Goal: Task Accomplishment & Management: Manage account settings

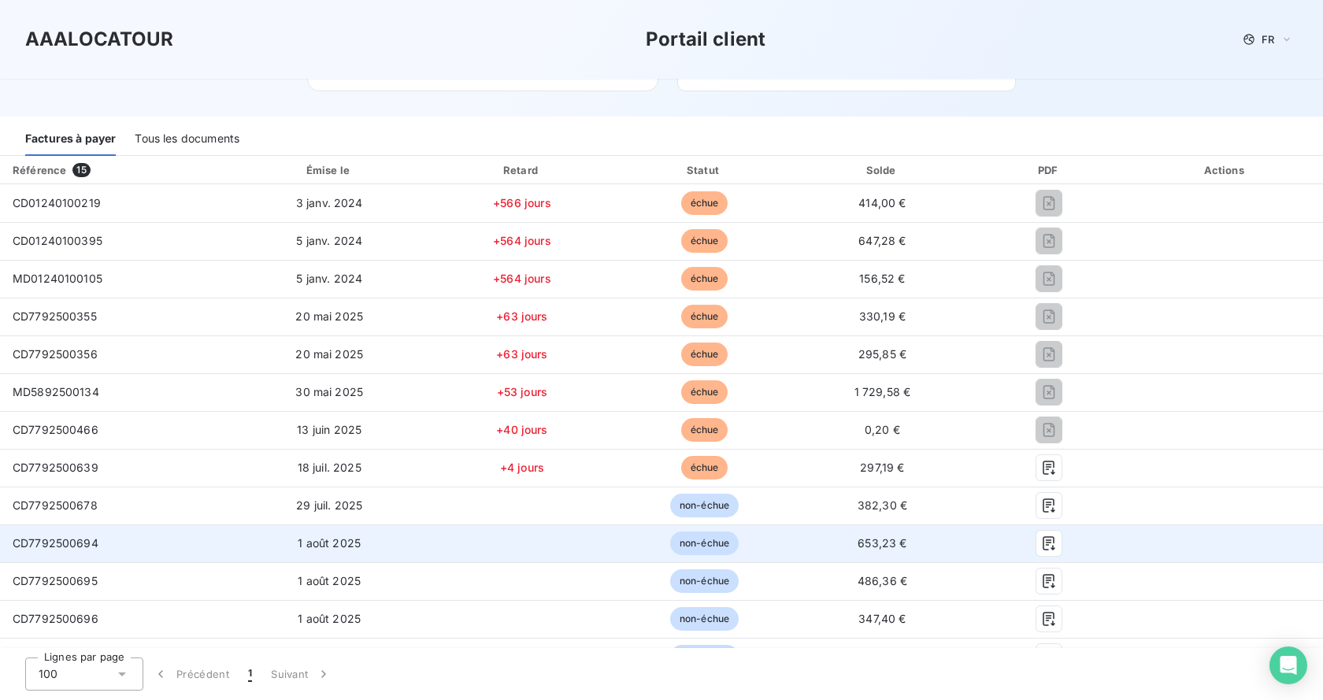
scroll to position [158, 0]
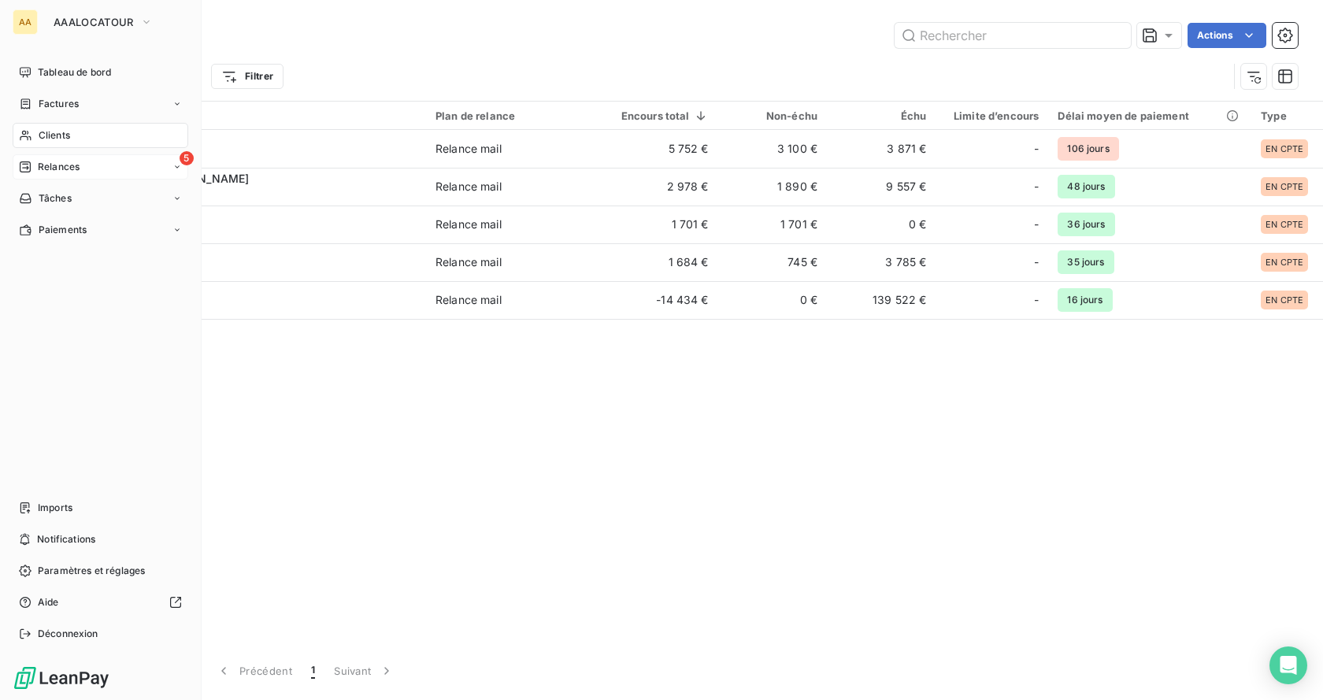
click at [55, 164] on span "Relances" at bounding box center [59, 167] width 42 height 14
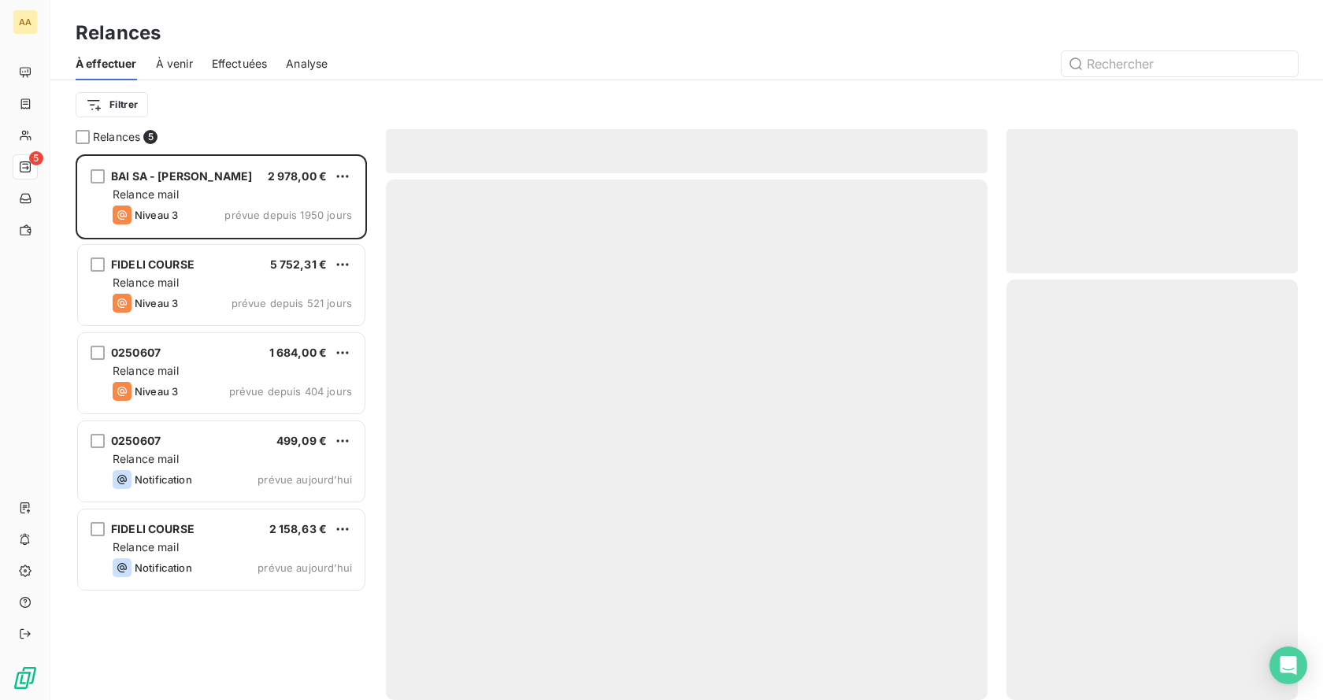
scroll to position [534, 280]
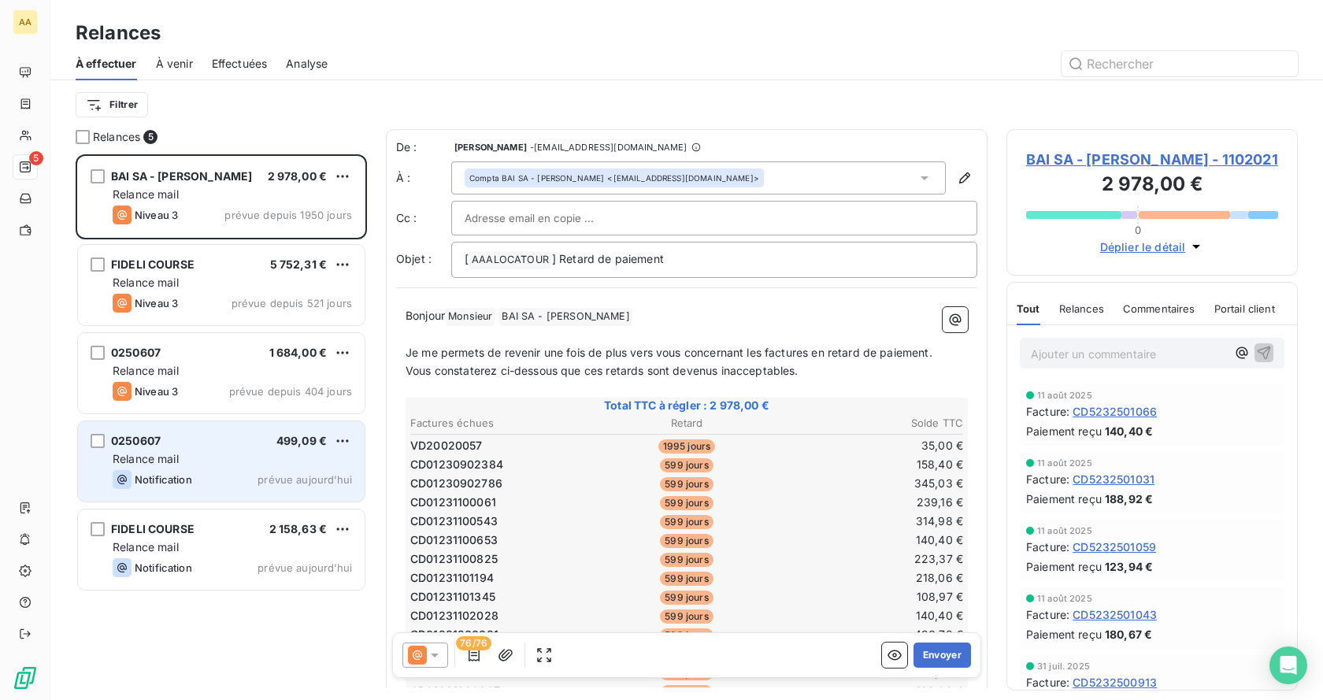
click at [240, 458] on div "Relance mail" at bounding box center [232, 459] width 239 height 16
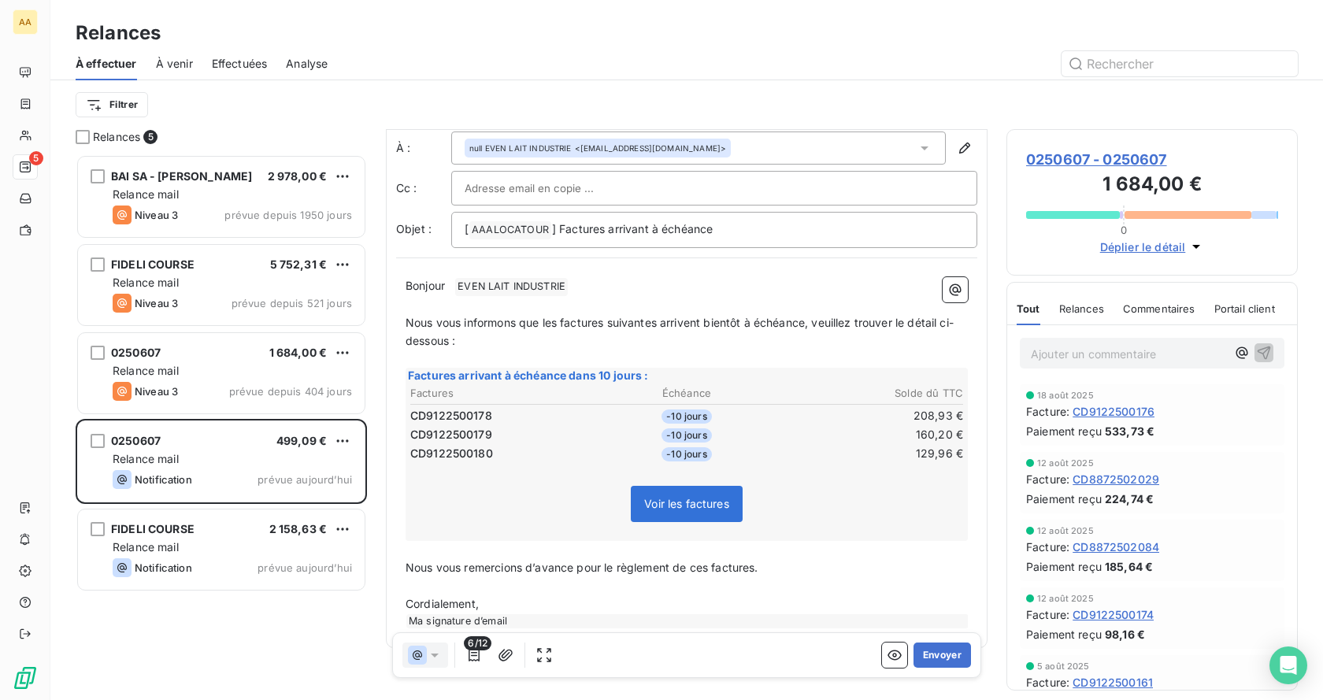
scroll to position [56, 0]
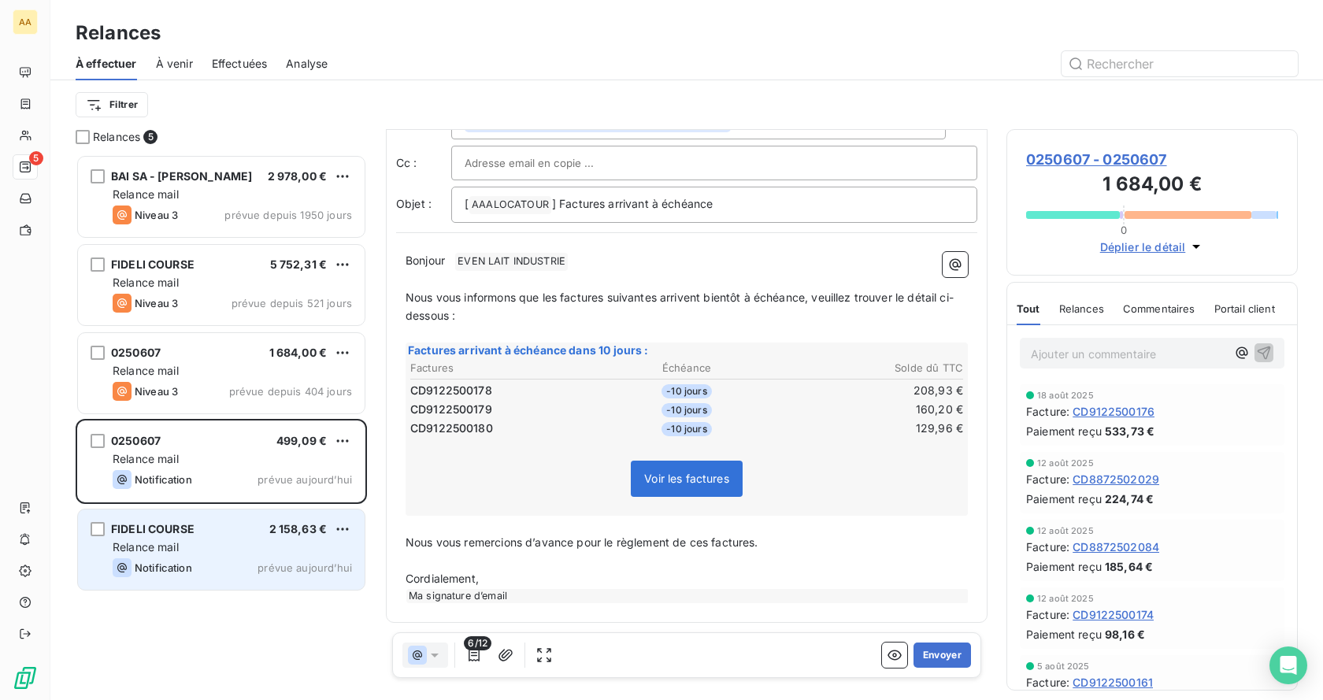
click at [193, 540] on div "Relance mail" at bounding box center [232, 548] width 239 height 16
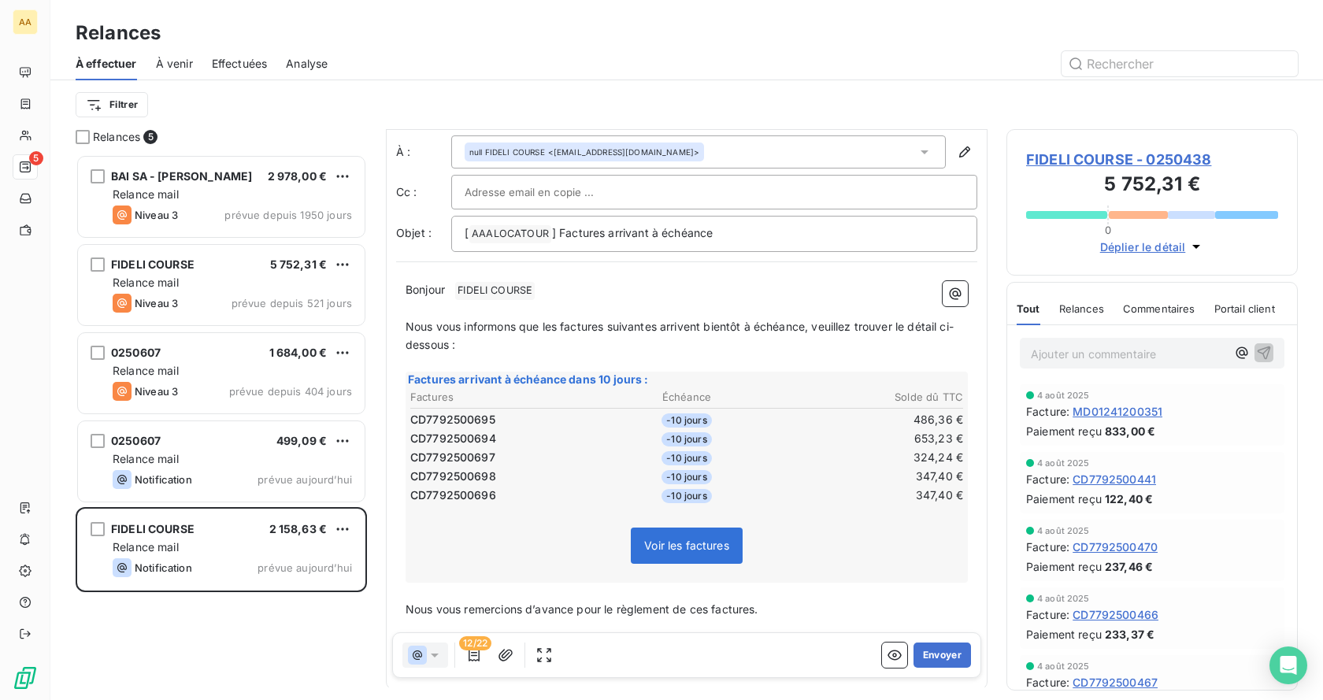
scroll to position [94, 0]
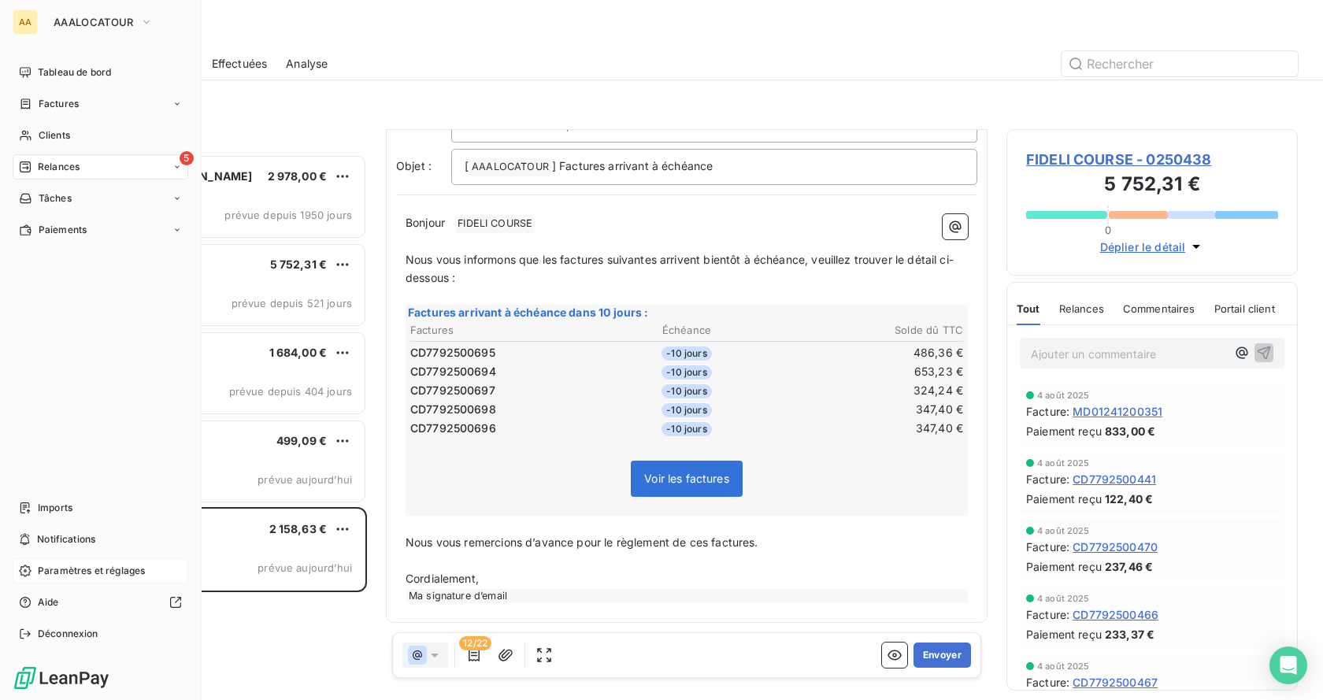
click at [99, 564] on span "Paramètres et réglages" at bounding box center [91, 571] width 107 height 14
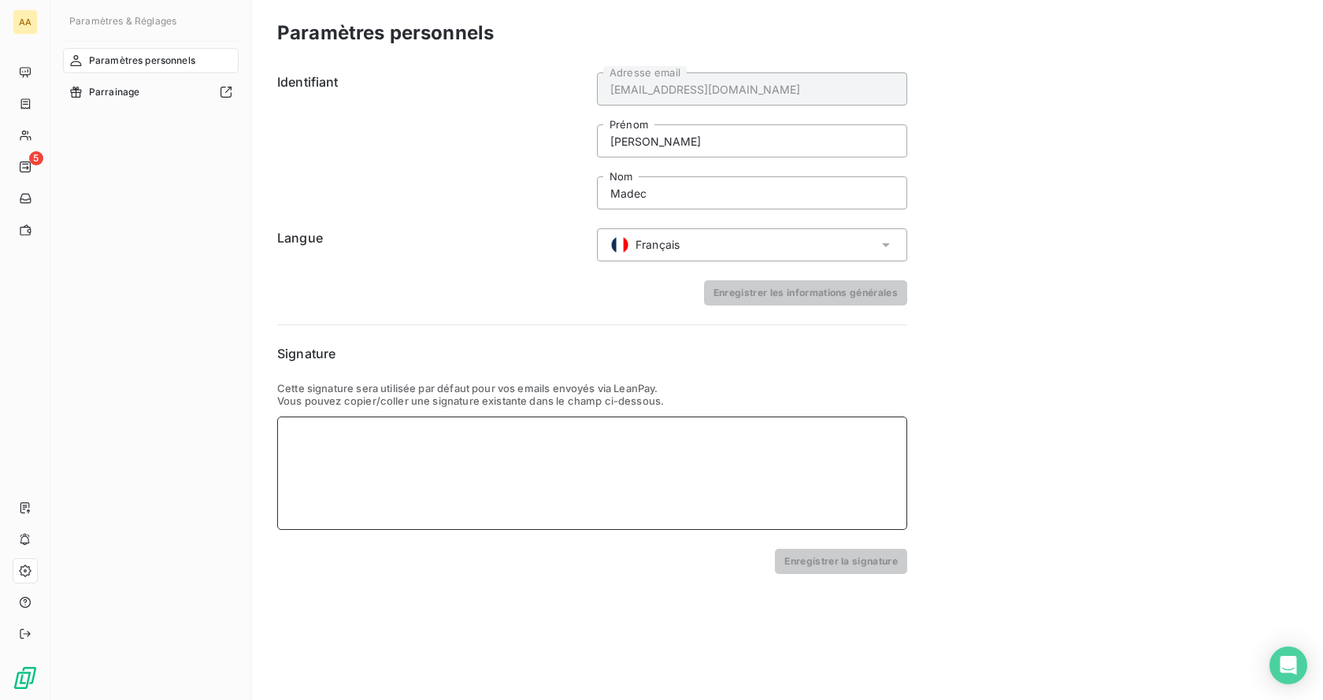
click at [329, 444] on div at bounding box center [592, 473] width 630 height 113
click at [436, 447] on div at bounding box center [592, 473] width 630 height 113
click at [431, 433] on div at bounding box center [592, 473] width 630 height 113
paste div
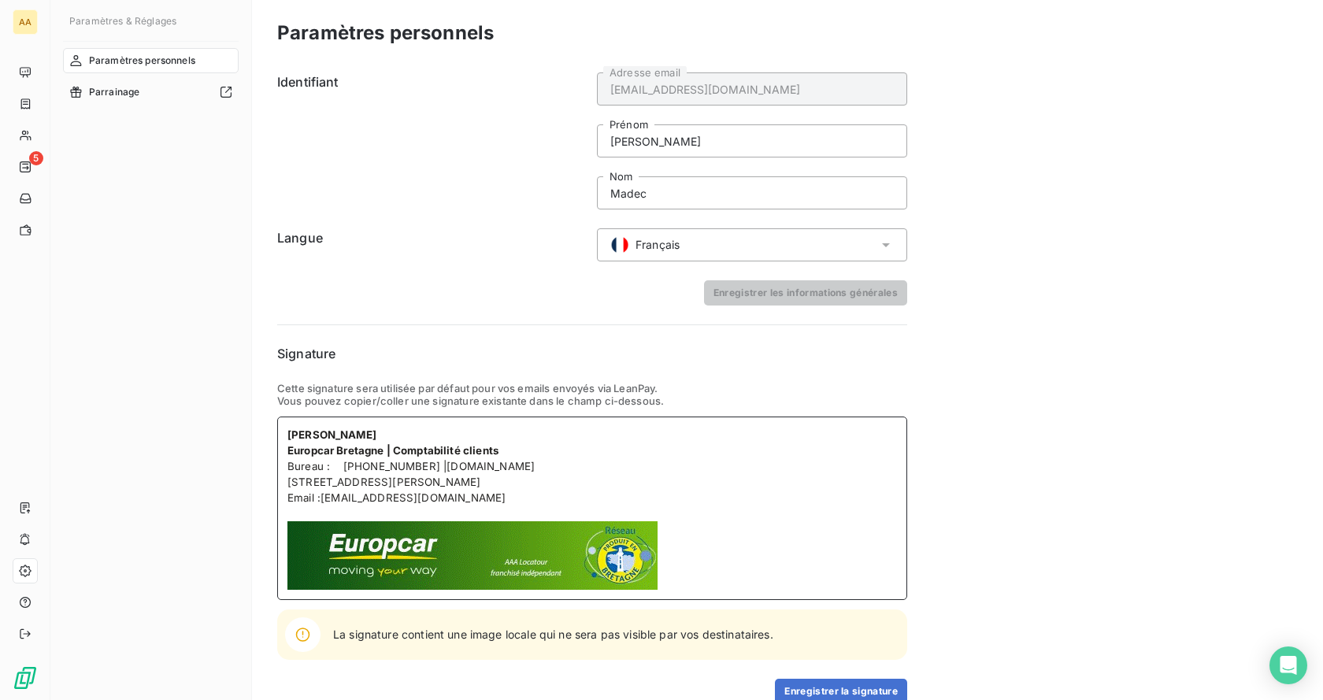
click at [370, 508] on p at bounding box center [593, 514] width 610 height 16
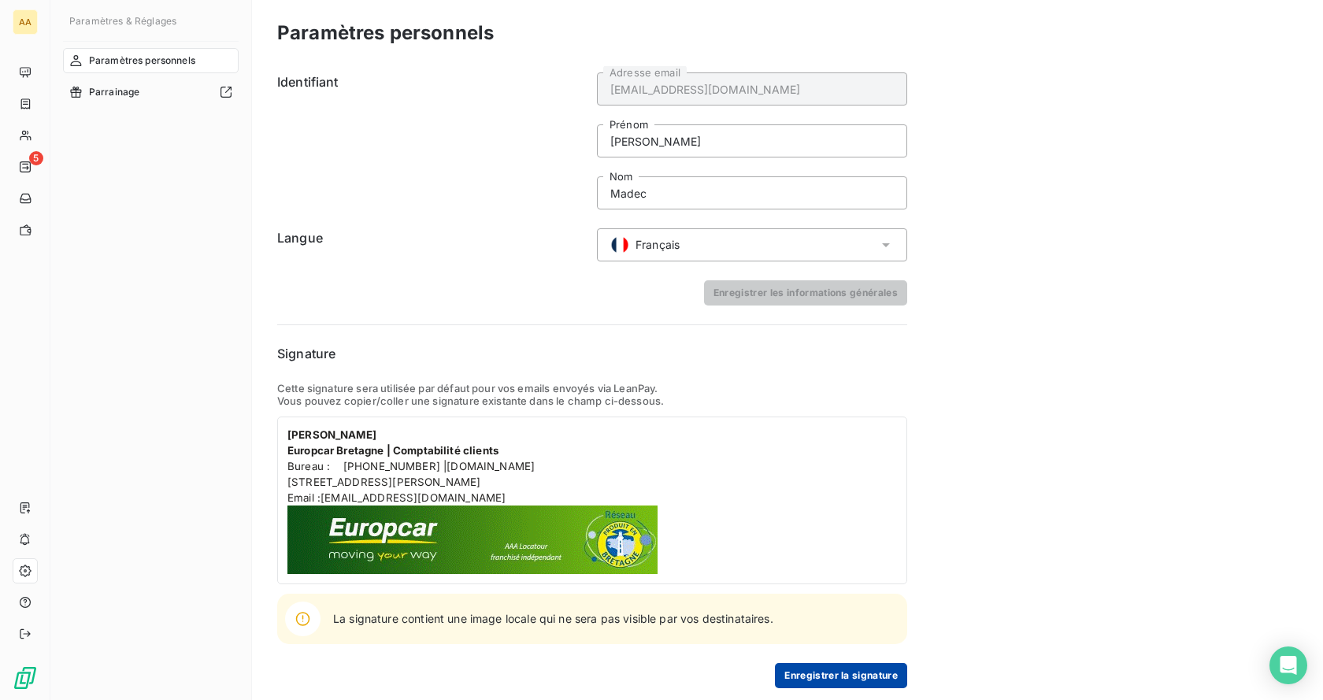
click at [837, 675] on button "Enregistrer la signature" at bounding box center [841, 675] width 132 height 25
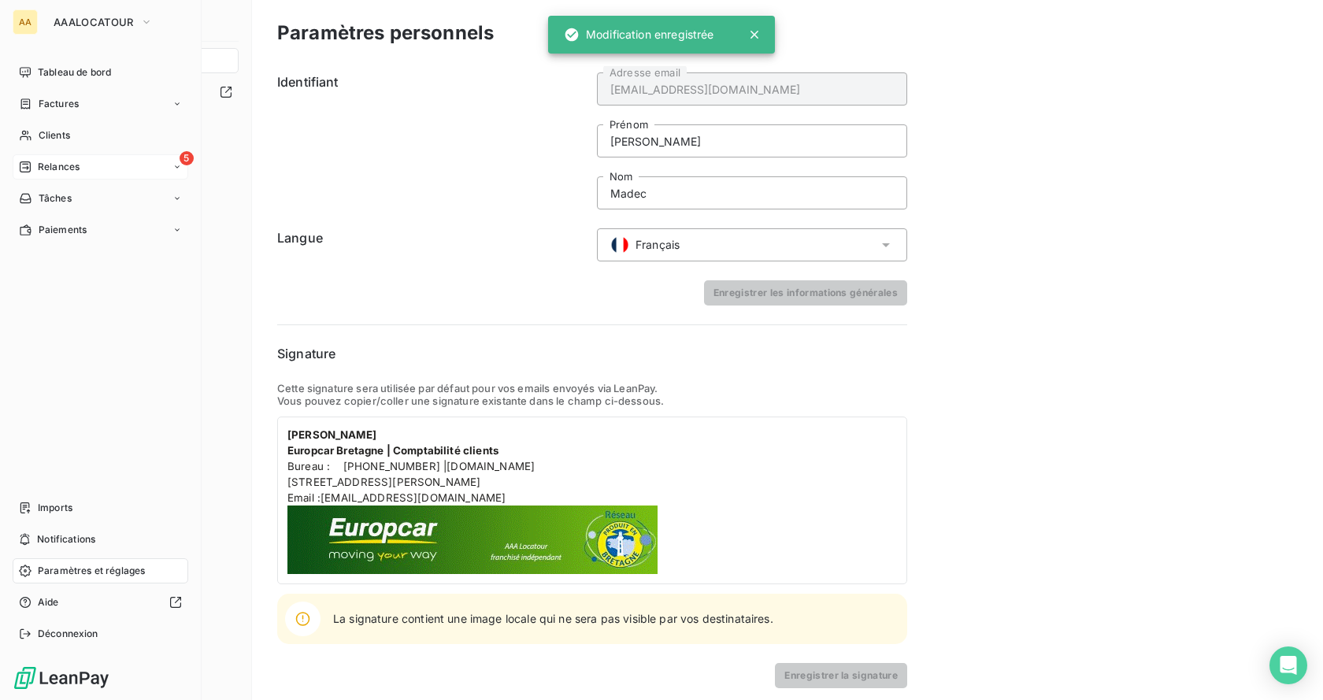
click at [28, 163] on icon at bounding box center [25, 167] width 13 height 13
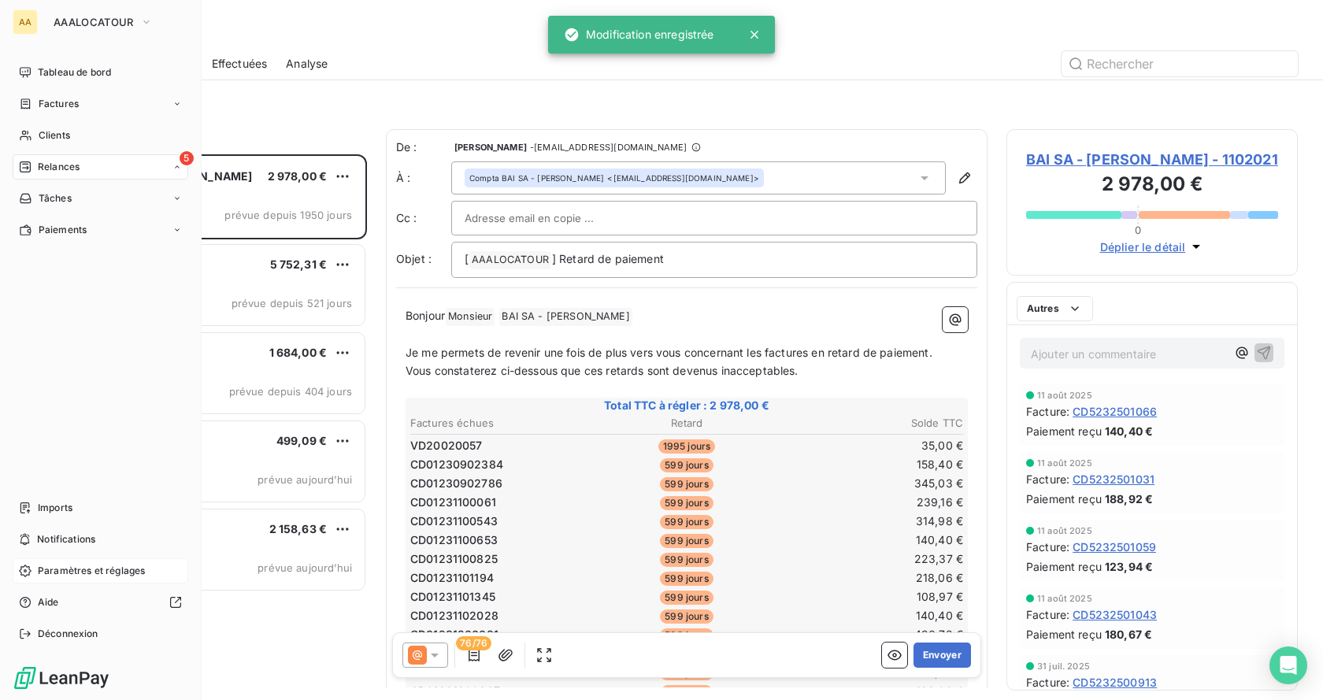
scroll to position [534, 280]
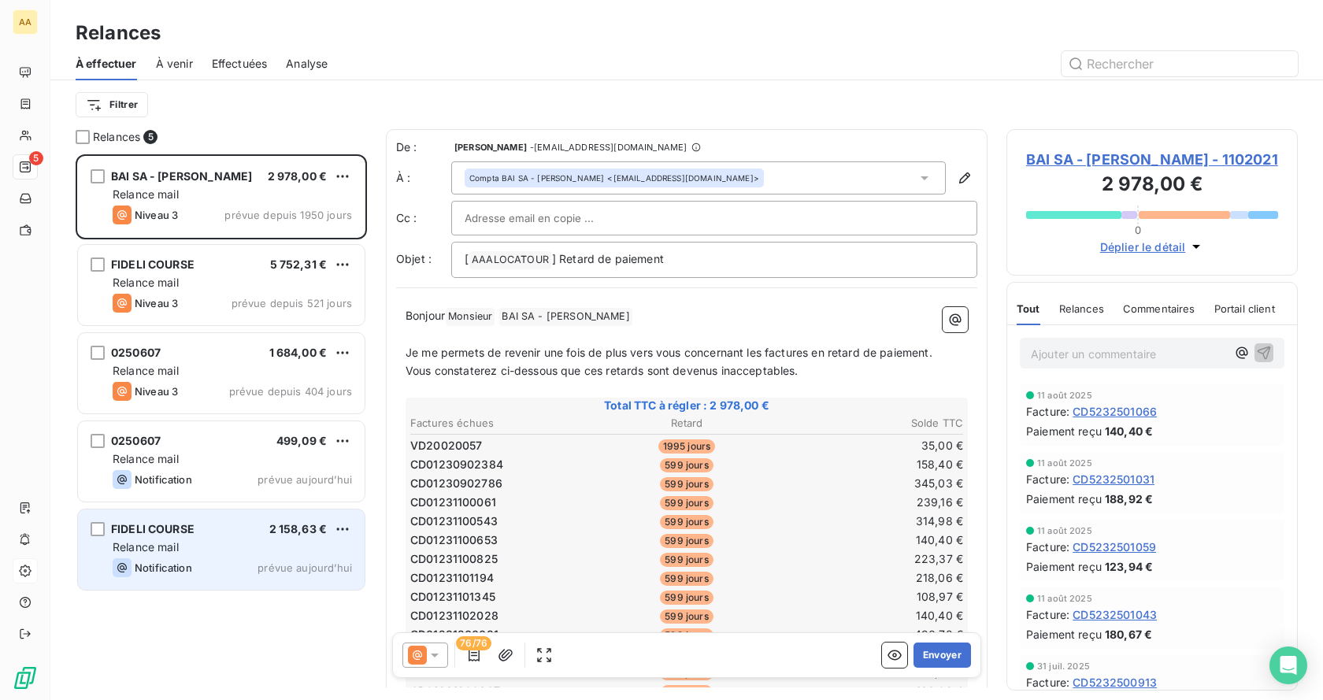
click at [273, 557] on div "FIDELI COURSE 2 158,63 € Relance mail Notification prévue [DATE]" at bounding box center [221, 550] width 287 height 80
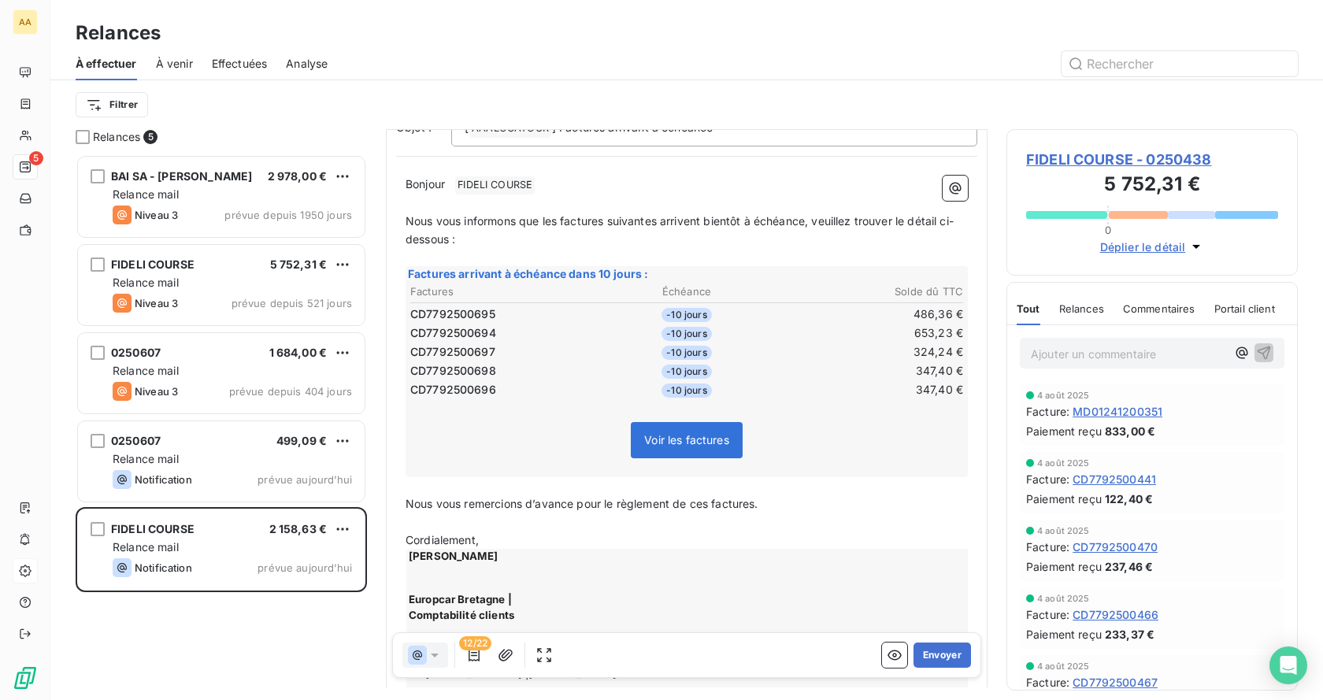
scroll to position [409, 0]
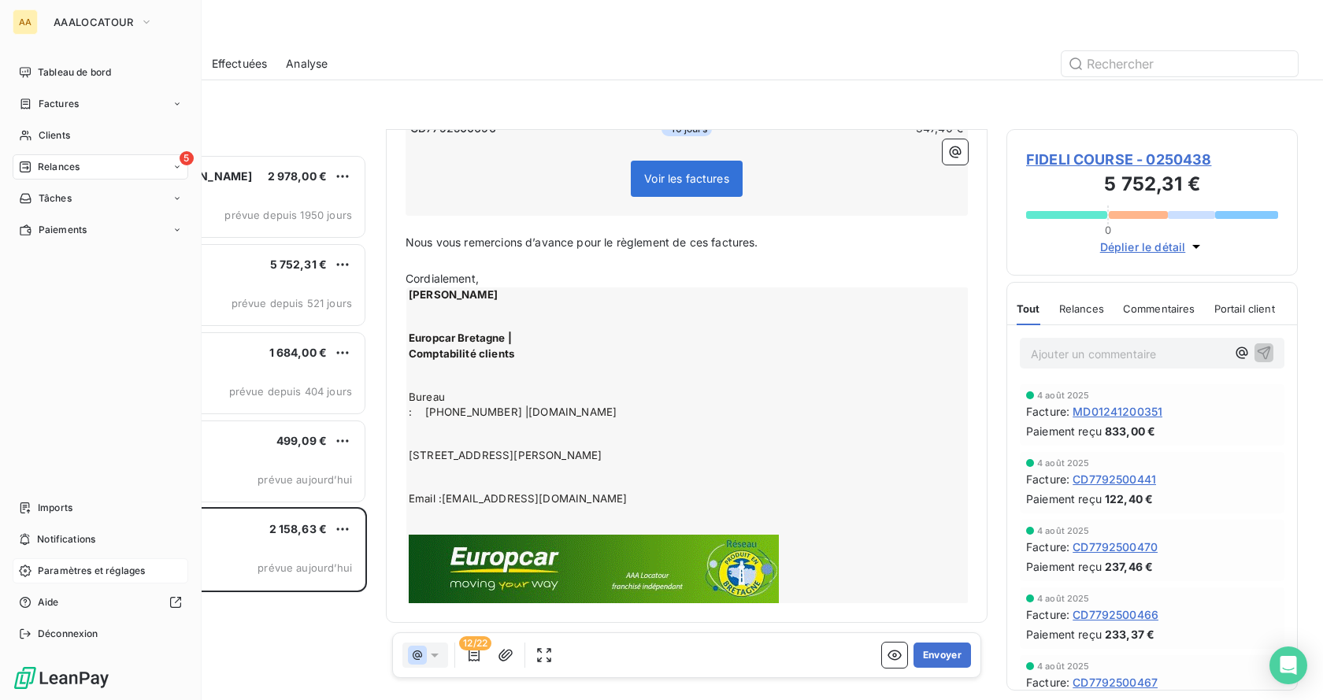
click at [77, 570] on span "Paramètres et réglages" at bounding box center [91, 571] width 107 height 14
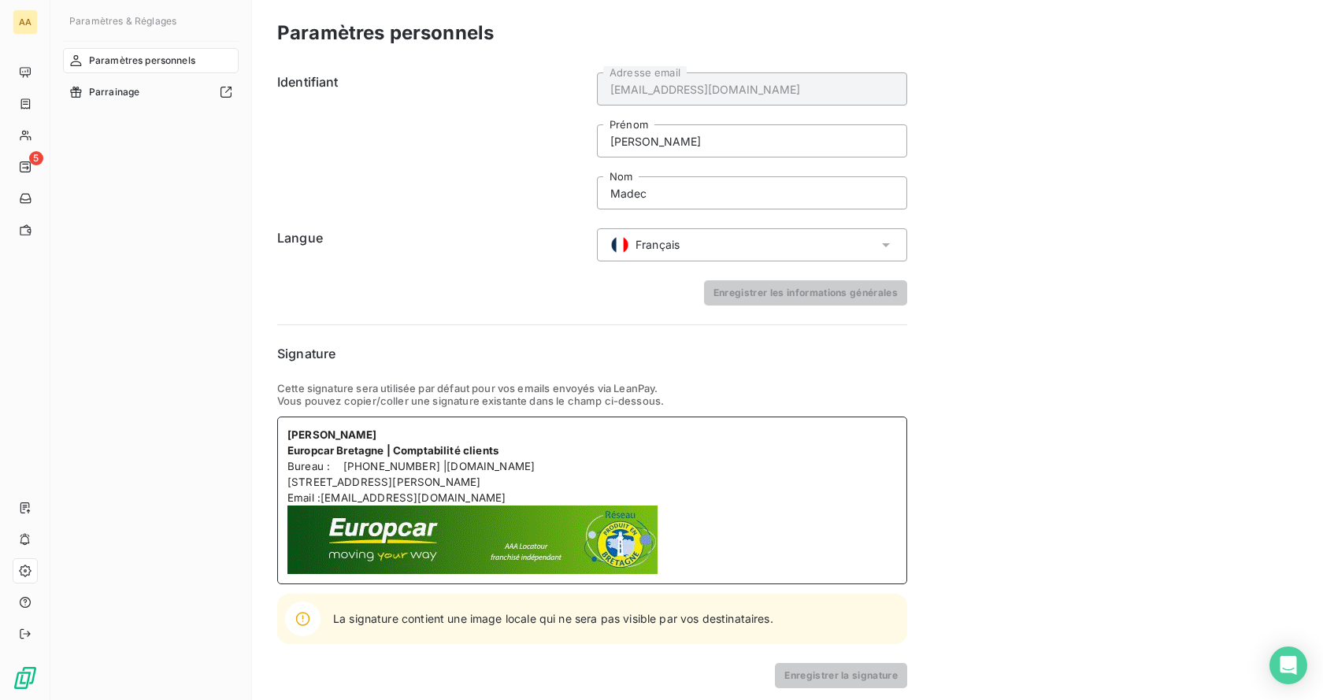
click at [599, 462] on p "Bureau : [PHONE_NUMBER] | [DOMAIN_NAME]" at bounding box center [593, 466] width 610 height 16
click at [345, 466] on span "Bureau : [PHONE_NUMBER] |" at bounding box center [367, 466] width 159 height 13
click at [403, 429] on p "[PERSON_NAME]" at bounding box center [593, 435] width 610 height 16
click at [507, 445] on p "Europcar Bretagne | Comptabilité clients" at bounding box center [593, 451] width 610 height 16
click at [525, 473] on span "[DOMAIN_NAME]" at bounding box center [481, 466] width 88 height 13
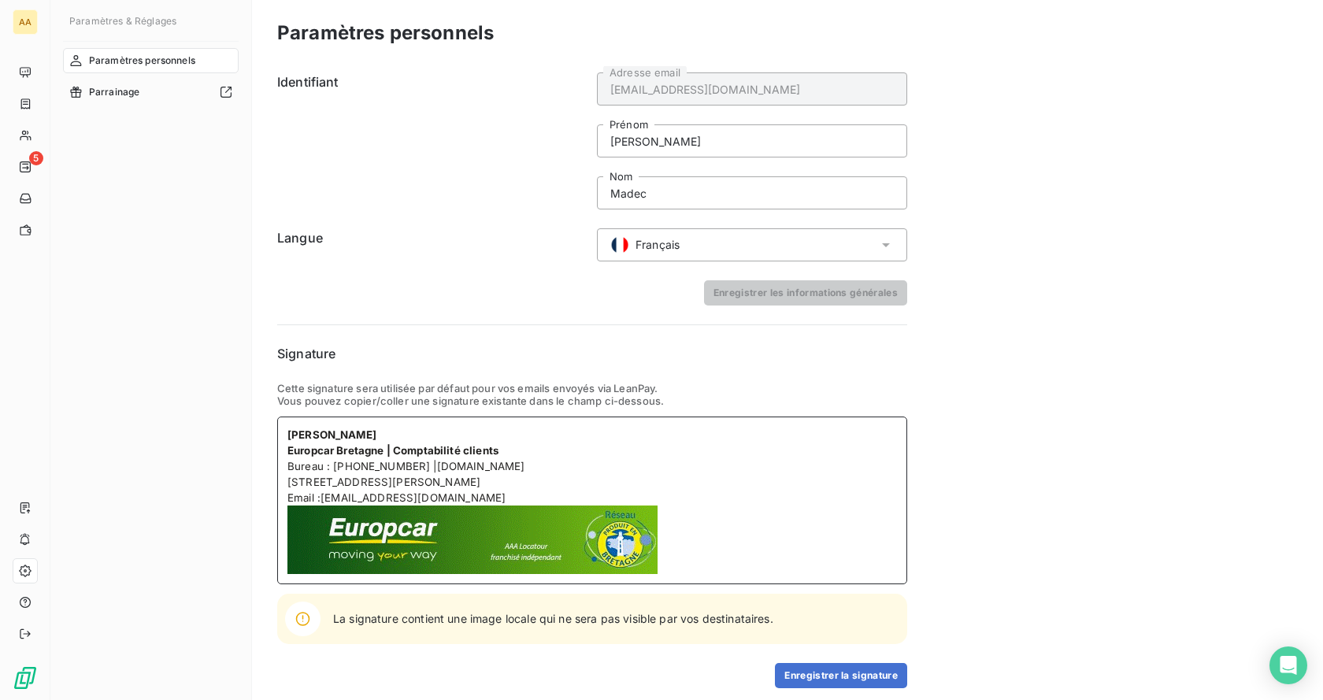
click at [525, 473] on span "[DOMAIN_NAME]" at bounding box center [481, 466] width 88 height 13
click at [534, 484] on p "[STREET_ADDRESS][PERSON_NAME]" at bounding box center [593, 482] width 610 height 16
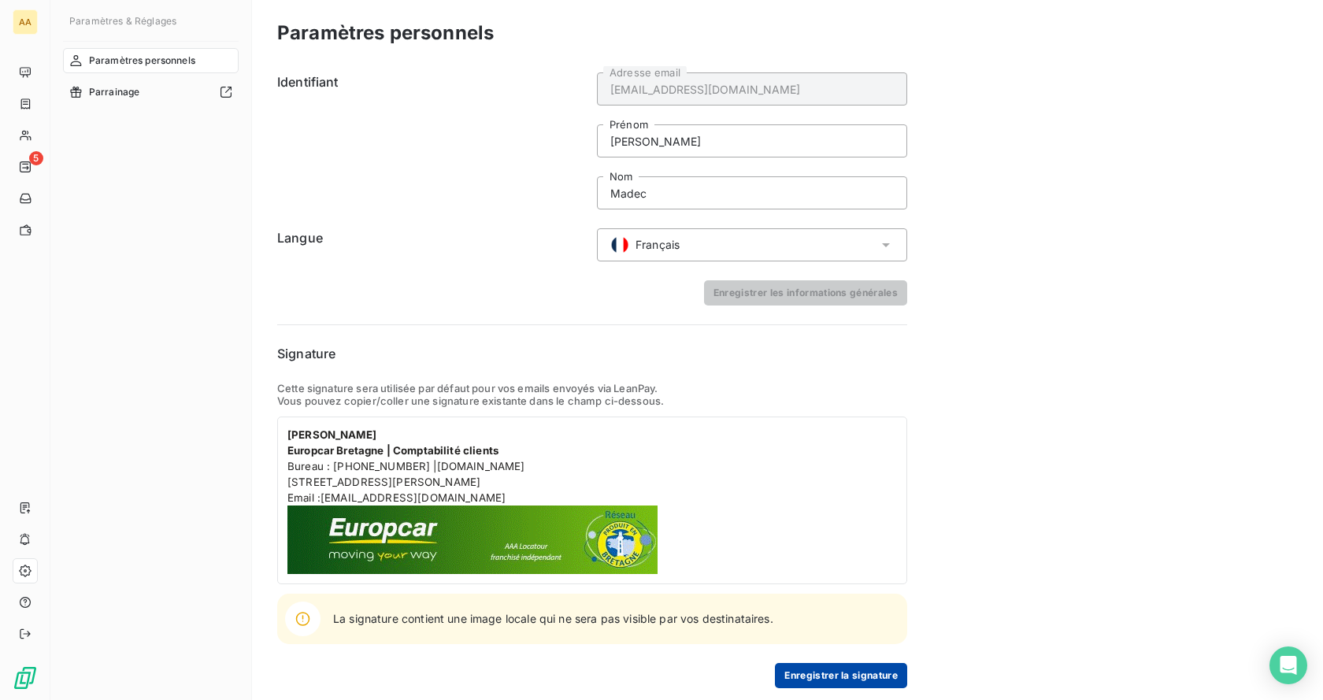
click at [833, 679] on button "Enregistrer la signature" at bounding box center [841, 675] width 132 height 25
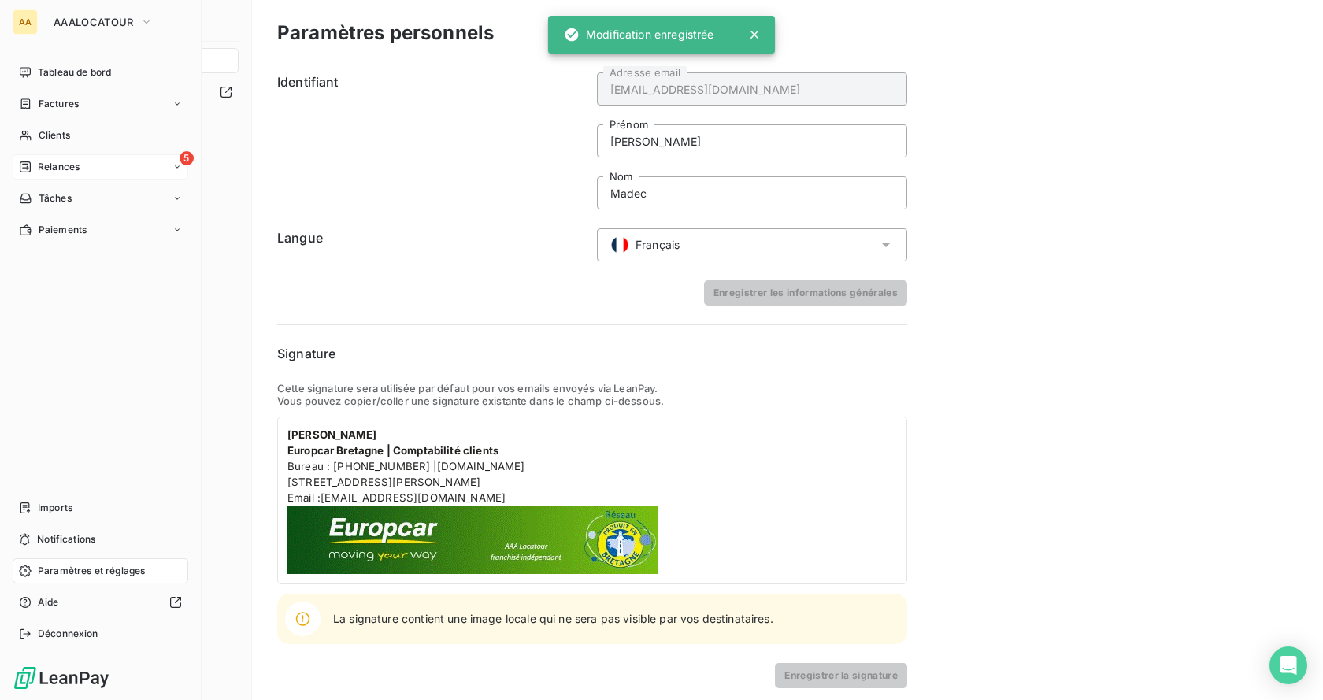
click at [33, 167] on div "Relances" at bounding box center [49, 167] width 61 height 14
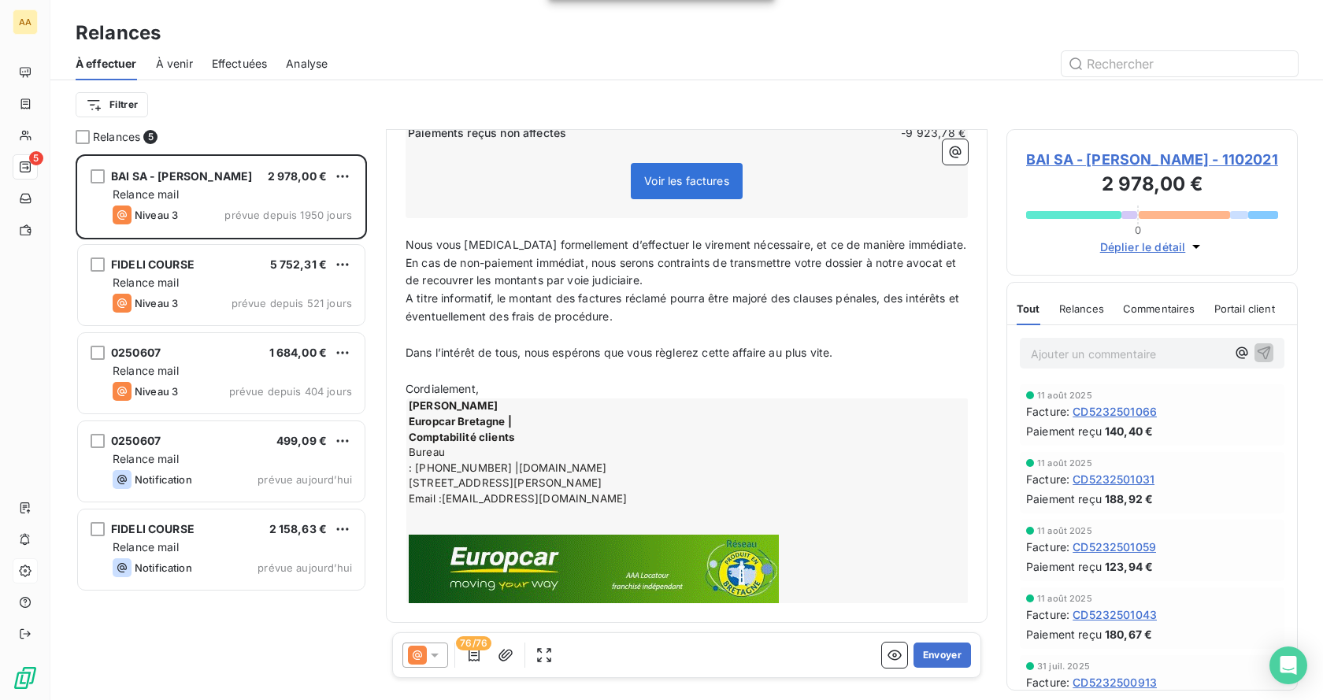
scroll to position [1403, 0]
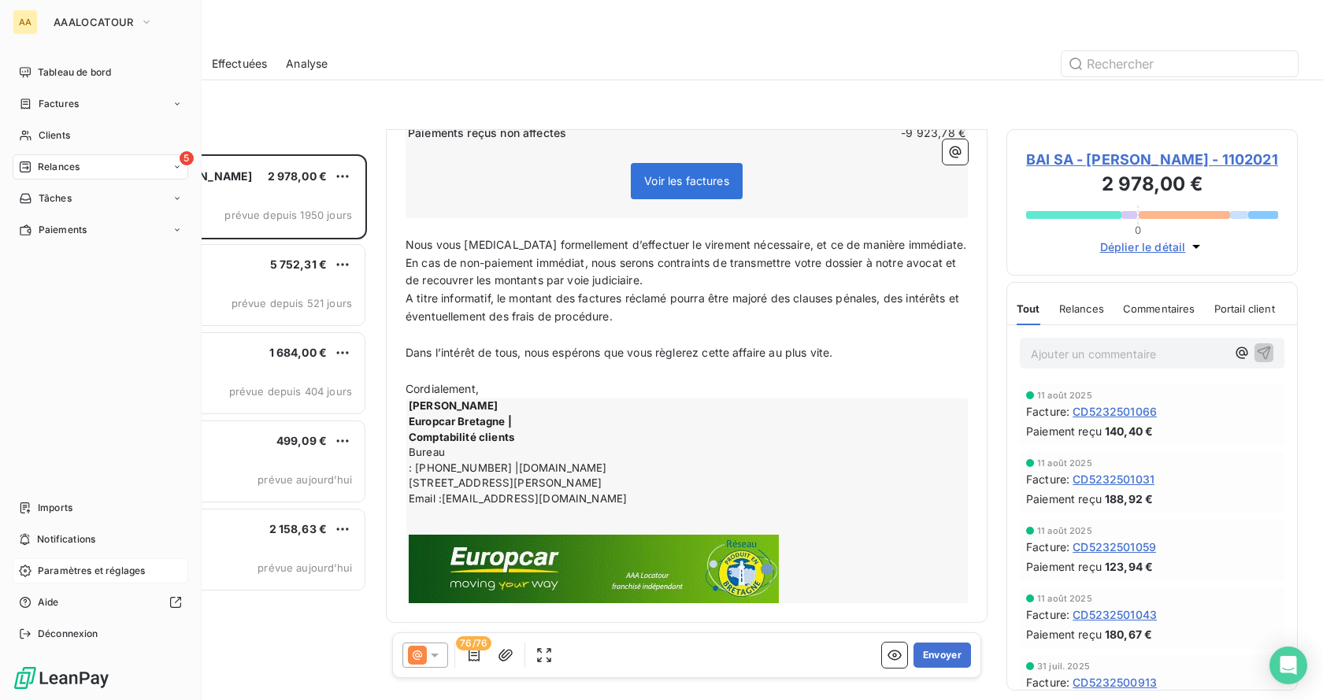
drag, startPoint x: 55, startPoint y: 573, endPoint x: 120, endPoint y: 571, distance: 64.6
click at [55, 573] on span "Paramètres et réglages" at bounding box center [91, 571] width 107 height 14
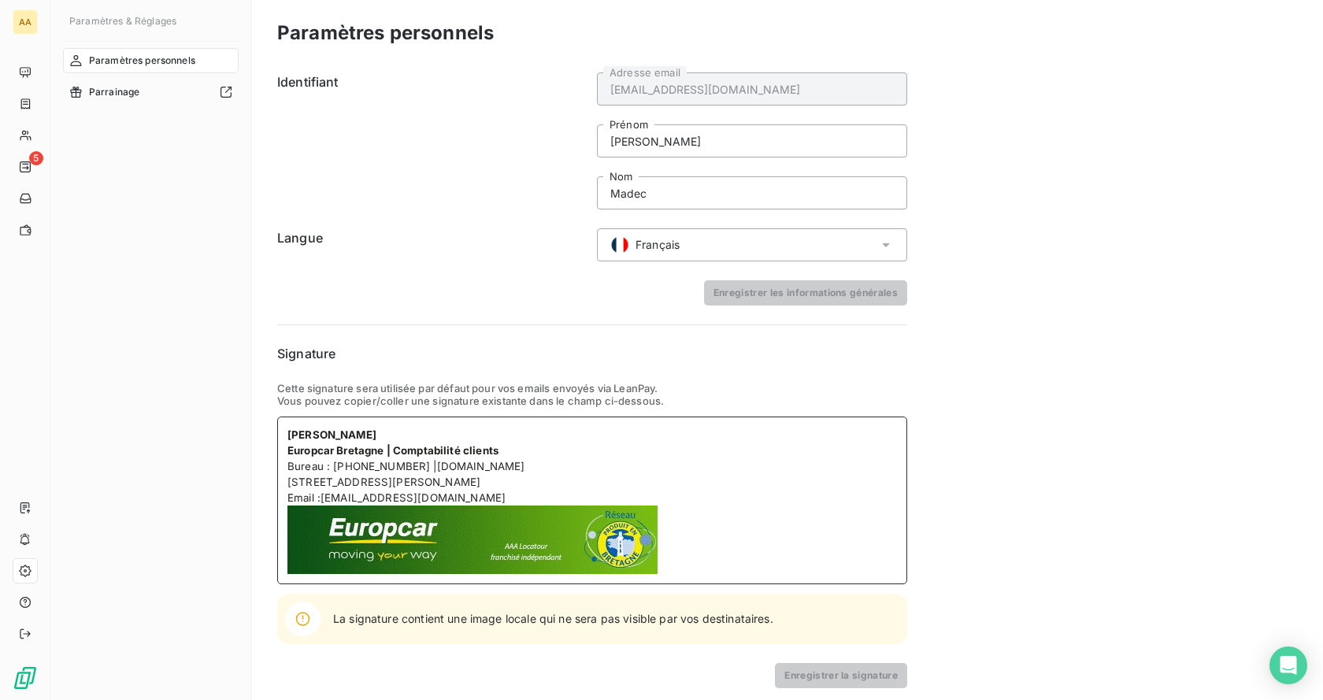
click at [388, 447] on span "Europcar Bretagne | Comptabilité clients" at bounding box center [393, 450] width 211 height 13
click at [325, 470] on span "Bureau : [PHONE_NUMBER] |" at bounding box center [363, 466] width 150 height 13
click at [394, 482] on span "[STREET_ADDRESS][PERSON_NAME]" at bounding box center [384, 482] width 193 height 13
click at [503, 501] on p "Email : [EMAIL_ADDRESS][DOMAIN_NAME]" at bounding box center [593, 498] width 610 height 16
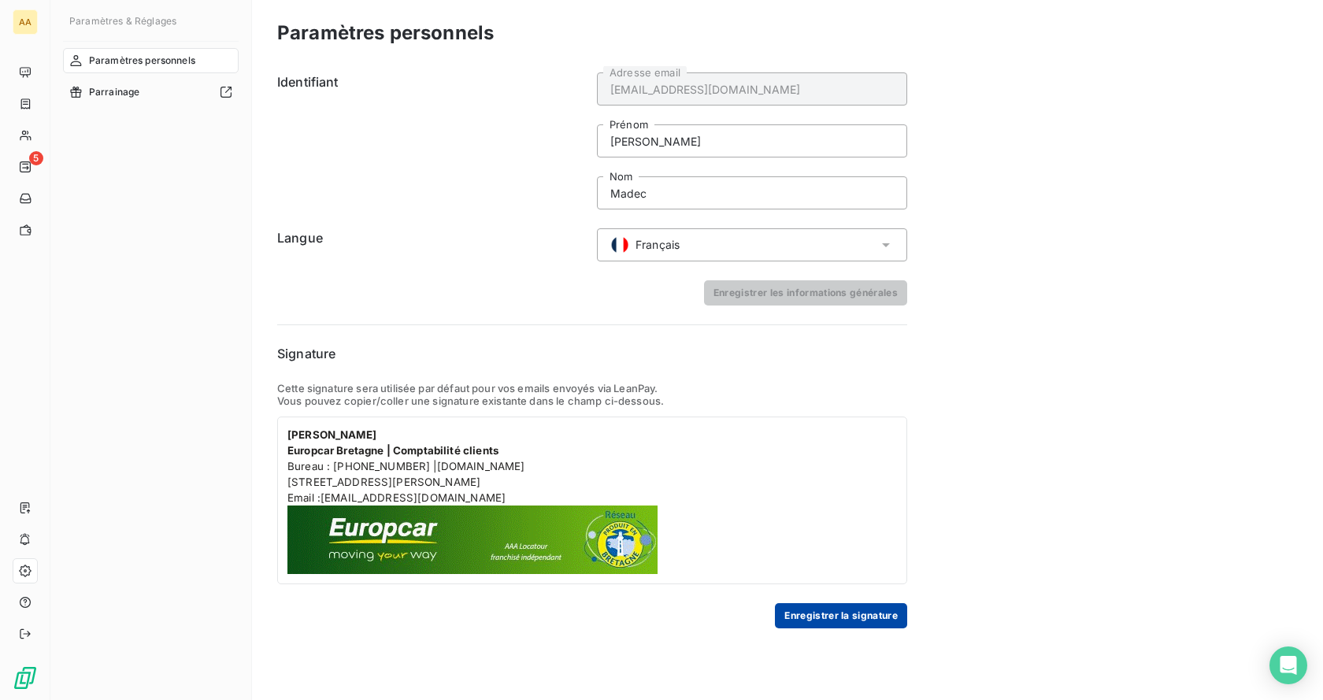
click at [863, 606] on button "Enregistrer la signature" at bounding box center [841, 615] width 132 height 25
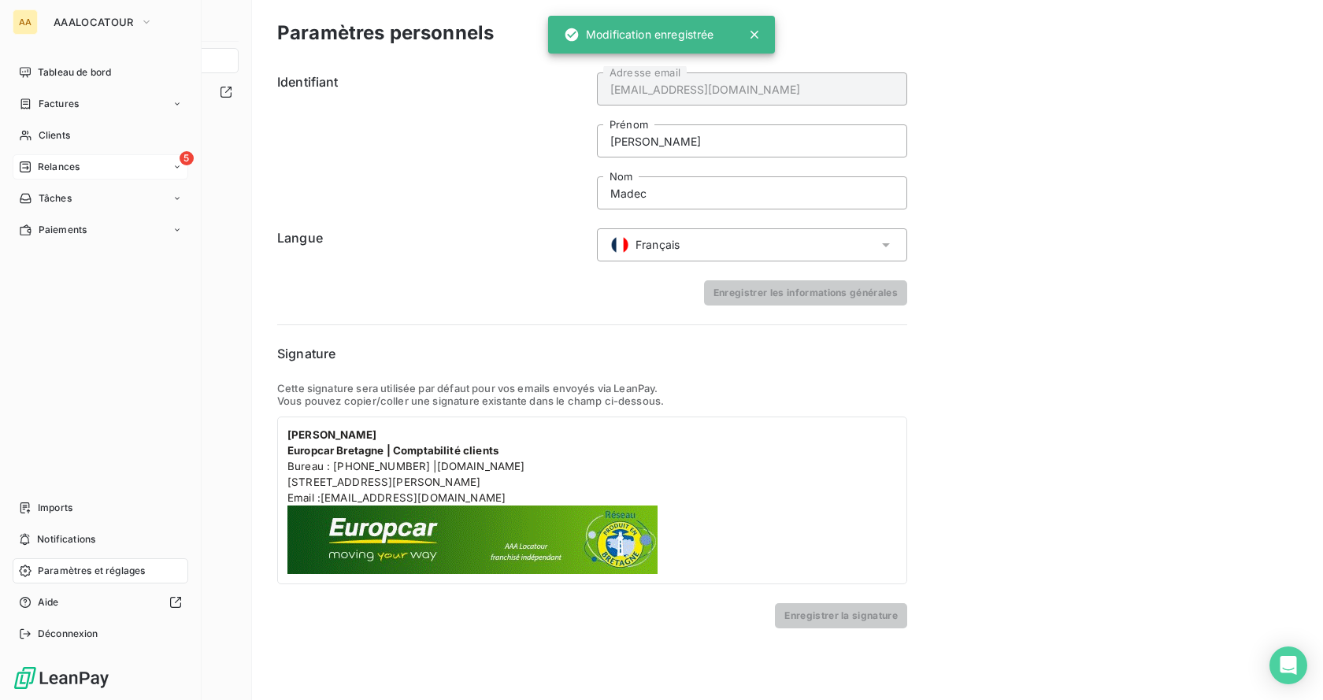
click at [41, 172] on span "Relances" at bounding box center [59, 167] width 42 height 14
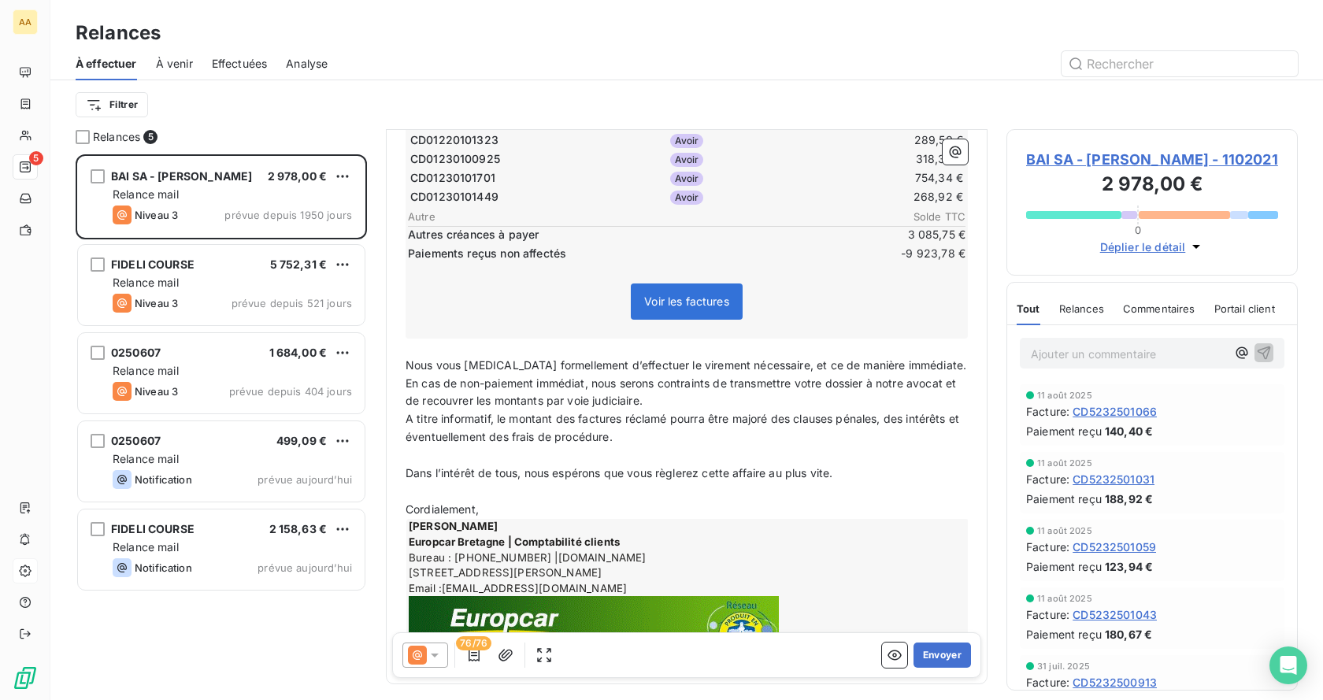
scroll to position [1329, 0]
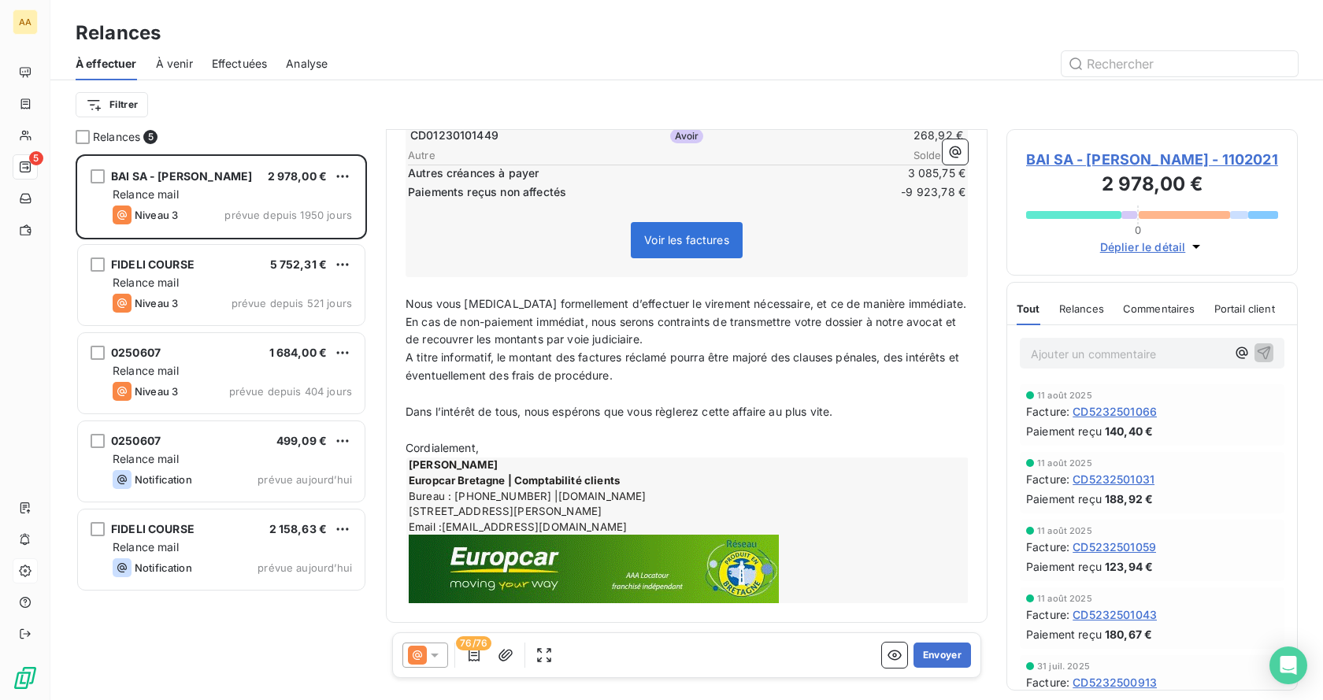
click at [509, 449] on p "Cordialement," at bounding box center [687, 449] width 562 height 18
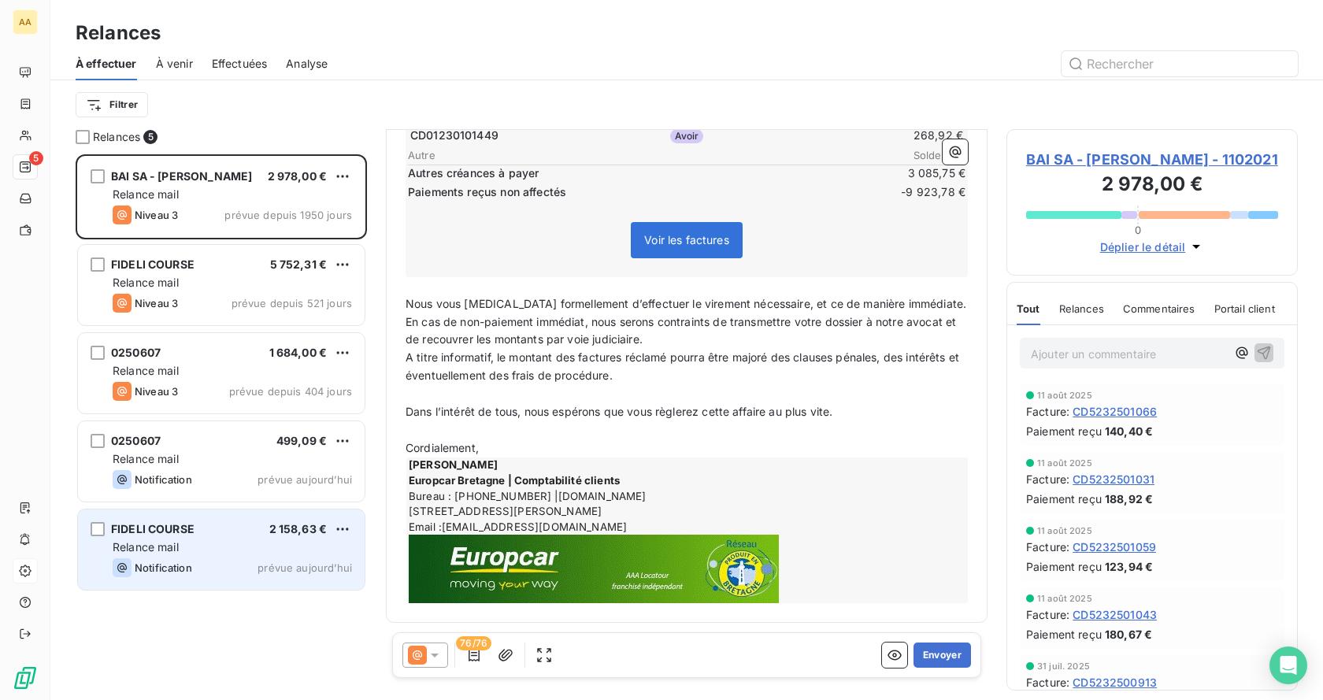
click at [205, 548] on div "Relance mail" at bounding box center [232, 548] width 239 height 16
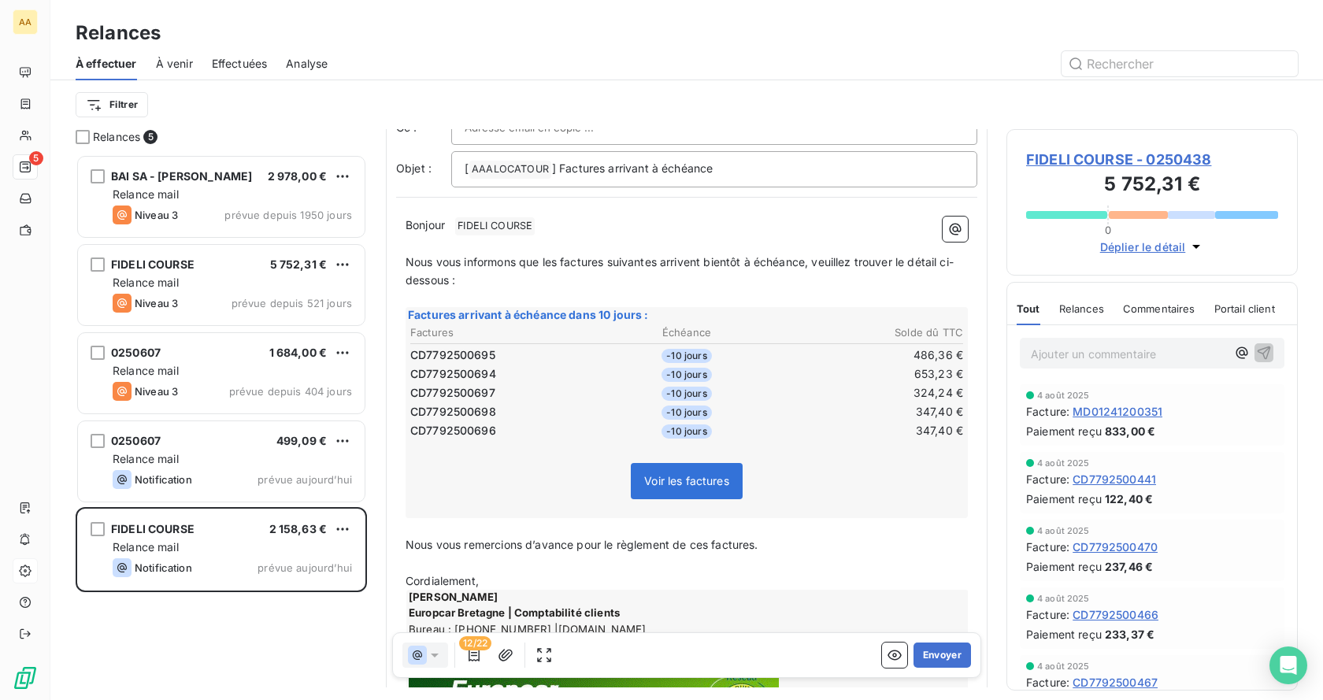
scroll to position [225, 0]
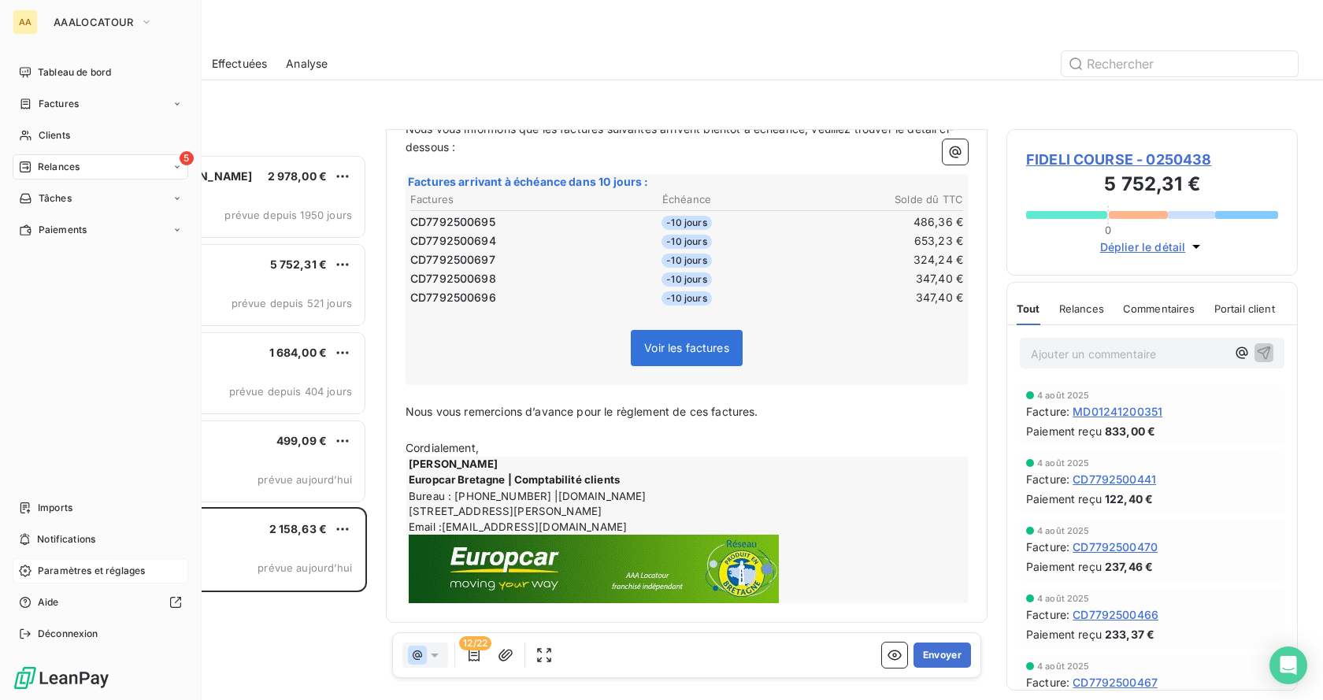
click at [55, 568] on span "Paramètres et réglages" at bounding box center [91, 571] width 107 height 14
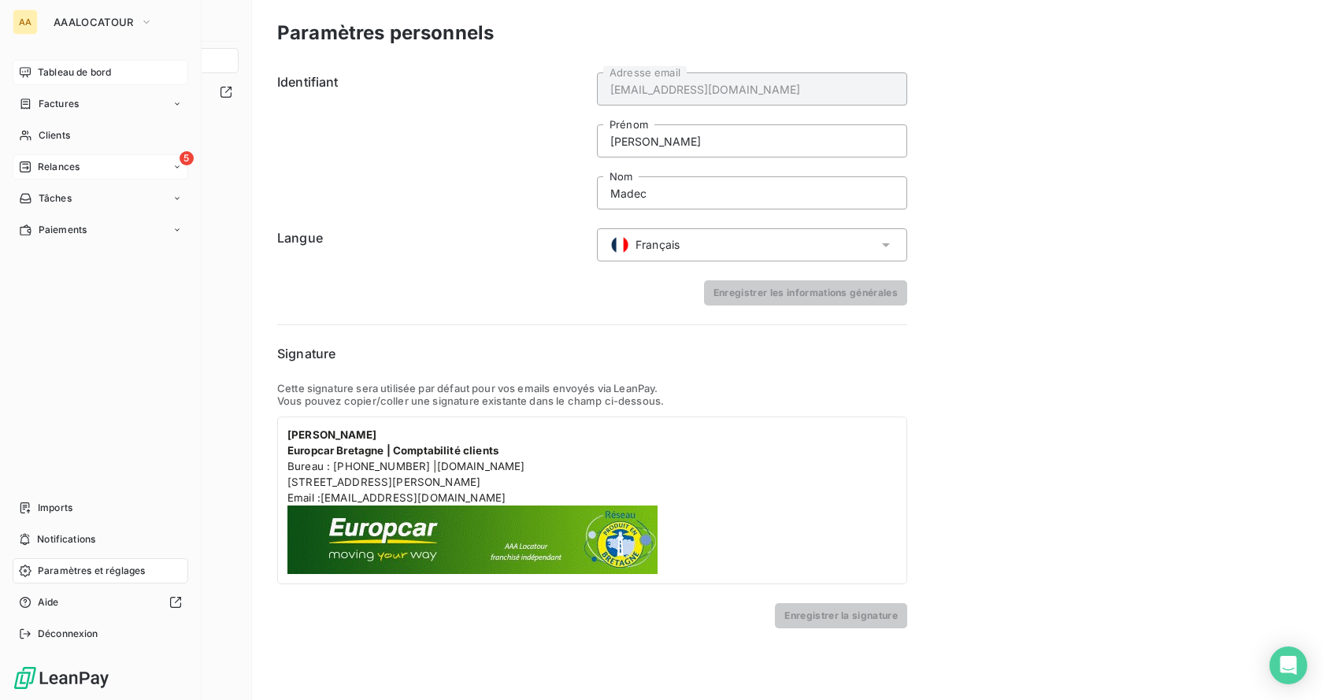
click at [51, 67] on span "Tableau de bord" at bounding box center [74, 72] width 73 height 14
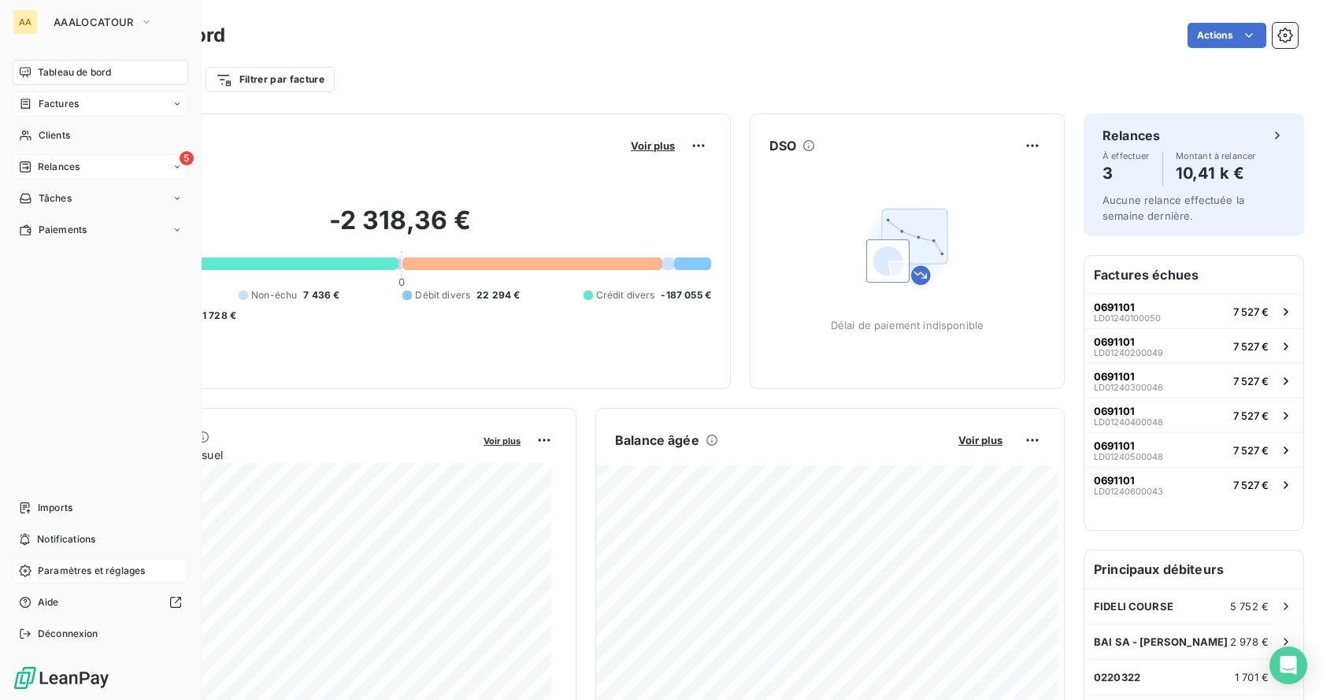
click at [63, 111] on div "Factures" at bounding box center [101, 103] width 176 height 25
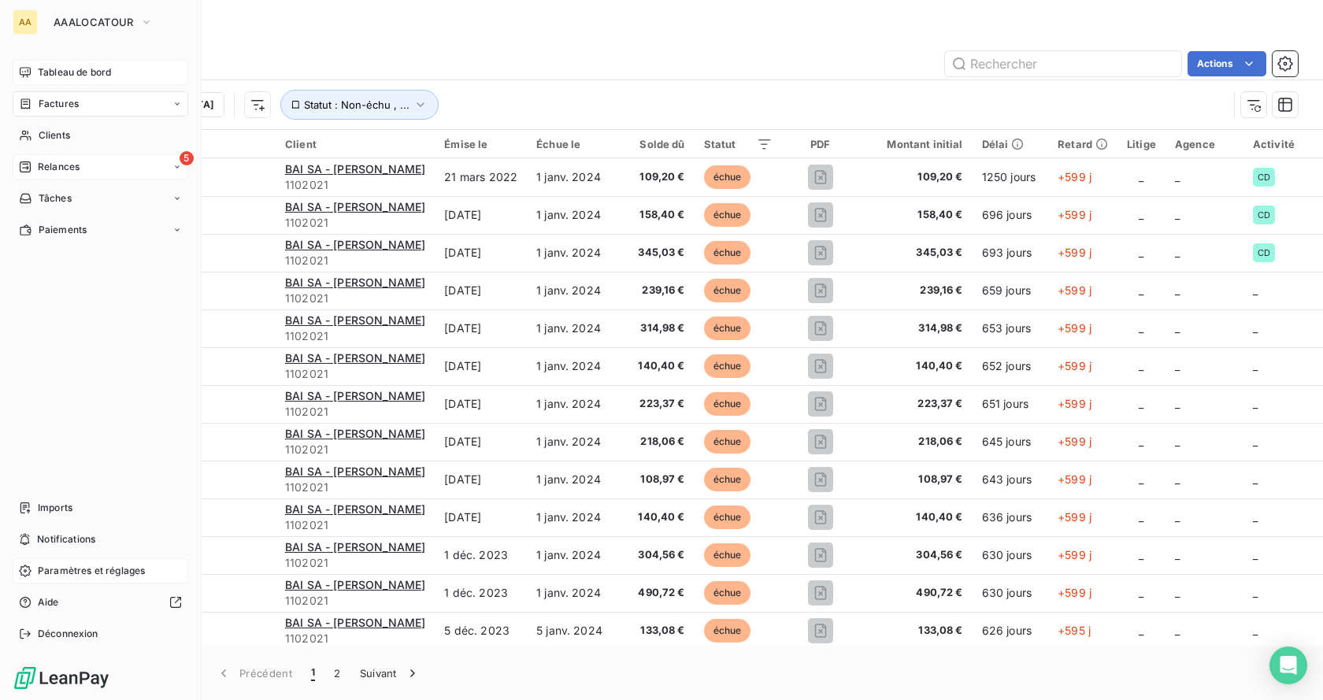
click at [37, 62] on div "Tableau de bord" at bounding box center [101, 72] width 176 height 25
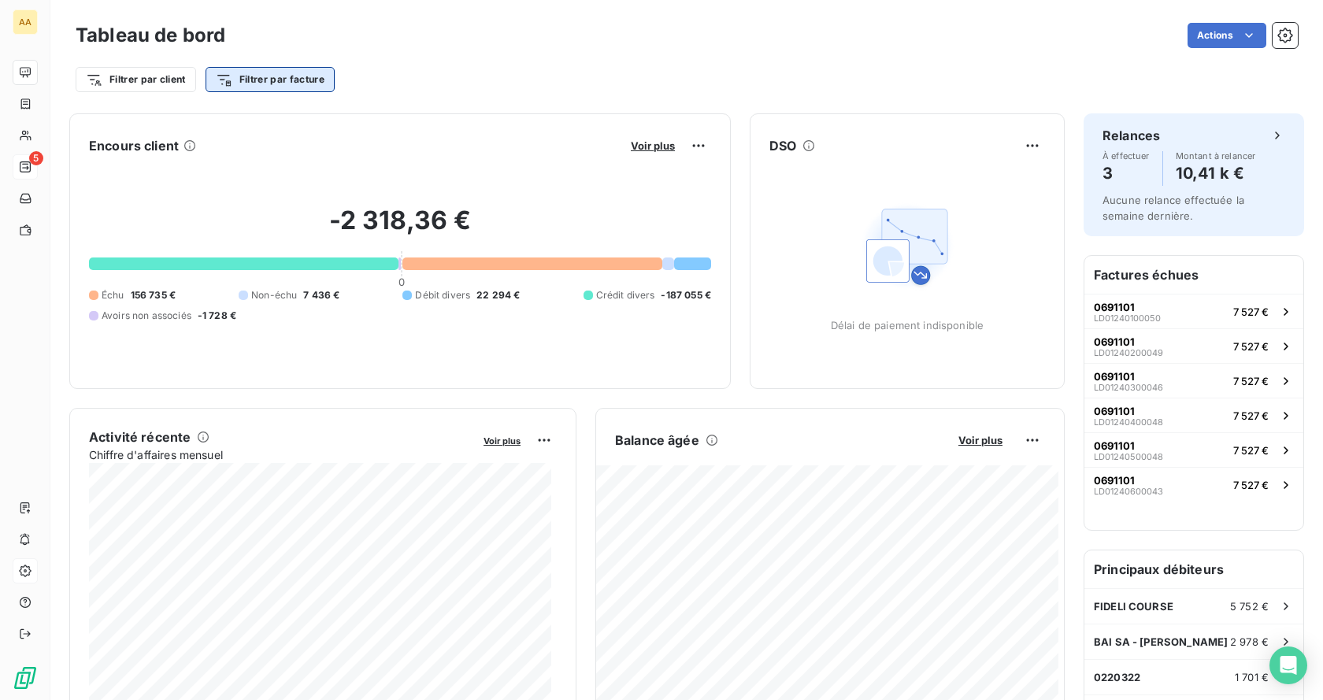
click at [284, 83] on html "AA 5 Tableau de bord Actions Filtrer par client Filtrer par facture Encours cli…" at bounding box center [661, 350] width 1323 height 700
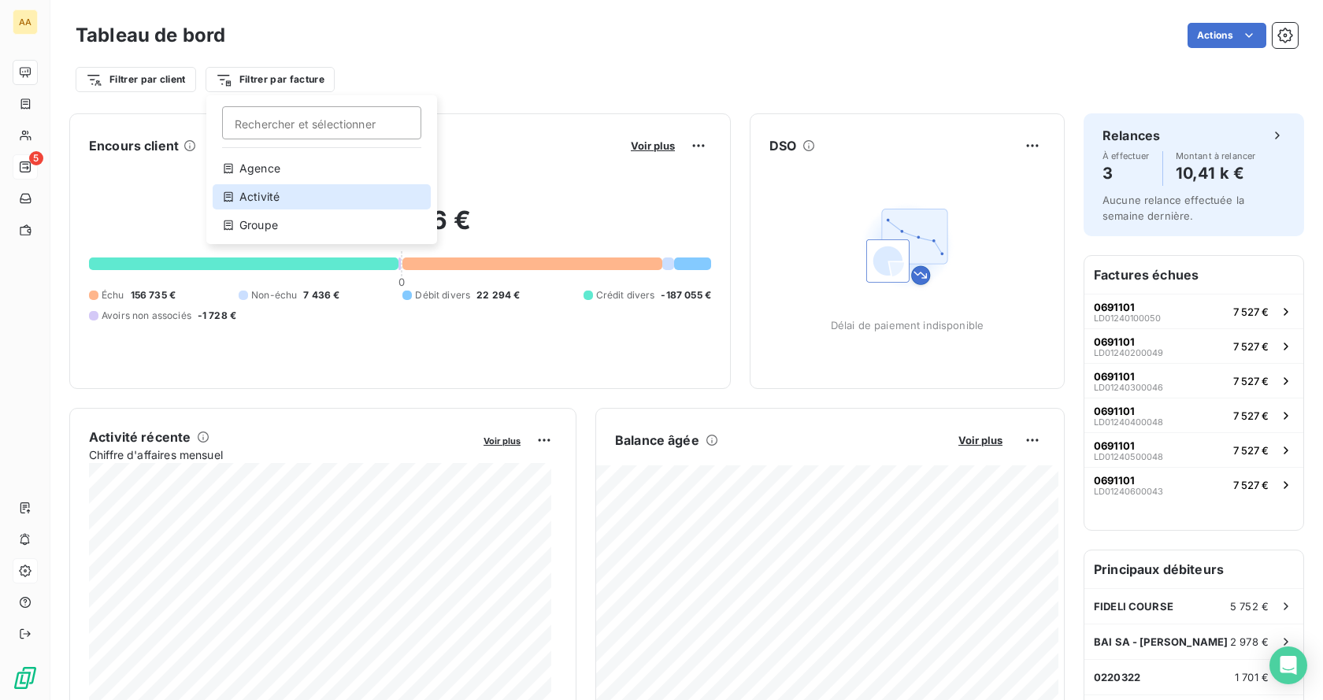
click at [272, 205] on div "Activité" at bounding box center [322, 196] width 218 height 25
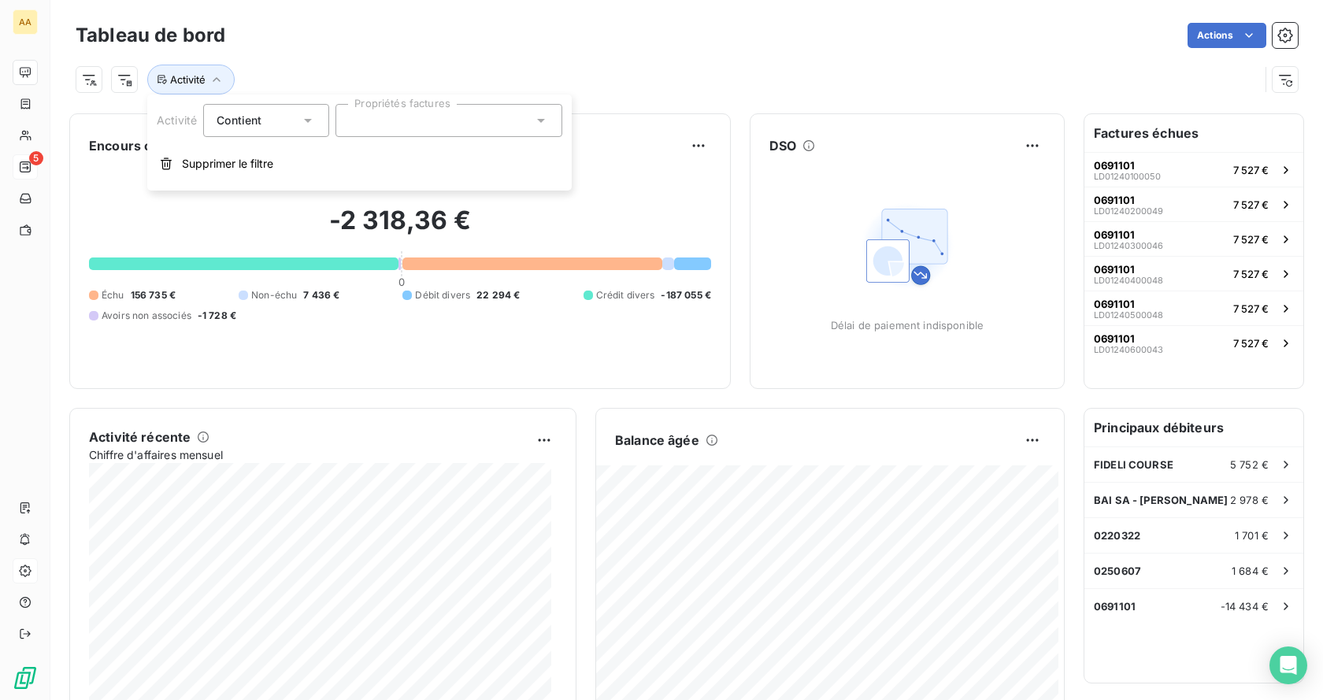
click at [262, 111] on div "Contient is" at bounding box center [258, 120] width 83 height 22
click at [385, 128] on div at bounding box center [449, 120] width 227 height 33
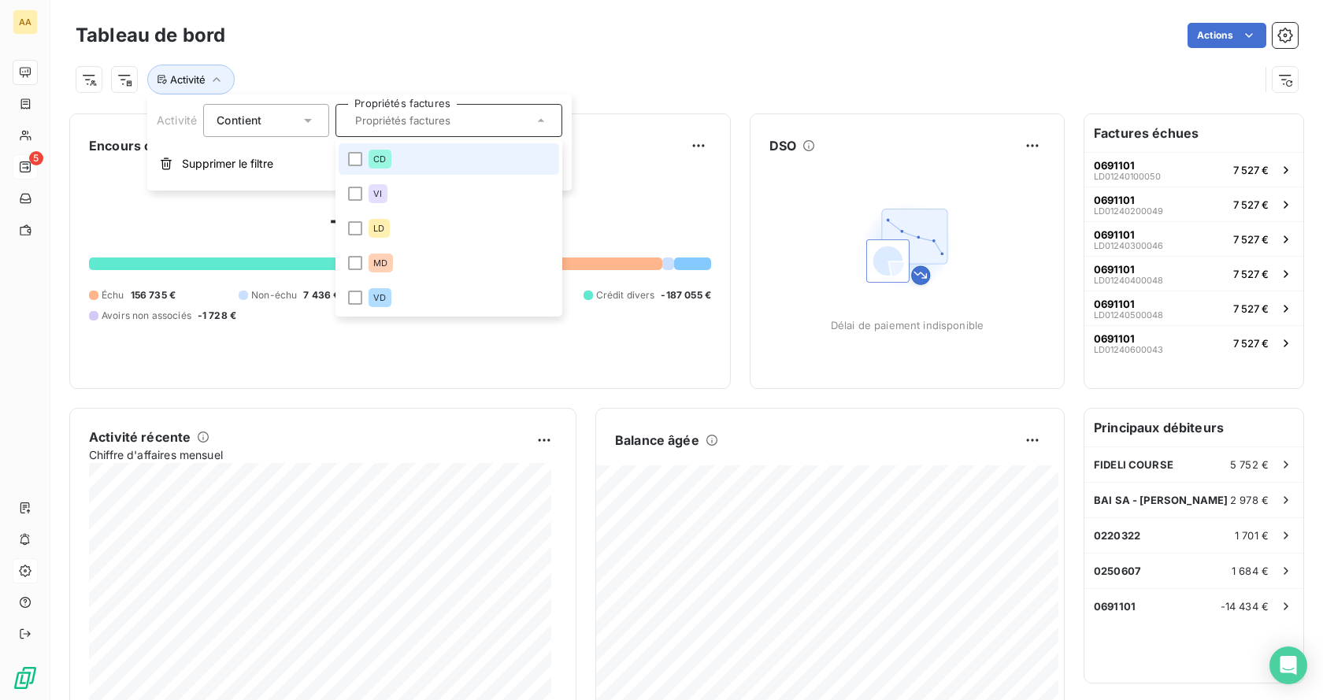
click at [386, 161] on div "CD" at bounding box center [380, 159] width 22 height 19
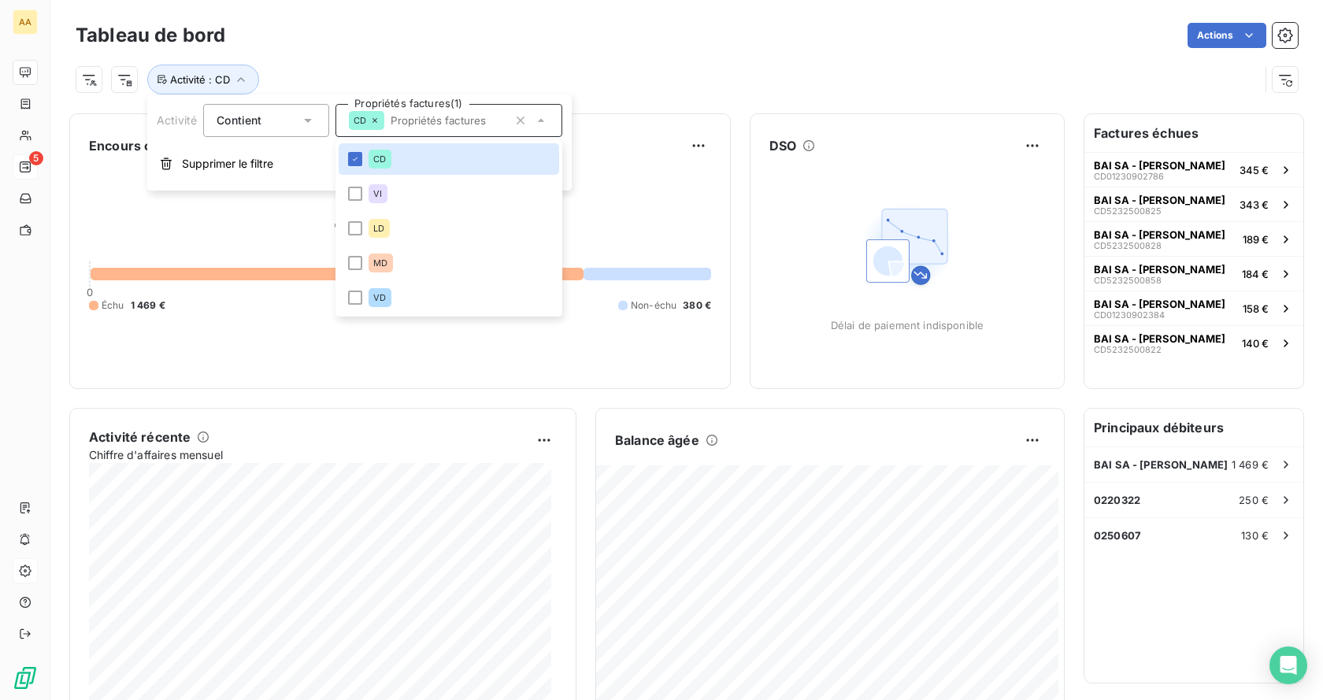
click at [442, 34] on div "Actions" at bounding box center [771, 35] width 1054 height 25
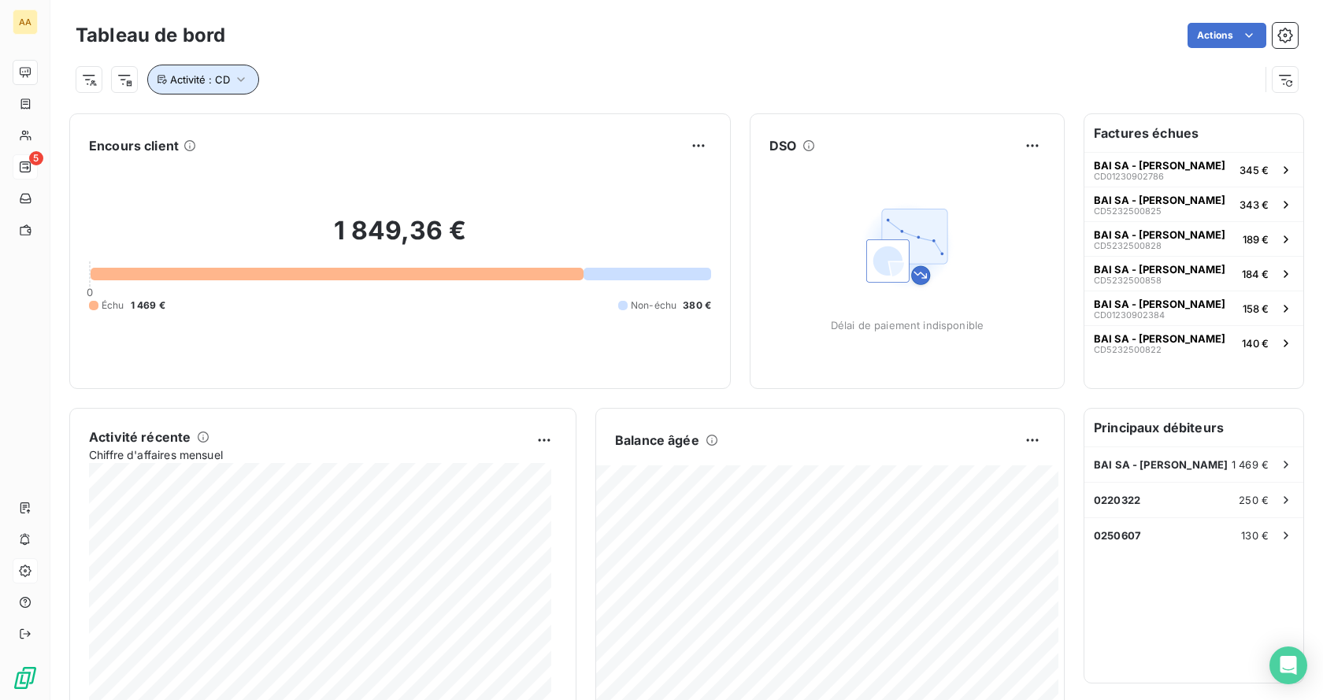
click at [223, 77] on span "Activité : CD" at bounding box center [200, 79] width 60 height 13
click at [397, 131] on div "CD" at bounding box center [449, 120] width 227 height 33
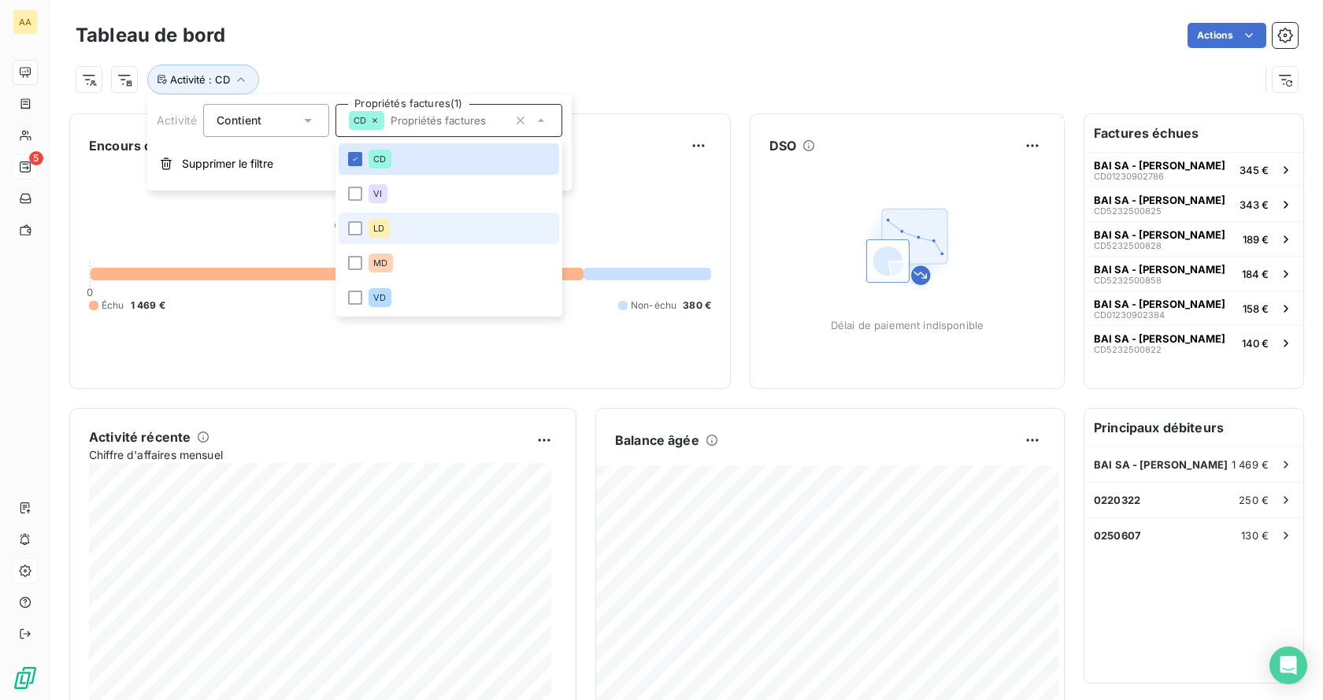
click at [380, 236] on div "LD" at bounding box center [379, 228] width 20 height 19
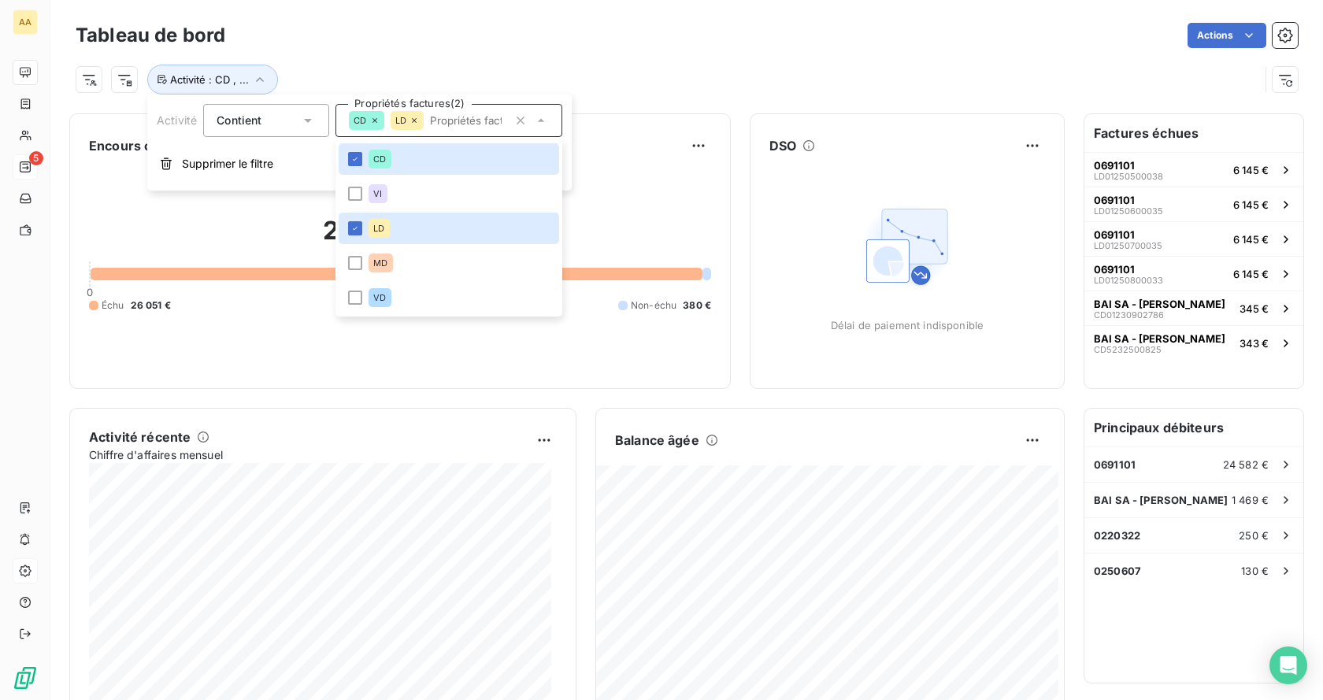
click at [570, 33] on div "Actions" at bounding box center [771, 35] width 1054 height 25
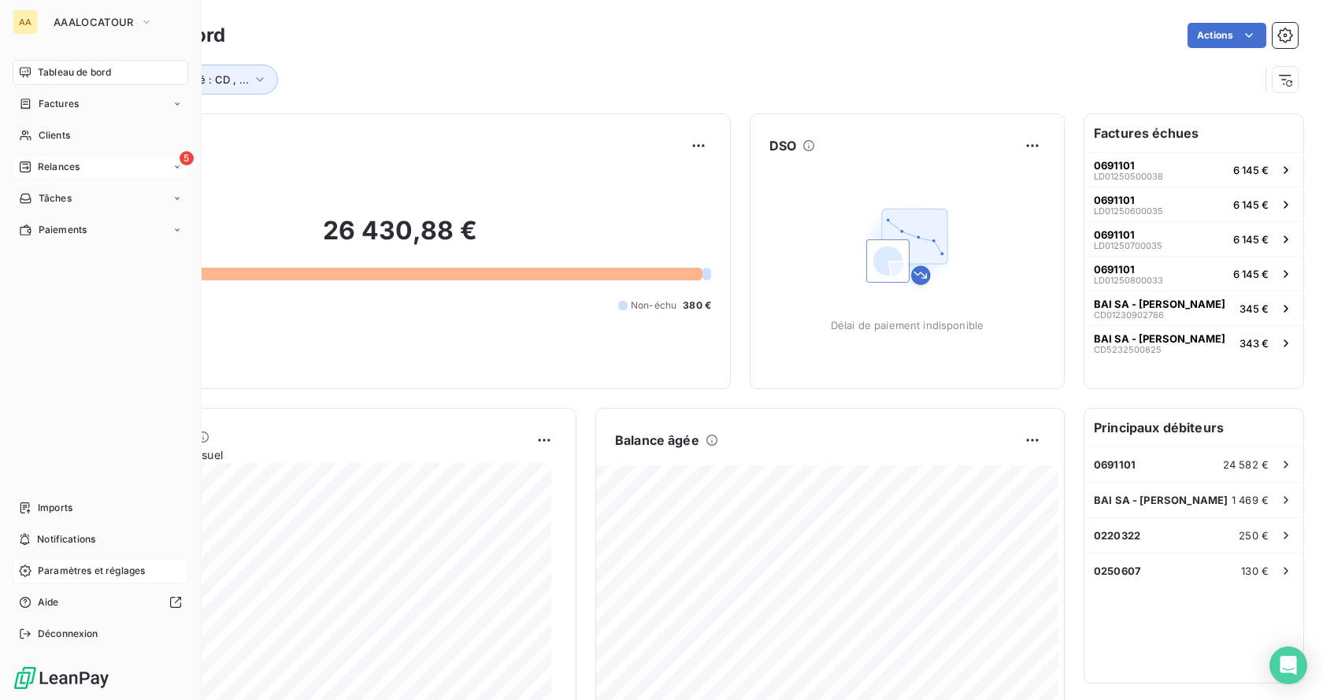
click at [45, 69] on span "Tableau de bord" at bounding box center [74, 72] width 73 height 14
click at [102, 59] on div "AA AAALOCATOUR Tableau de bord Factures Clients 5 Relances Tâches Paiements Imp…" at bounding box center [101, 350] width 202 height 700
click at [121, 68] on div "Tableau de bord" at bounding box center [101, 72] width 176 height 25
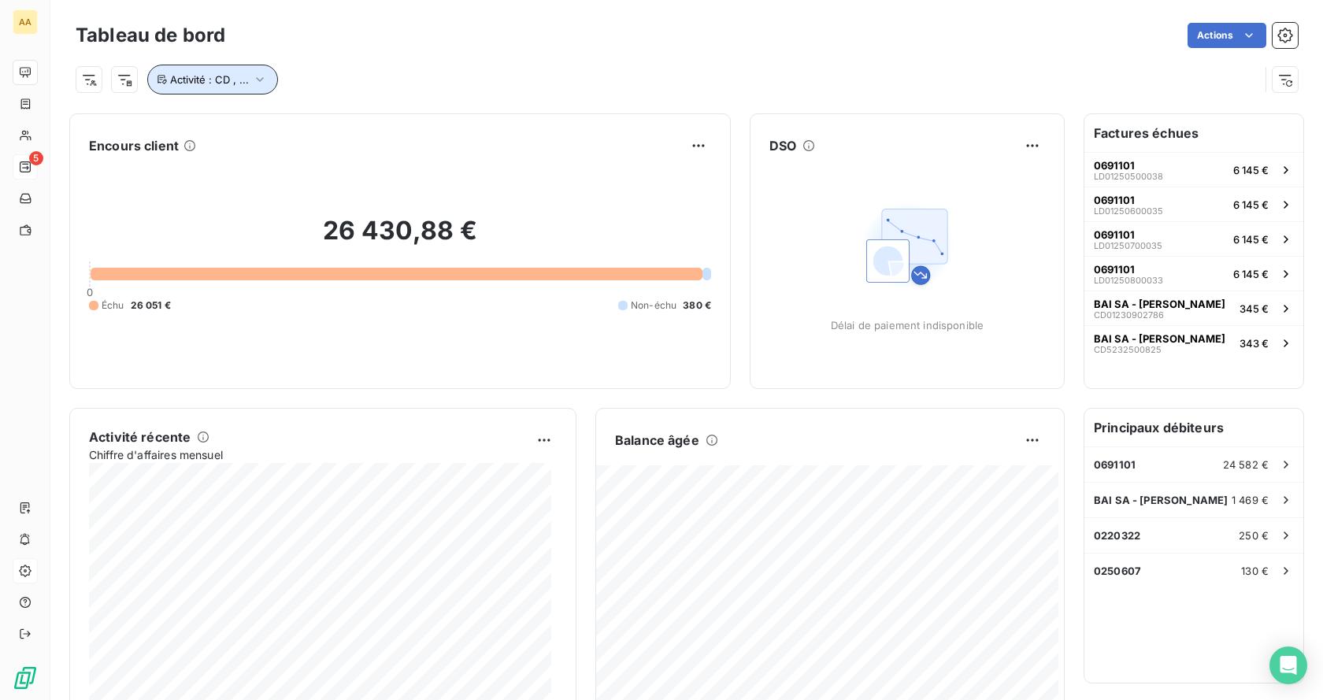
click at [211, 86] on button "Activité : CD , ..." at bounding box center [212, 80] width 131 height 30
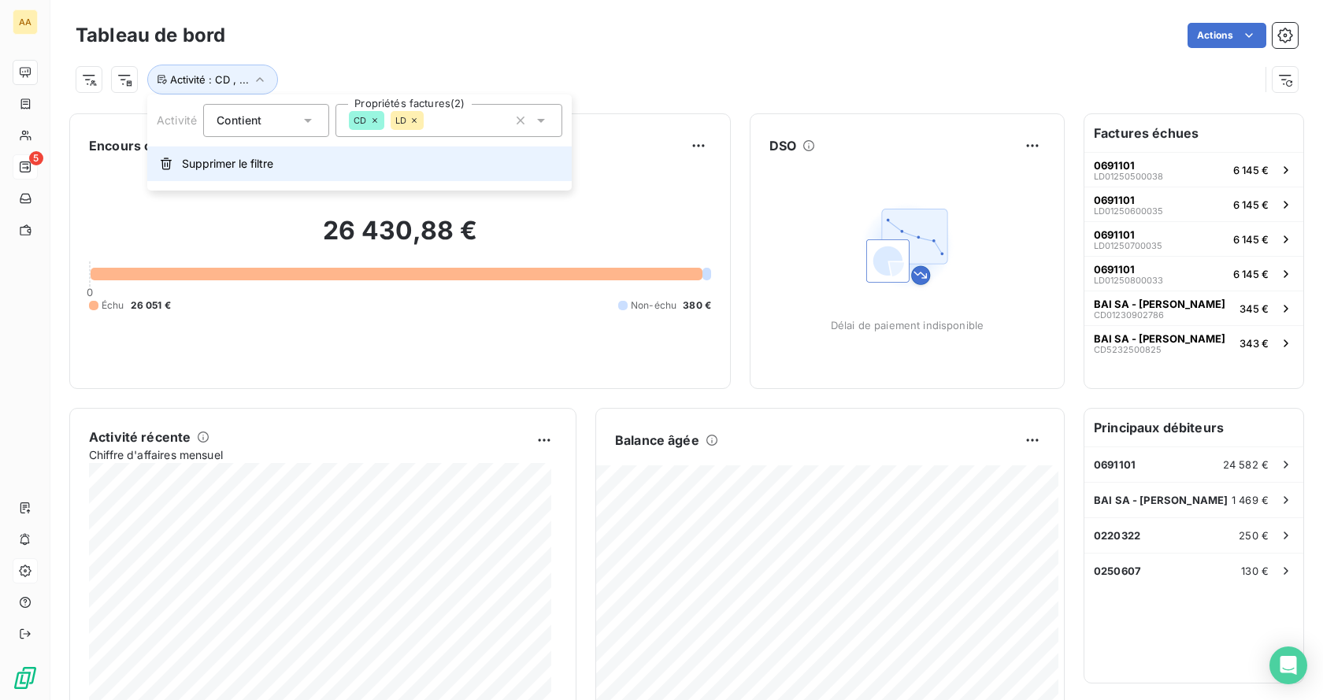
click at [227, 164] on span "Supprimer le filtre" at bounding box center [227, 164] width 91 height 16
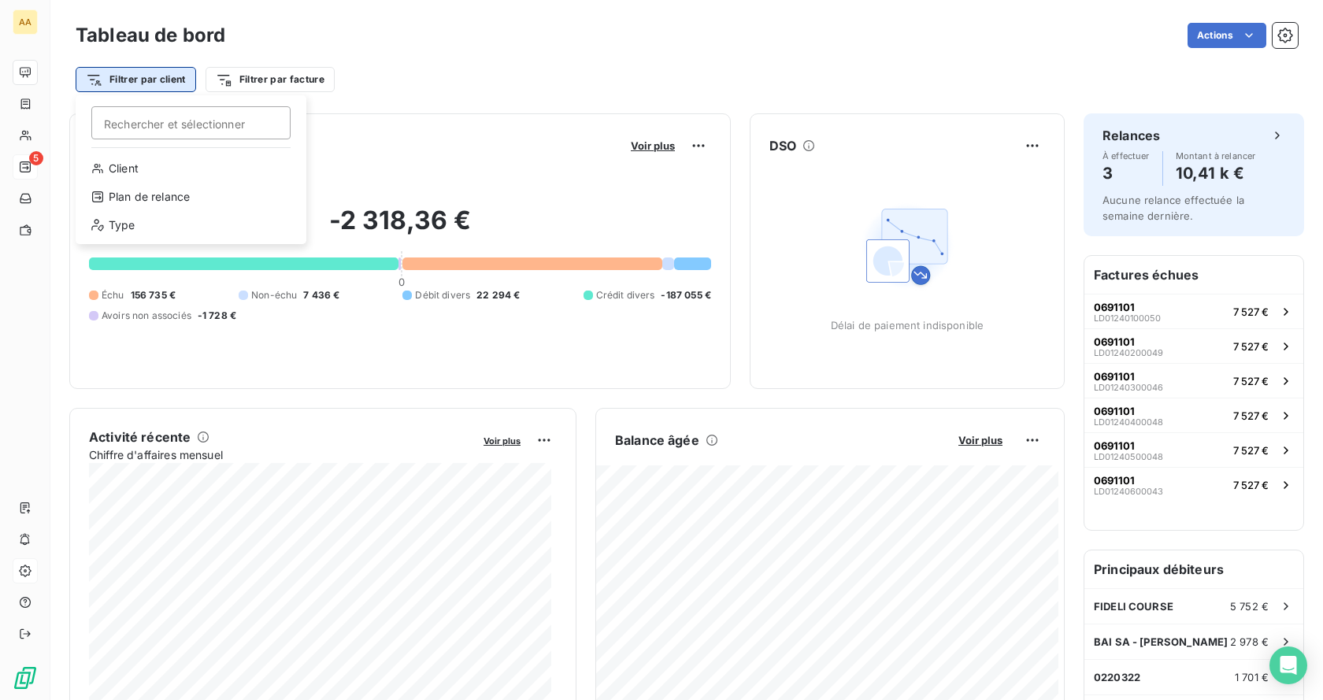
click at [128, 80] on html "AA 5 Tableau de bord Actions Filtrer par client Rechercher et sélectionner Clie…" at bounding box center [661, 350] width 1323 height 700
click at [147, 169] on div "Client" at bounding box center [191, 168] width 218 height 25
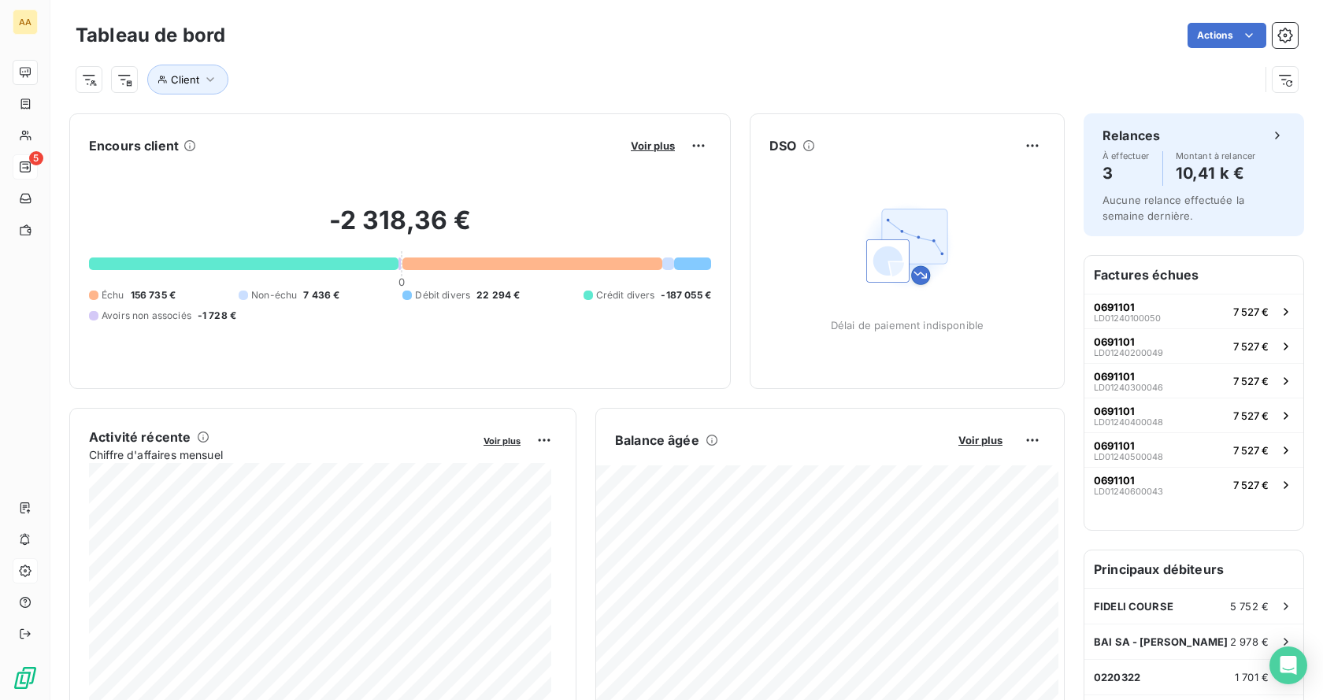
click at [366, 62] on div "Client" at bounding box center [687, 73] width 1223 height 43
click at [175, 79] on span "Client" at bounding box center [185, 79] width 28 height 13
click at [236, 164] on span "Supprimer le filtre" at bounding box center [227, 164] width 91 height 16
click at [119, 81] on html "AA 5 Tableau de bord Actions Filtrer par client Filtrer par facture Encours cli…" at bounding box center [661, 350] width 1323 height 700
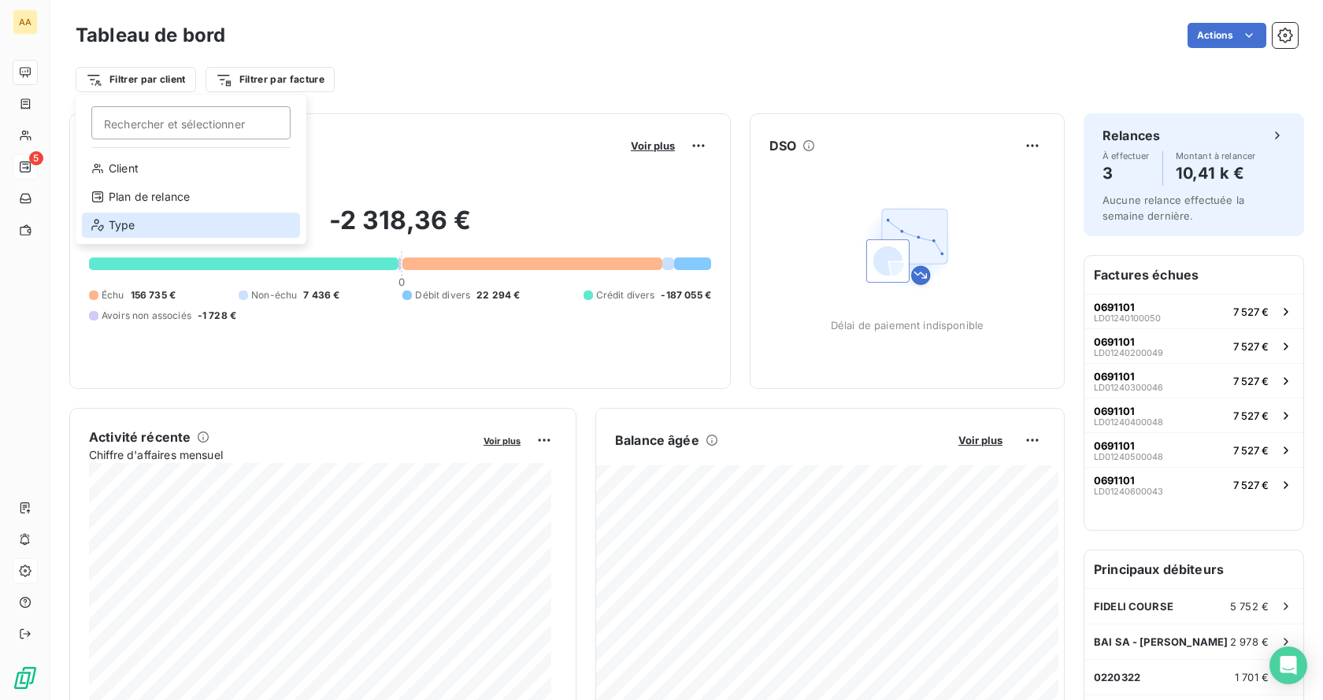
click at [138, 222] on div "Type" at bounding box center [191, 225] width 218 height 25
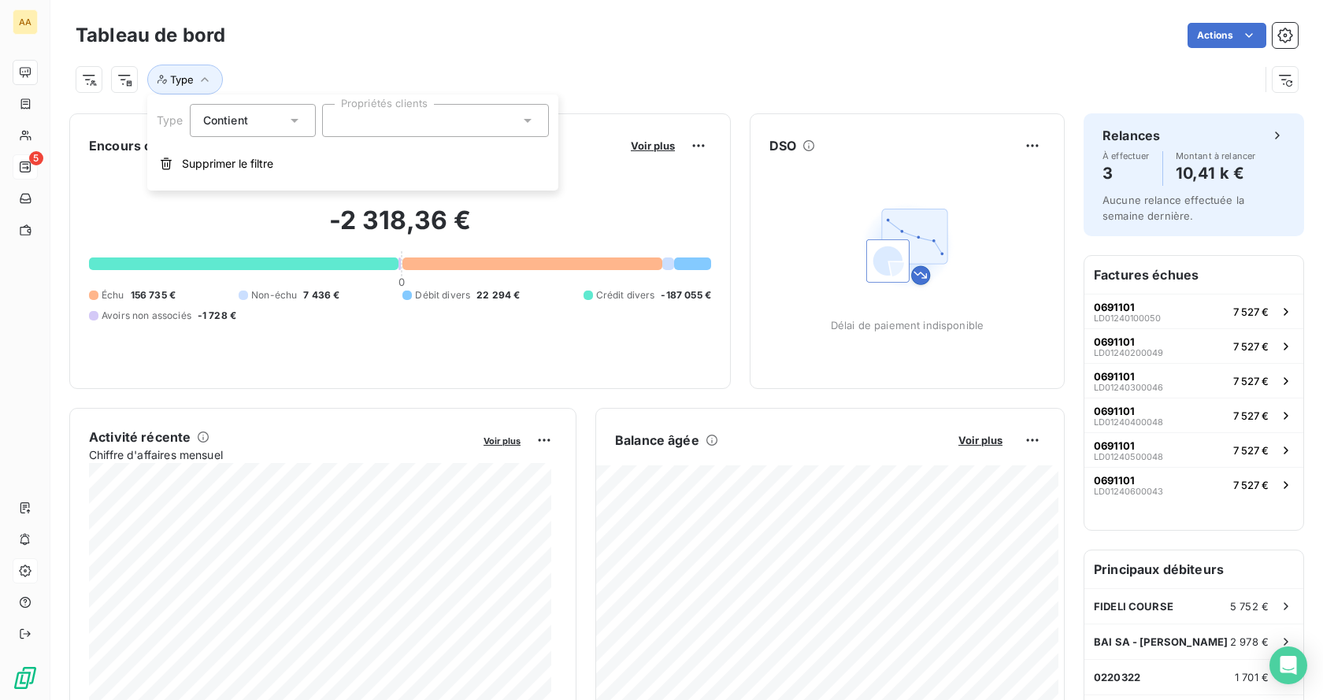
click at [260, 128] on div "Contient is" at bounding box center [244, 120] width 83 height 22
click at [354, 123] on div at bounding box center [435, 120] width 227 height 33
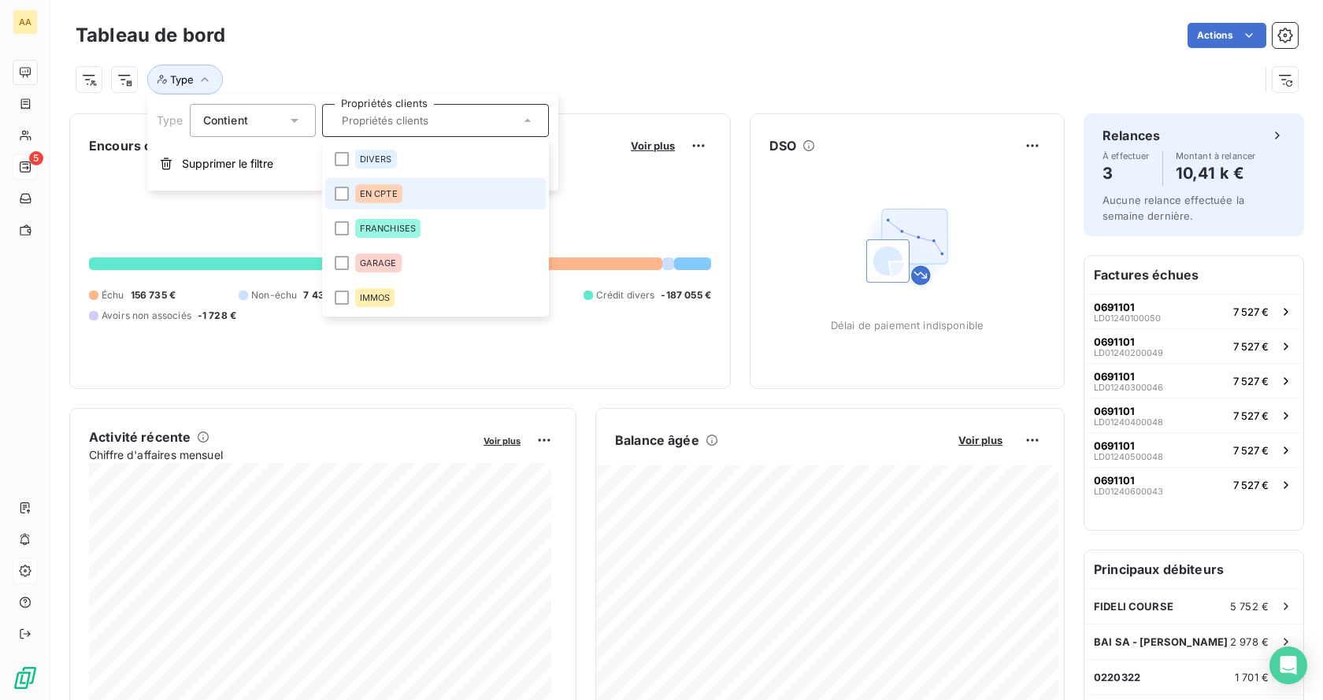
click at [374, 192] on span "EN CPTE" at bounding box center [379, 193] width 38 height 9
click at [388, 41] on div "Actions" at bounding box center [771, 35] width 1054 height 25
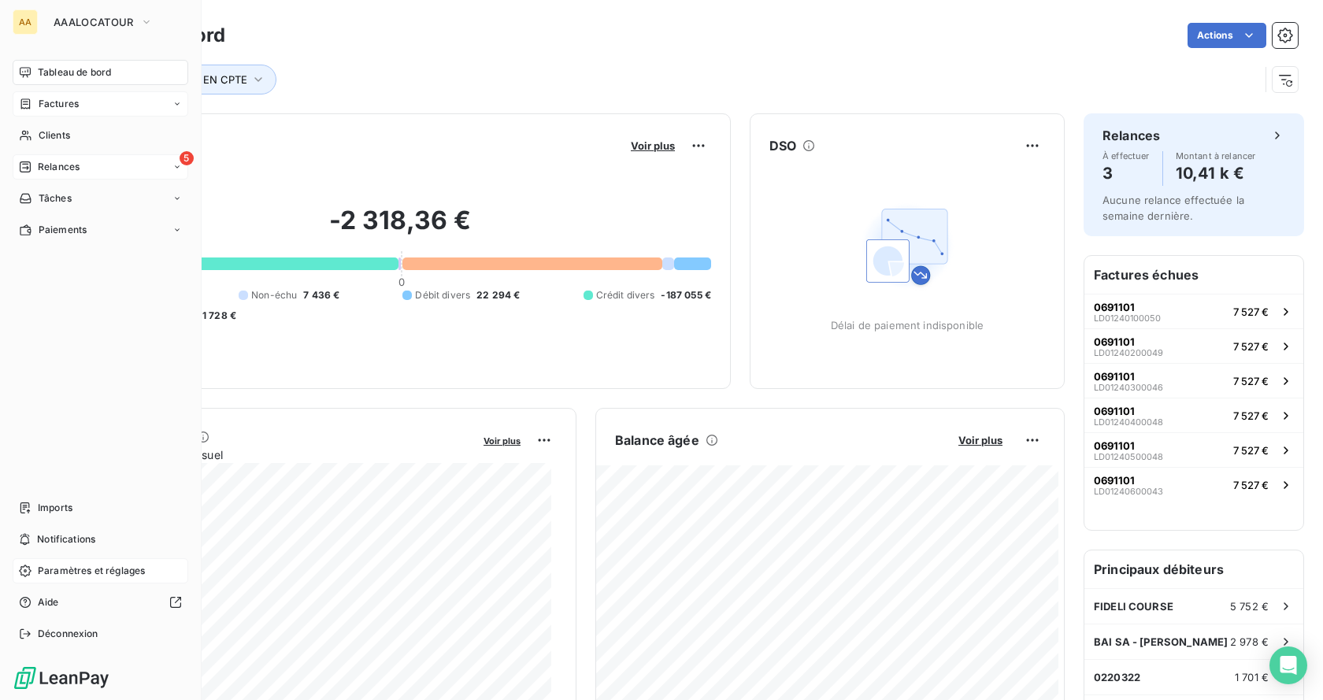
click at [46, 106] on span "Factures" at bounding box center [59, 104] width 40 height 14
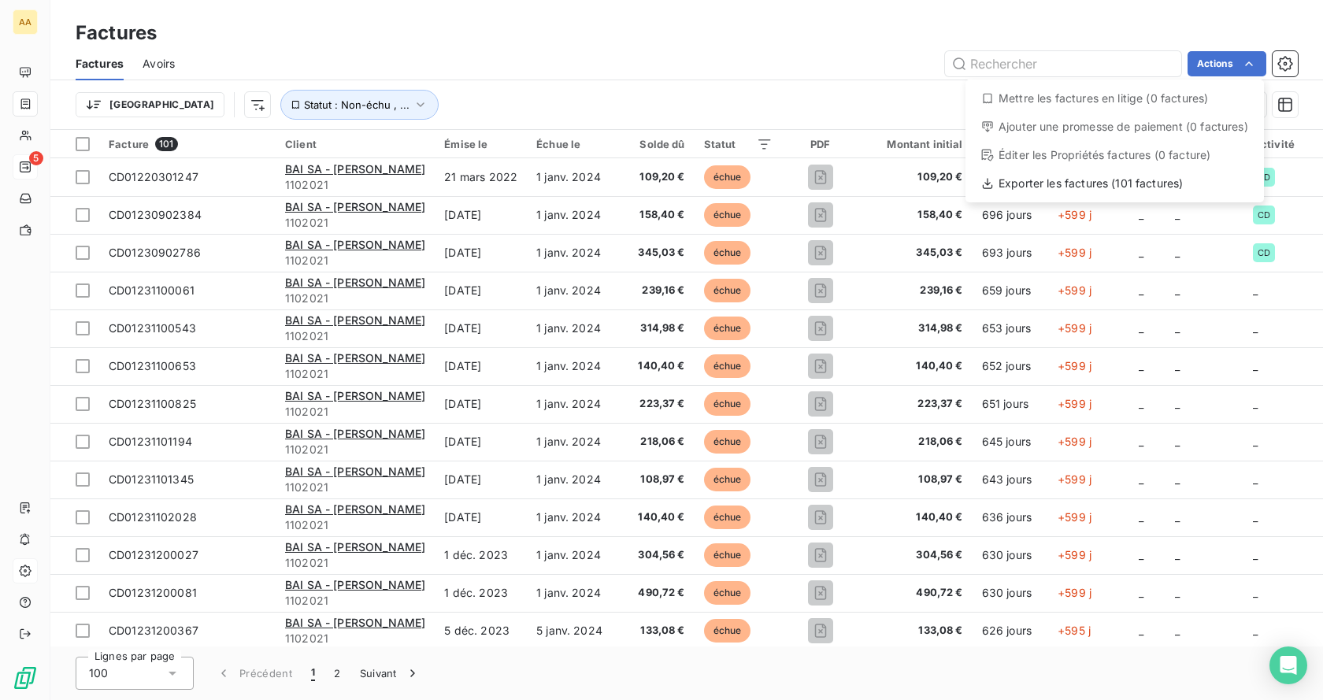
click at [1245, 56] on html "AA 5 Factures Factures Avoirs Actions Mettre les factures en litige (0 factures…" at bounding box center [661, 350] width 1323 height 700
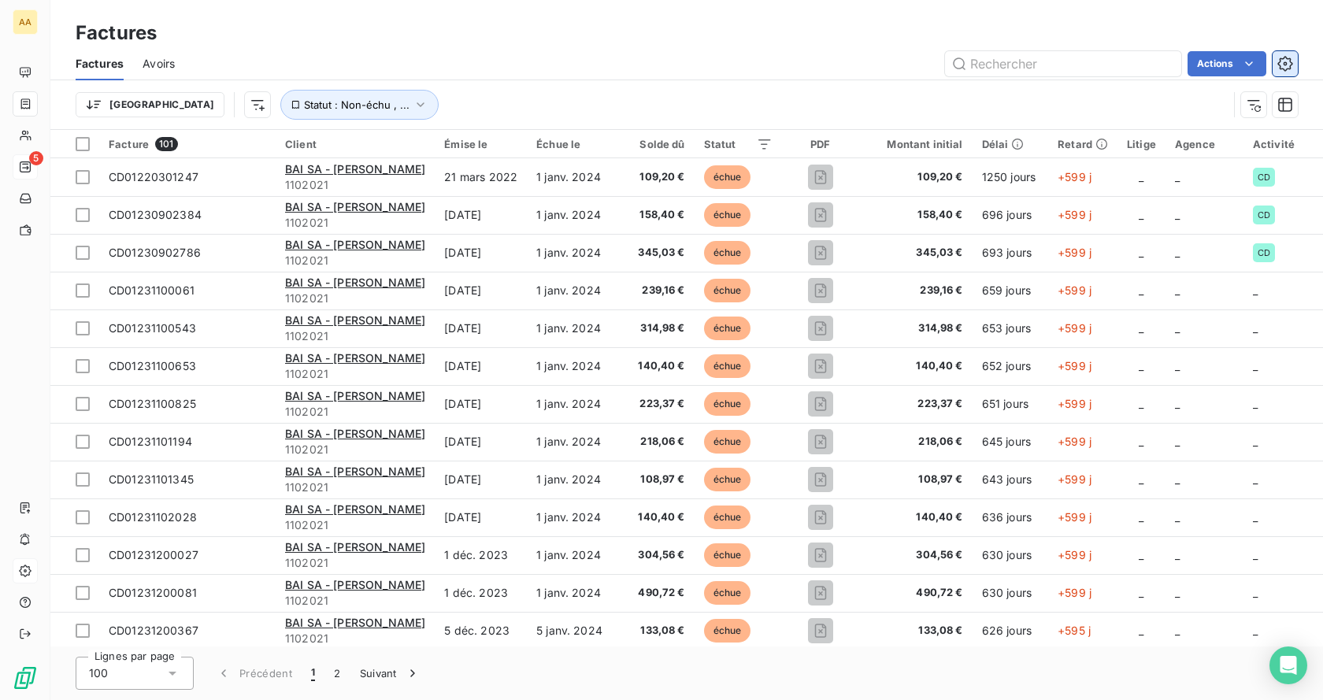
click at [1292, 69] on icon "button" at bounding box center [1286, 64] width 16 height 16
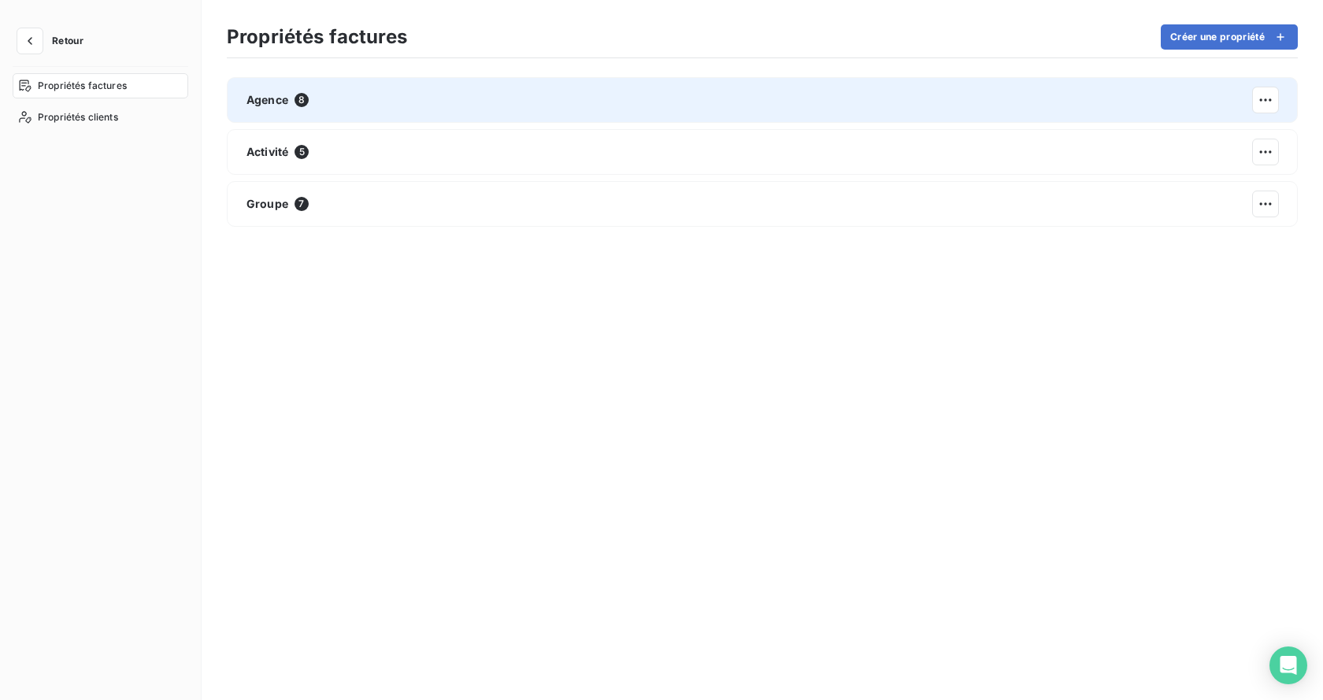
click at [328, 98] on div "Agence 8" at bounding box center [762, 100] width 1071 height 46
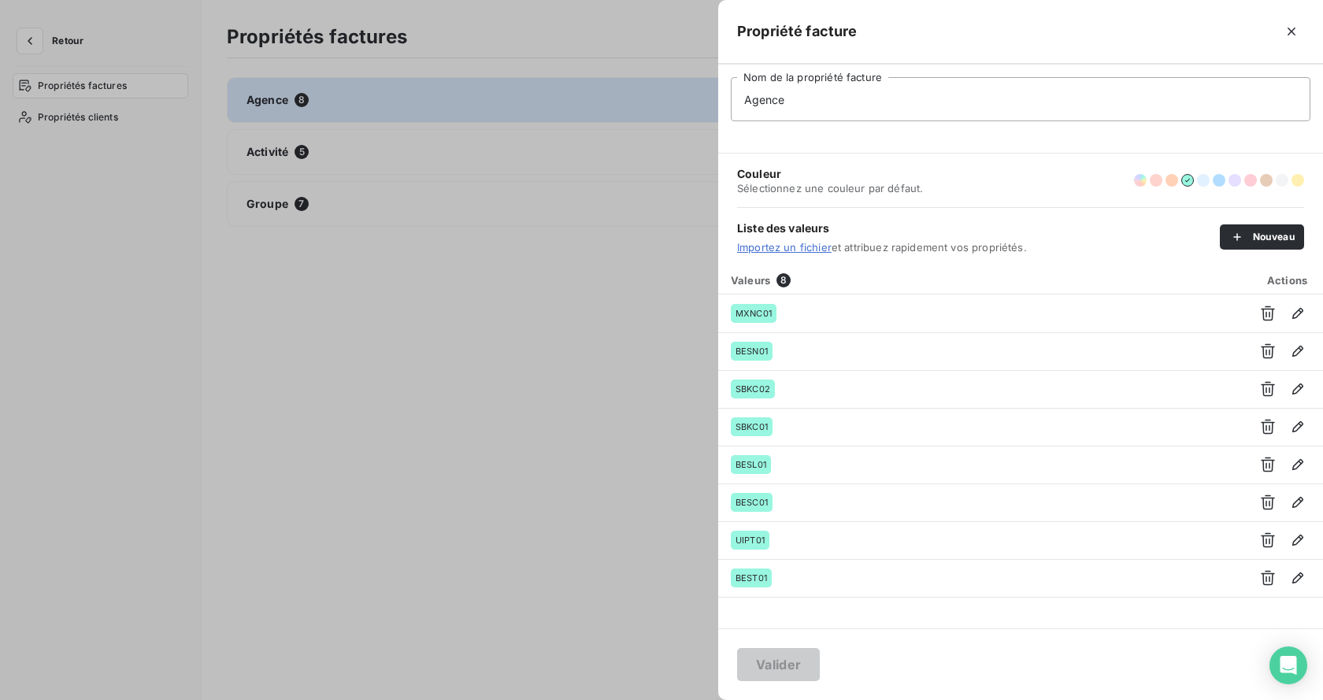
click at [349, 223] on div at bounding box center [661, 350] width 1323 height 700
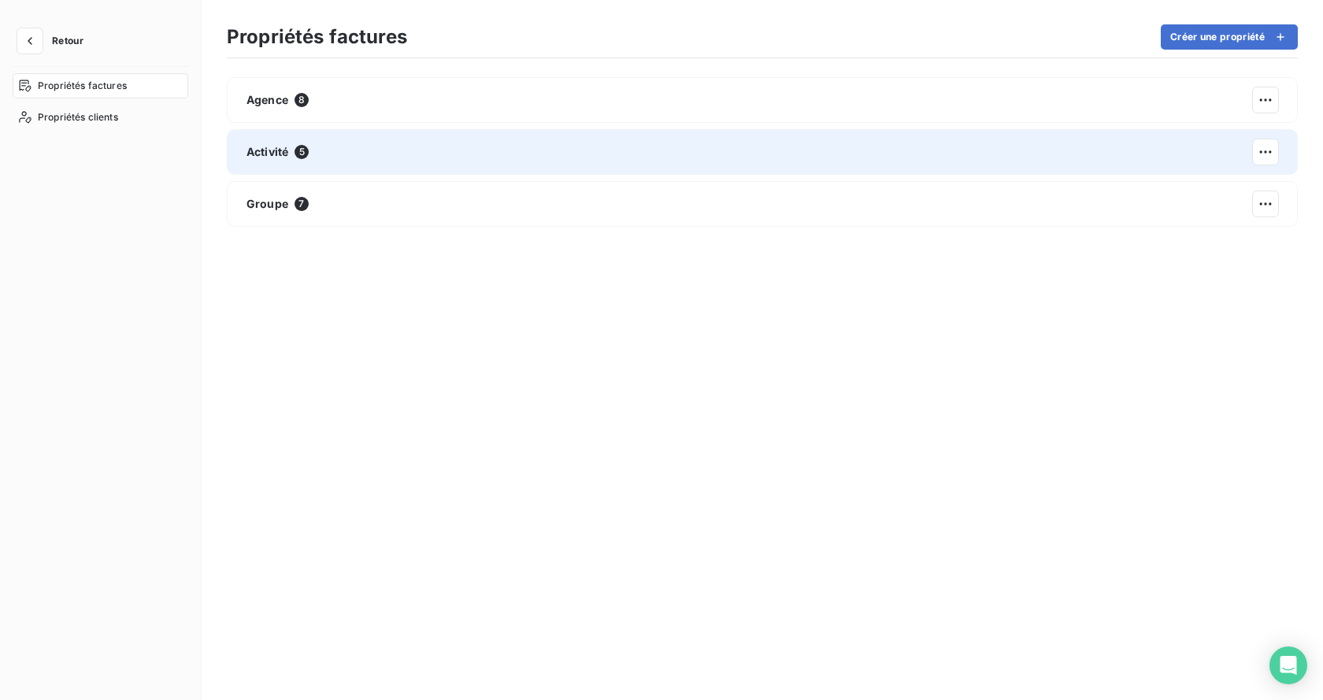
click at [261, 158] on span "Activité" at bounding box center [268, 152] width 42 height 16
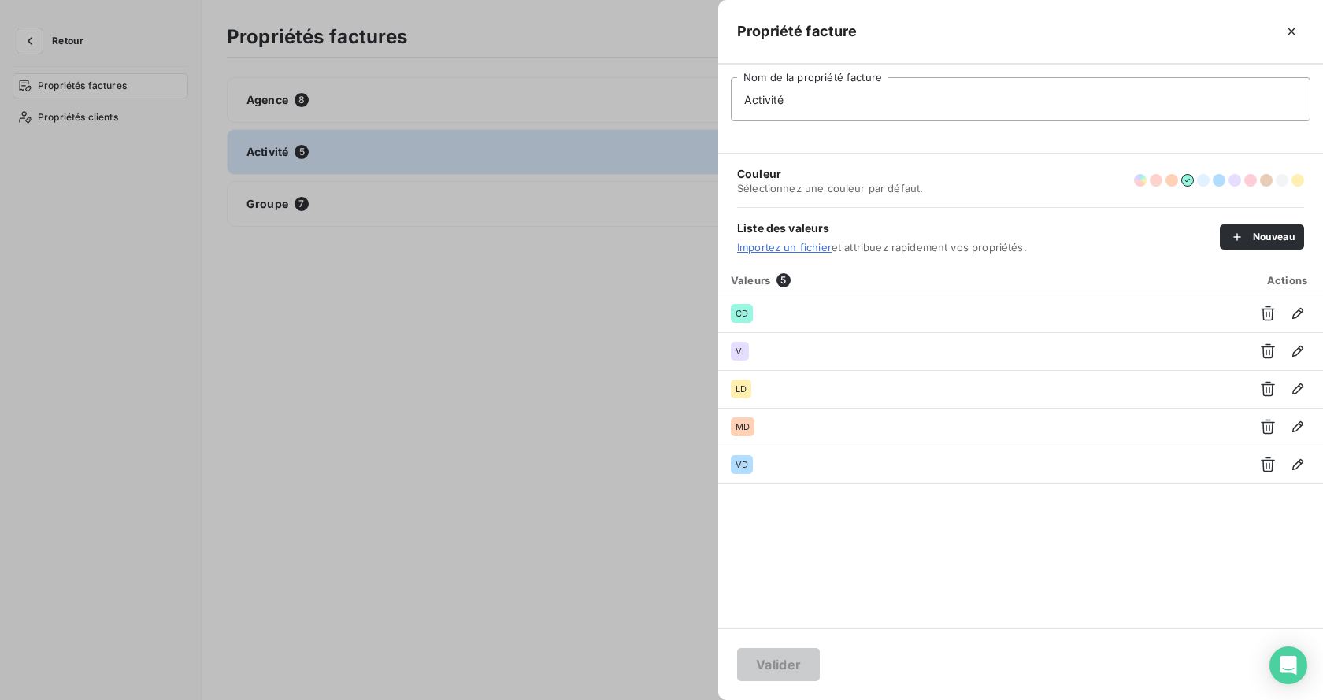
click at [331, 228] on div at bounding box center [661, 350] width 1323 height 700
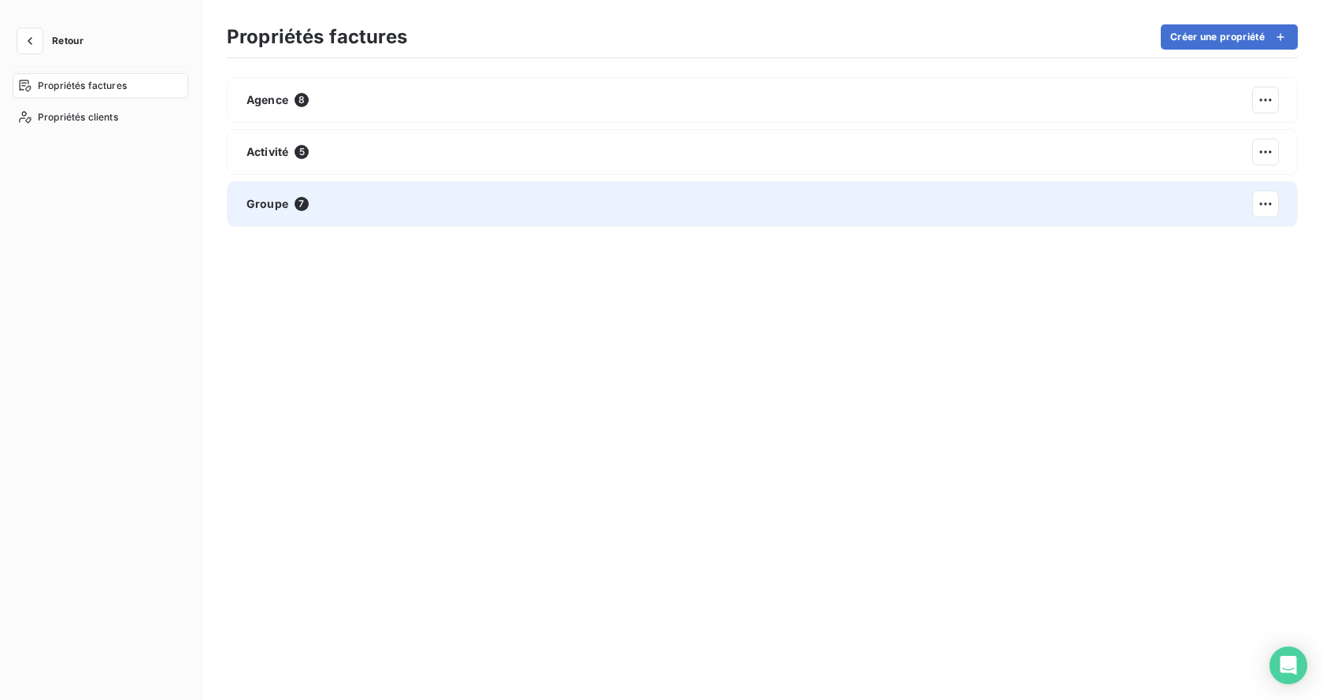
click at [324, 207] on div "Groupe 7" at bounding box center [762, 204] width 1071 height 46
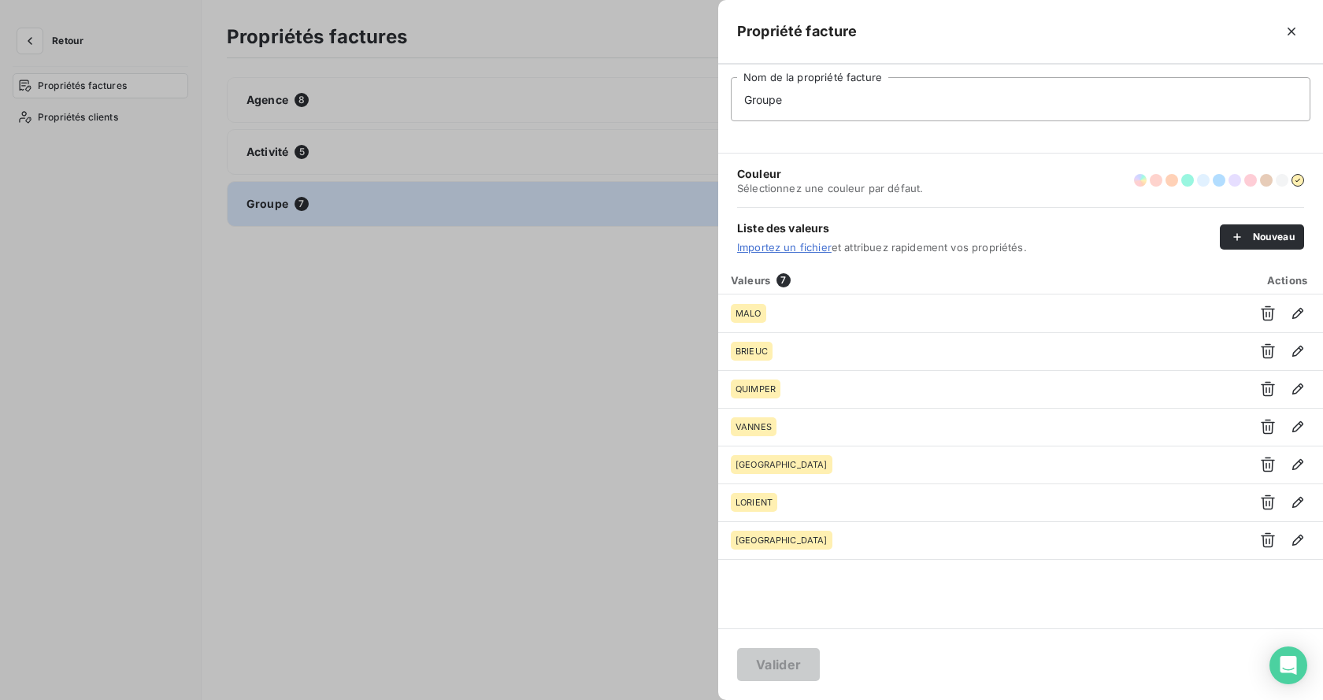
click at [317, 290] on div at bounding box center [661, 350] width 1323 height 700
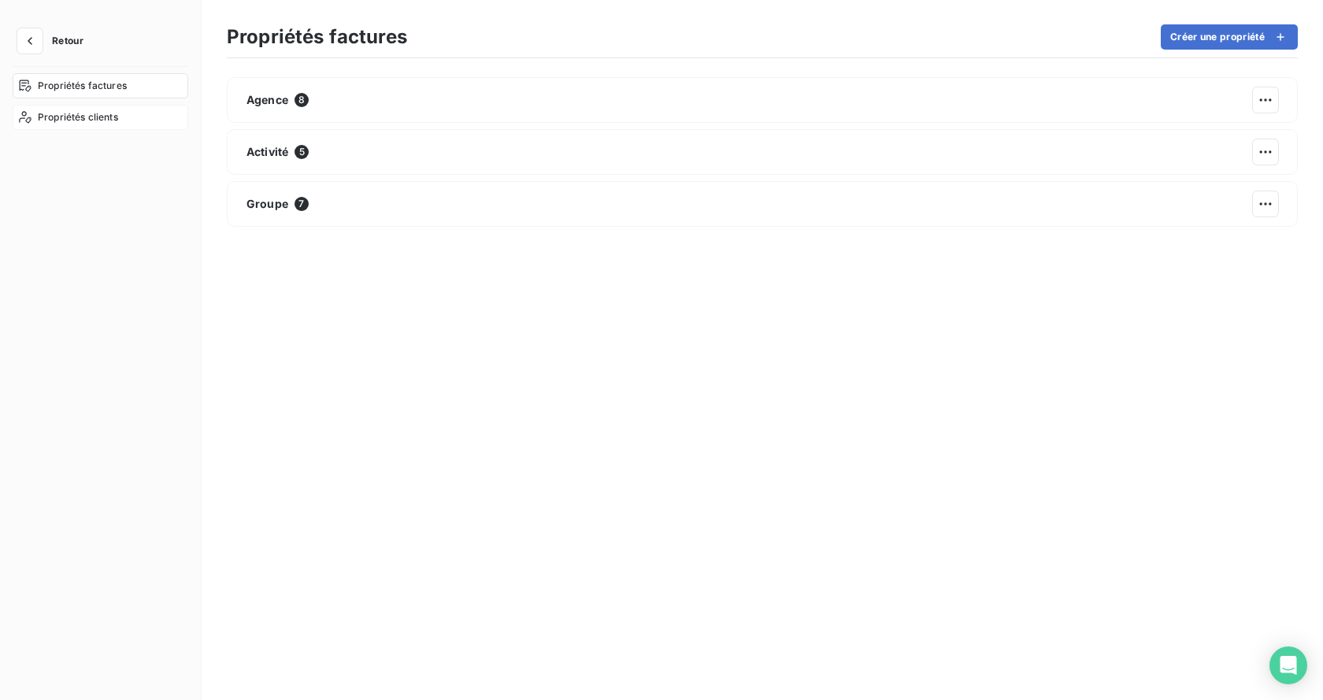
click at [89, 123] on span "Propriétés clients" at bounding box center [78, 117] width 80 height 14
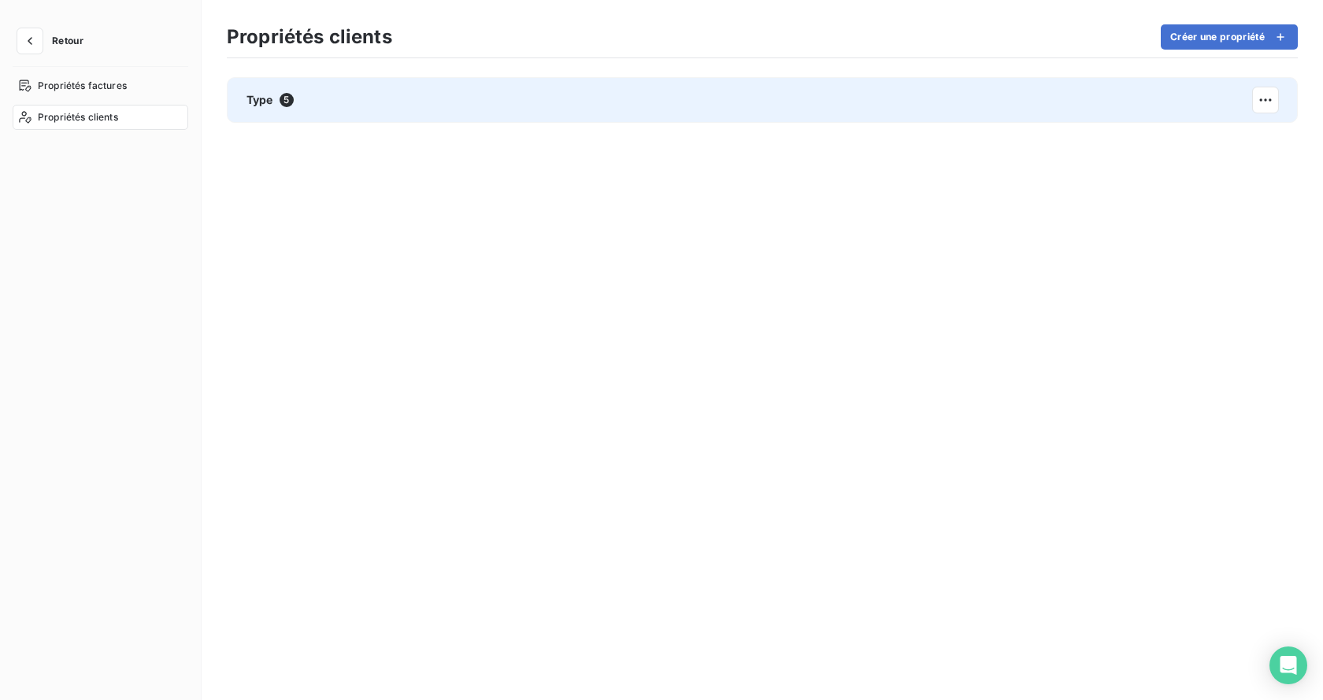
click at [249, 103] on span "Type" at bounding box center [260, 100] width 27 height 16
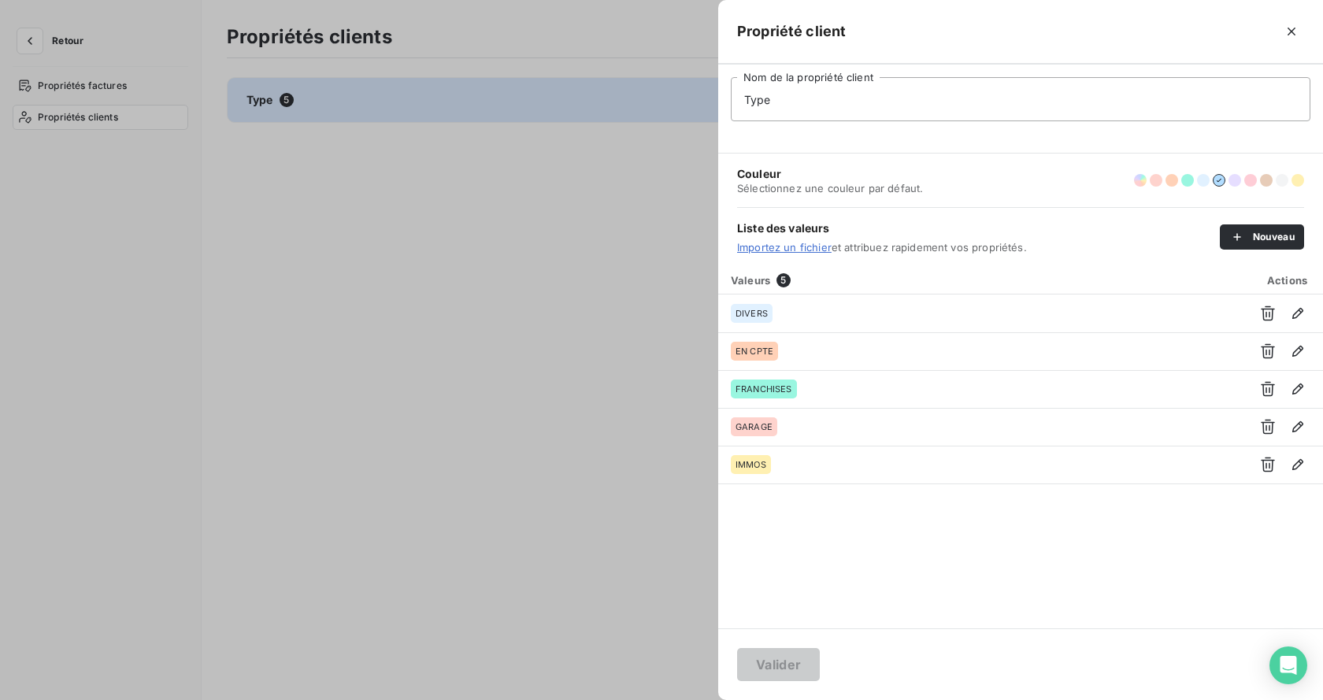
click at [568, 317] on div at bounding box center [661, 350] width 1323 height 700
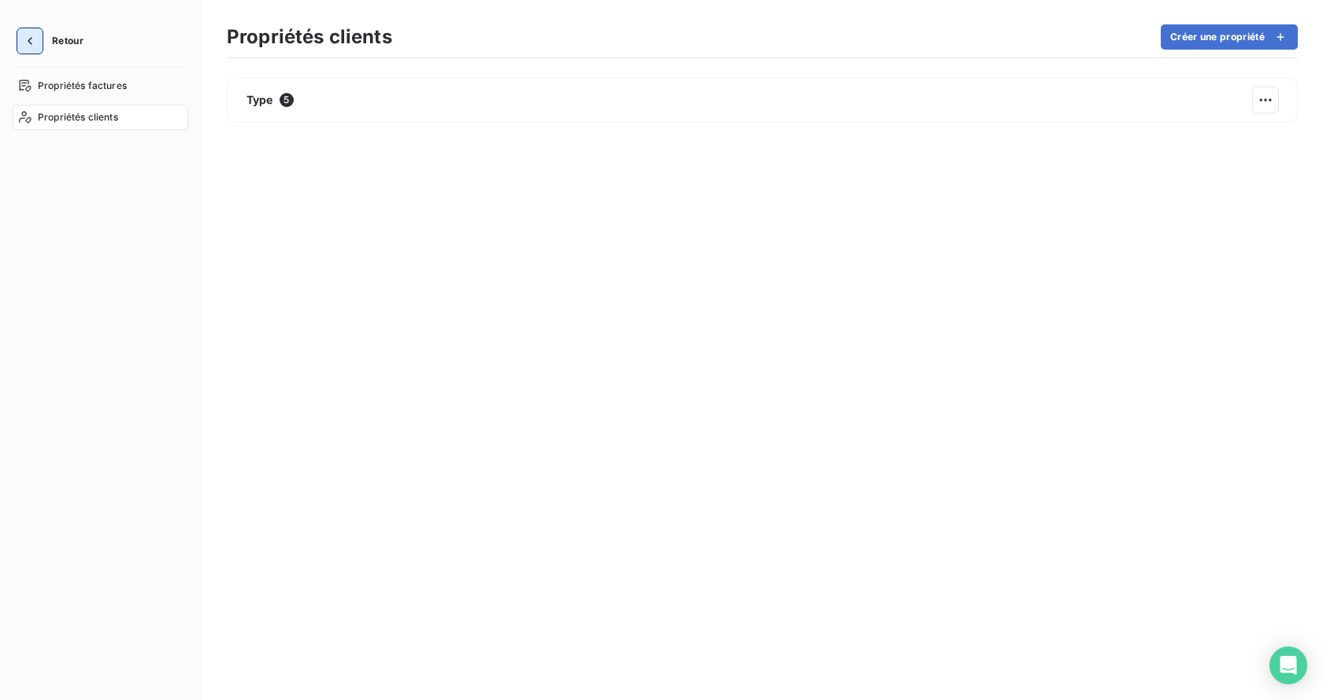
click at [39, 40] on button "button" at bounding box center [29, 40] width 25 height 25
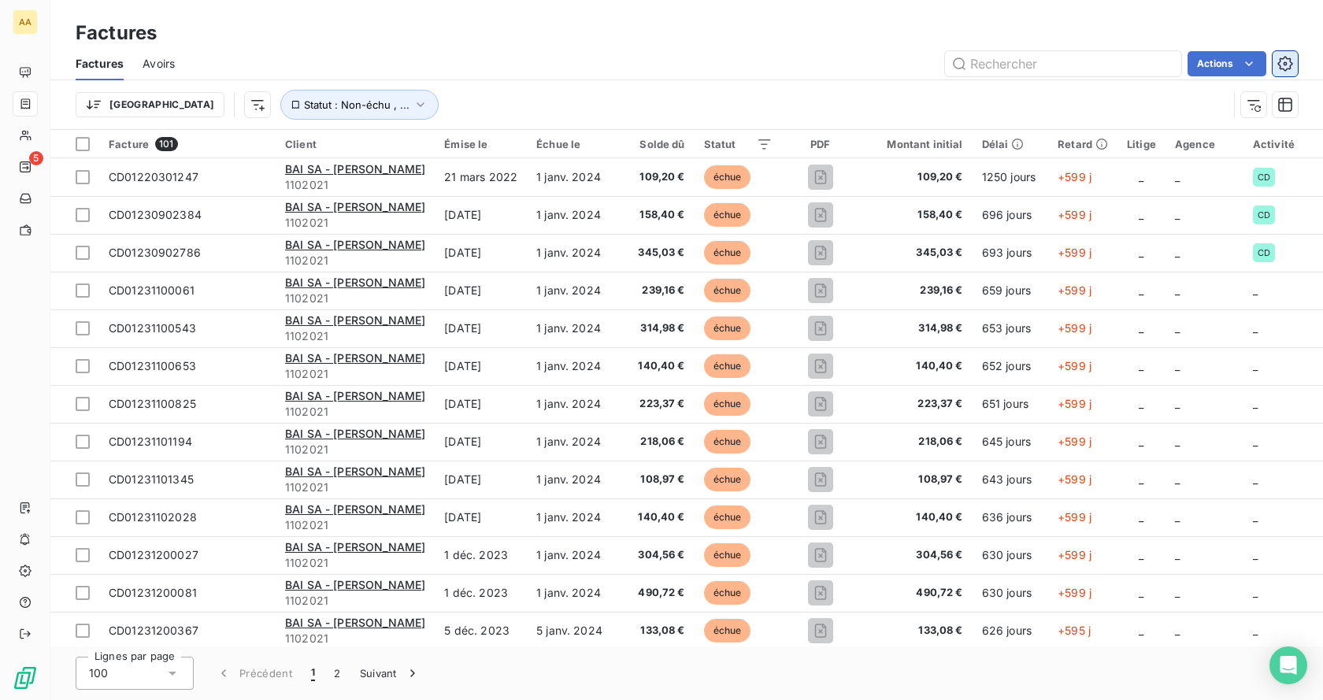
click at [1294, 68] on button "button" at bounding box center [1285, 63] width 25 height 25
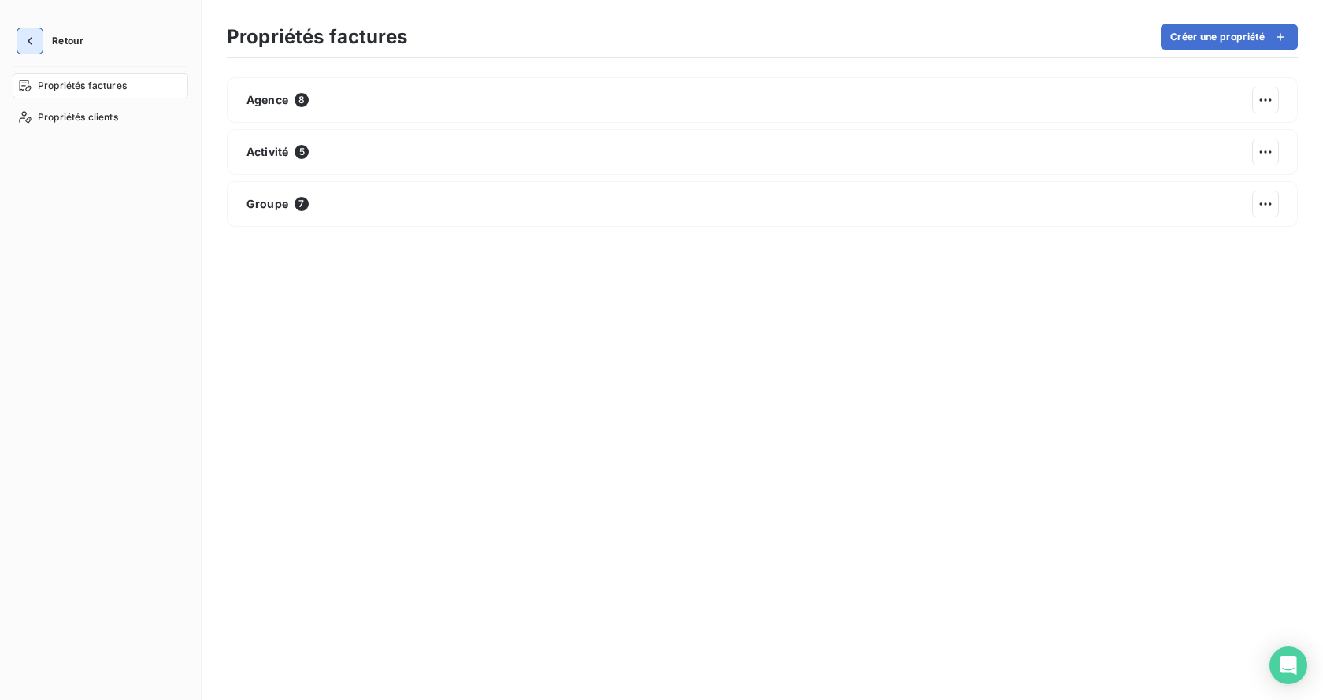
click at [35, 40] on icon "button" at bounding box center [30, 41] width 16 height 16
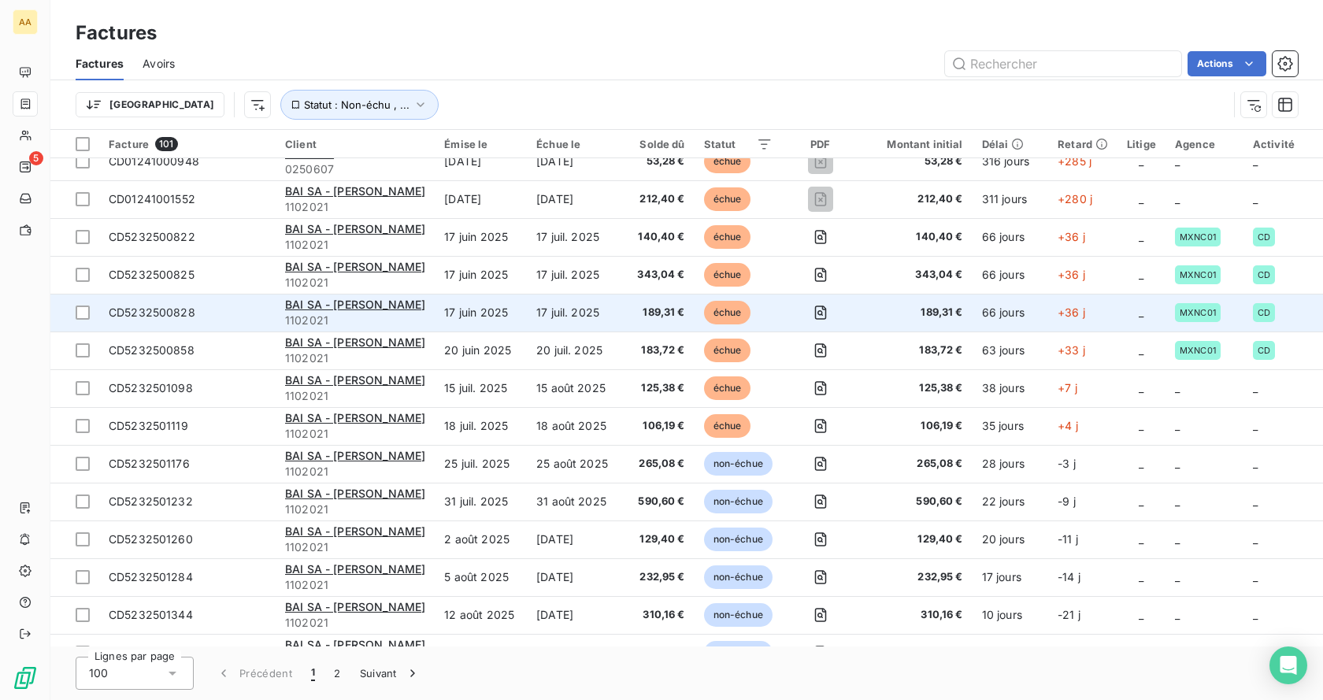
scroll to position [1654, 0]
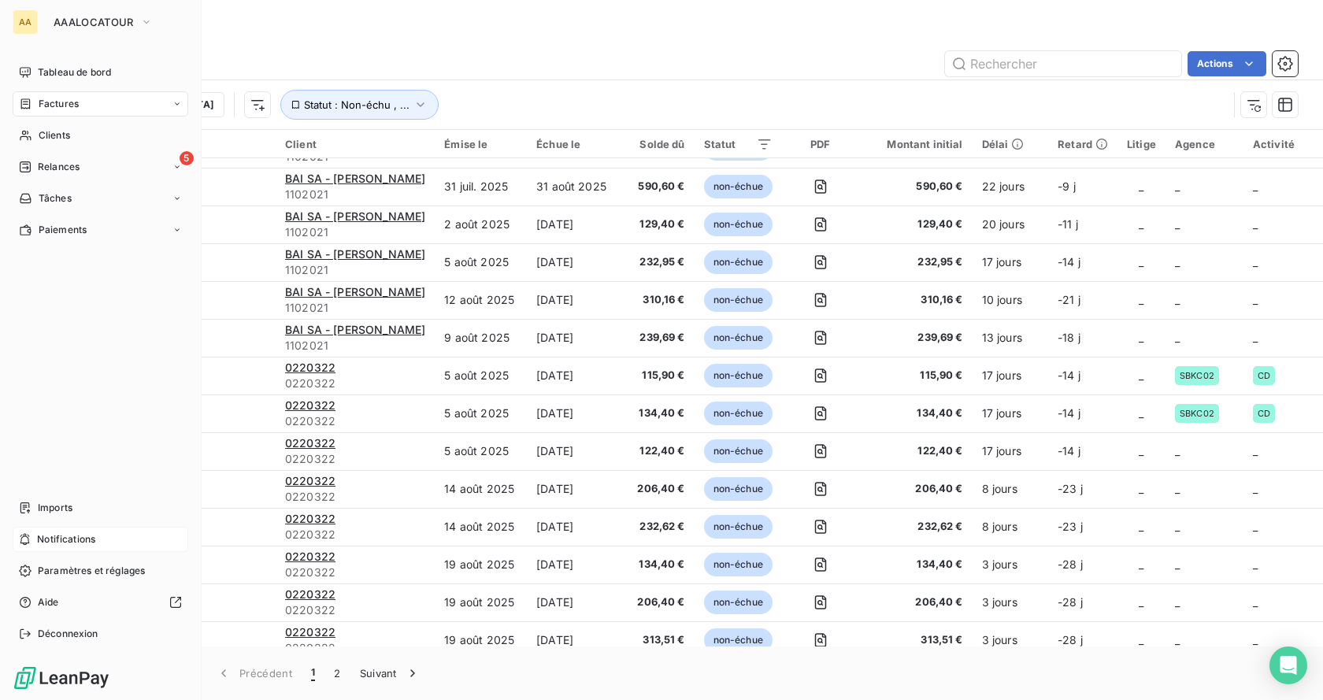
click at [57, 535] on span "Notifications" at bounding box center [66, 540] width 58 height 14
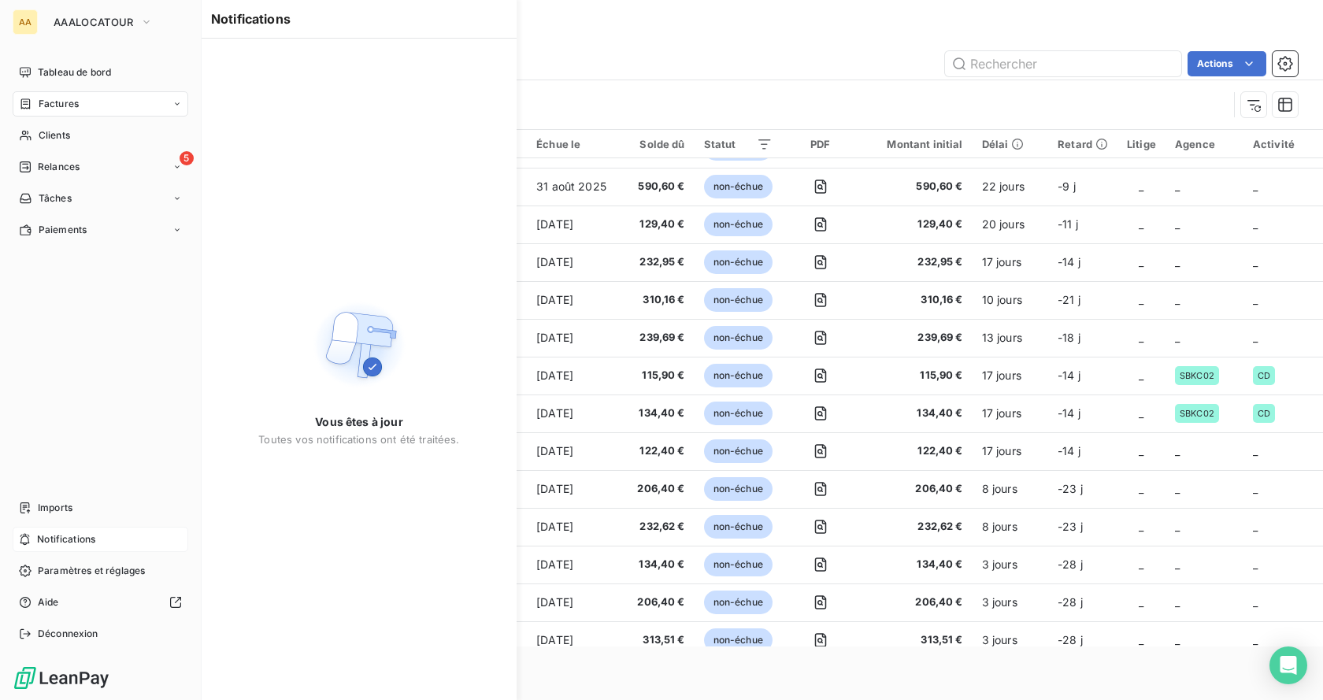
click at [57, 535] on span "Notifications" at bounding box center [66, 540] width 58 height 14
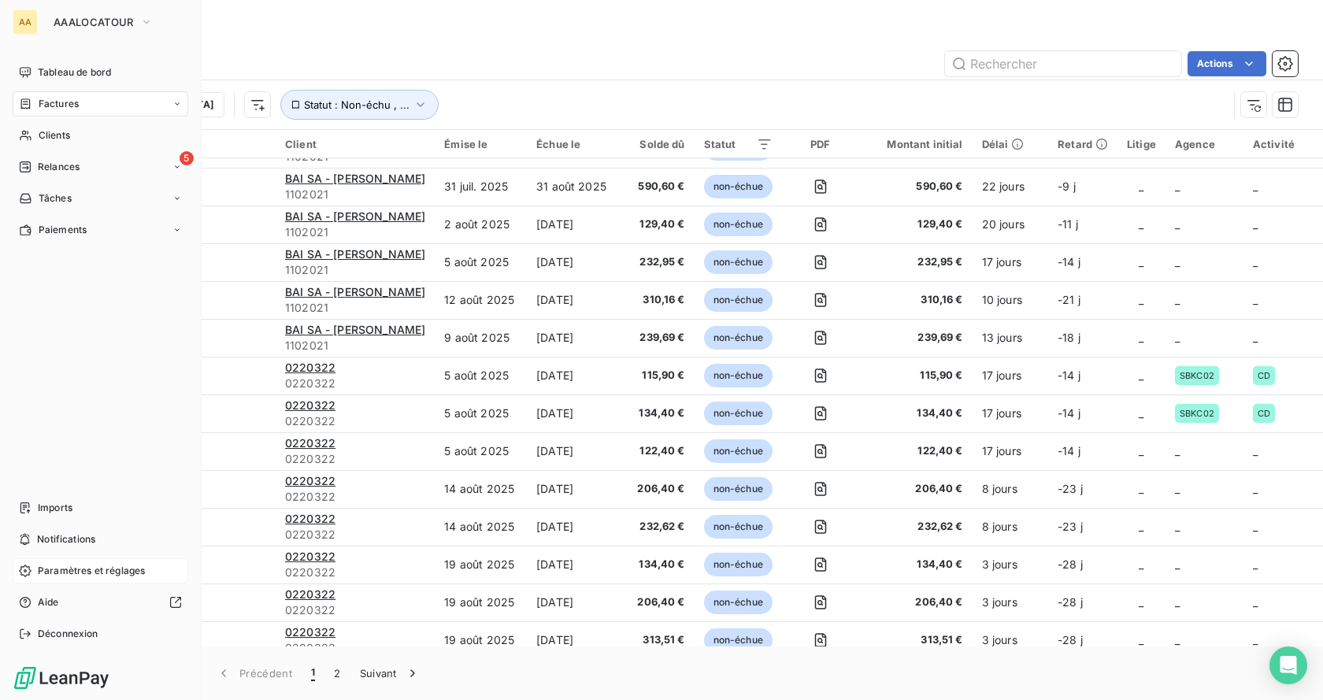
click at [65, 566] on span "Paramètres et réglages" at bounding box center [91, 571] width 107 height 14
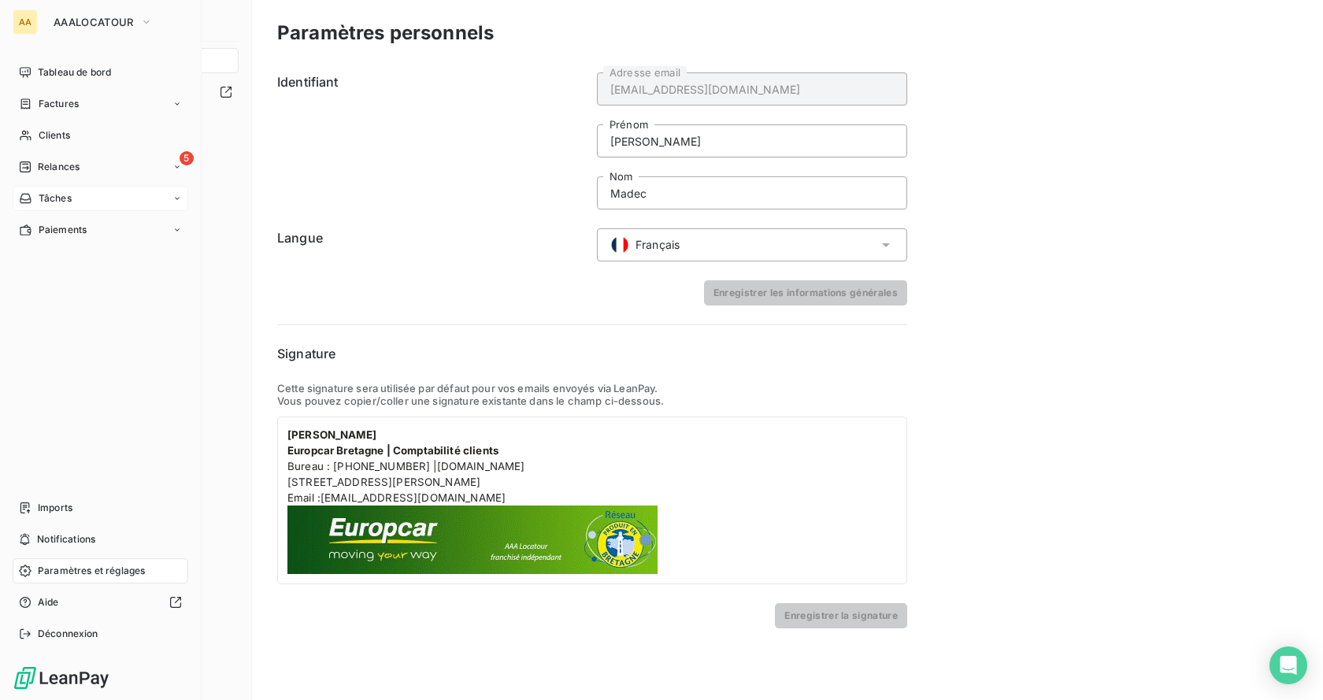
click at [62, 191] on span "Tâches" at bounding box center [55, 198] width 33 height 14
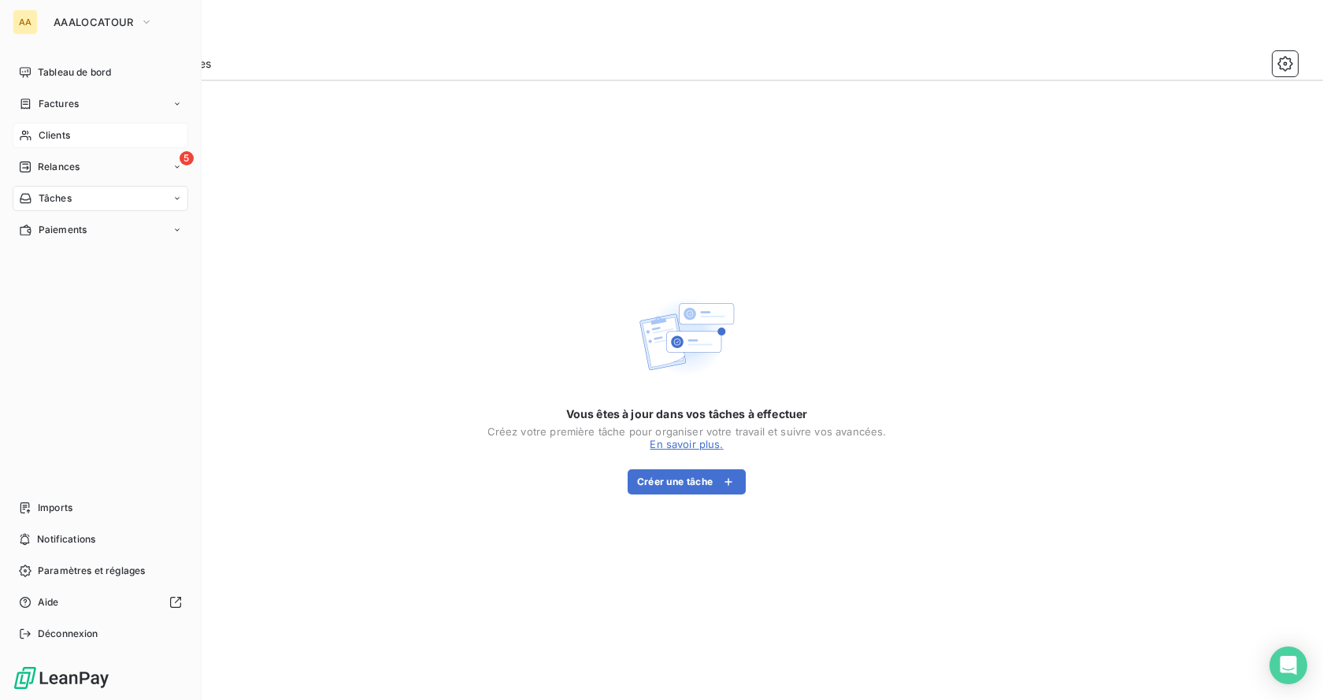
click at [49, 139] on span "Clients" at bounding box center [55, 135] width 32 height 14
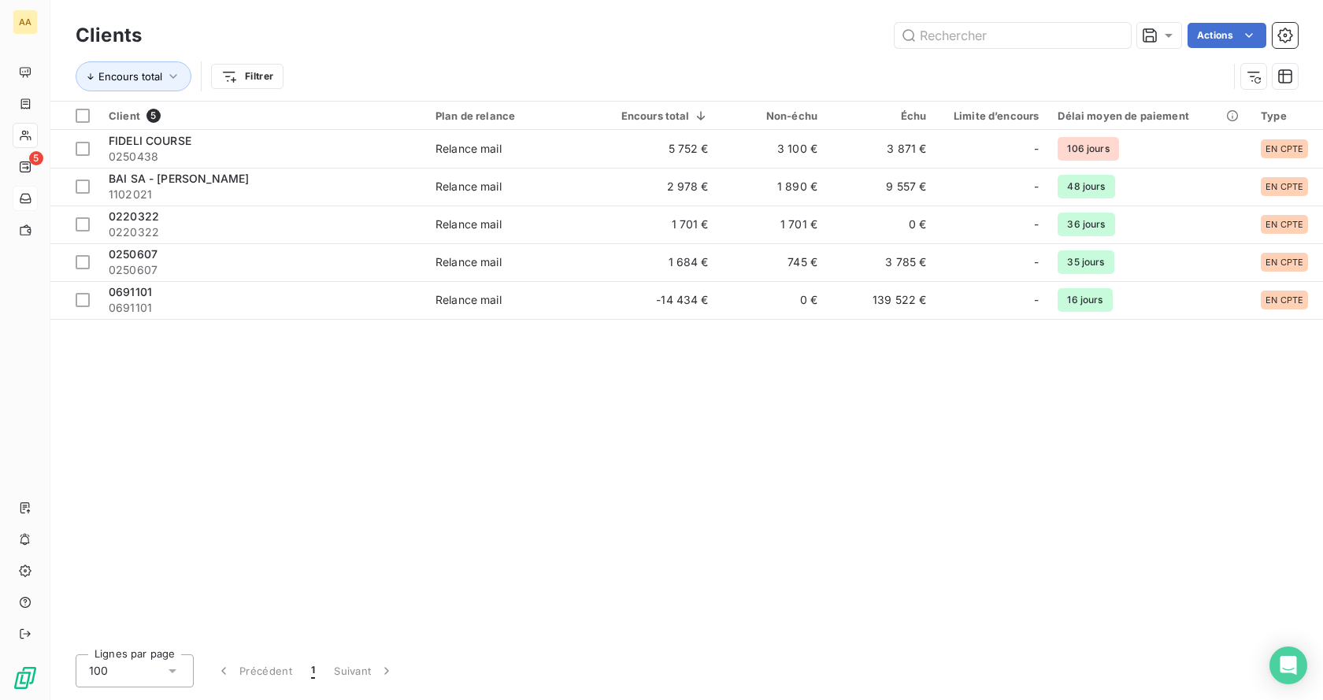
click at [406, 392] on div "Client 5 Plan de relance Encours total Non-échu Échu Limite d’encours Délai moy…" at bounding box center [686, 372] width 1273 height 540
click at [1282, 74] on icon "button" at bounding box center [1285, 76] width 14 height 14
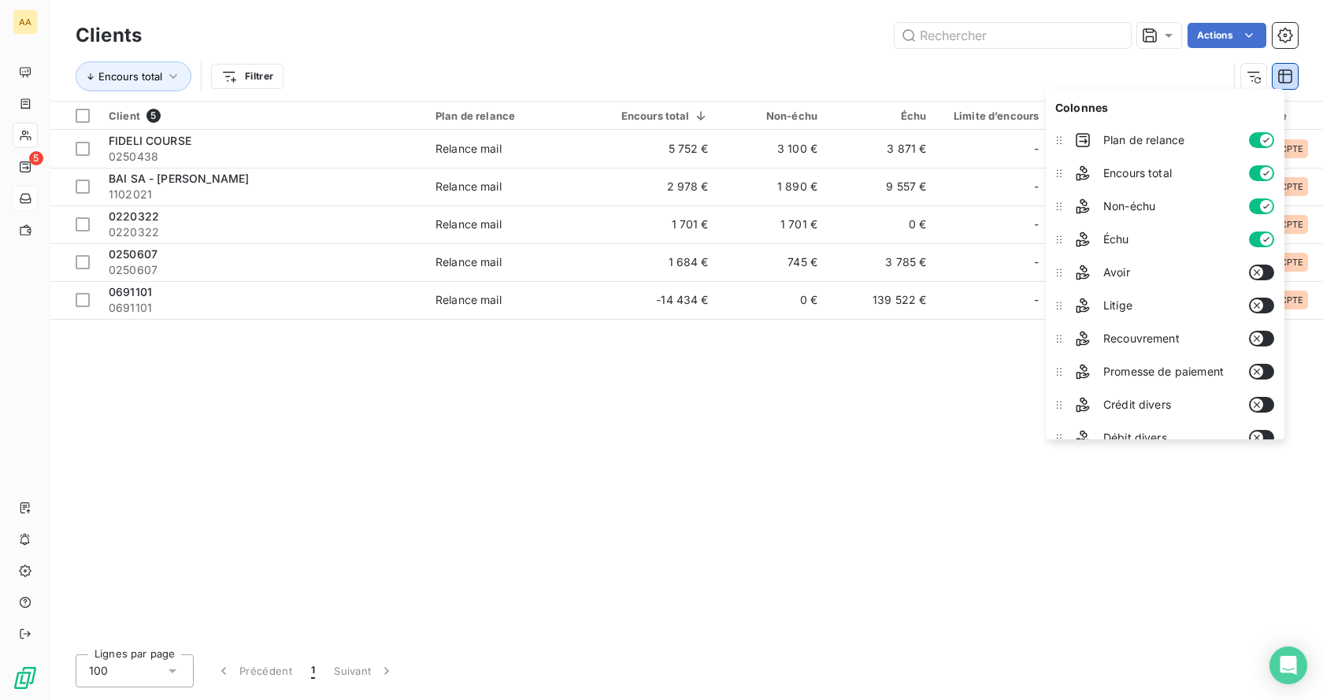
scroll to position [150, 0]
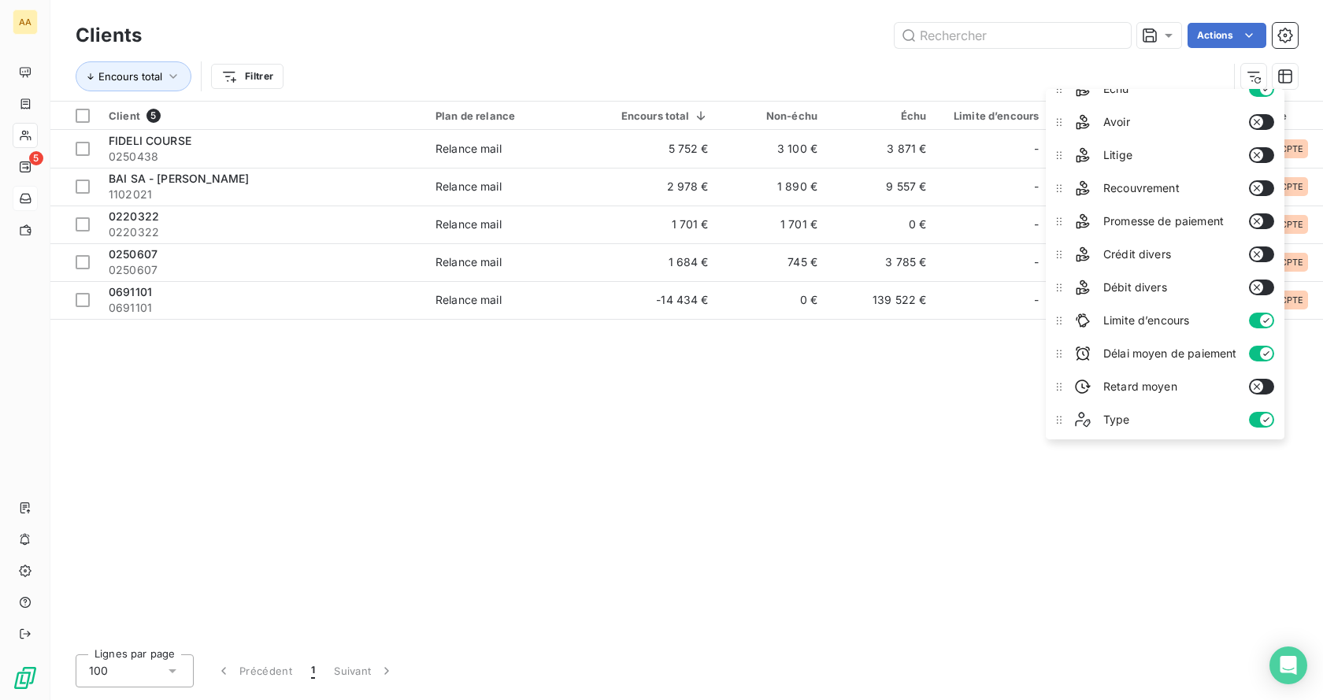
click at [597, 432] on div "Client 5 Plan de relance Encours total Non-échu Échu Limite d’encours Délai moy…" at bounding box center [686, 372] width 1273 height 540
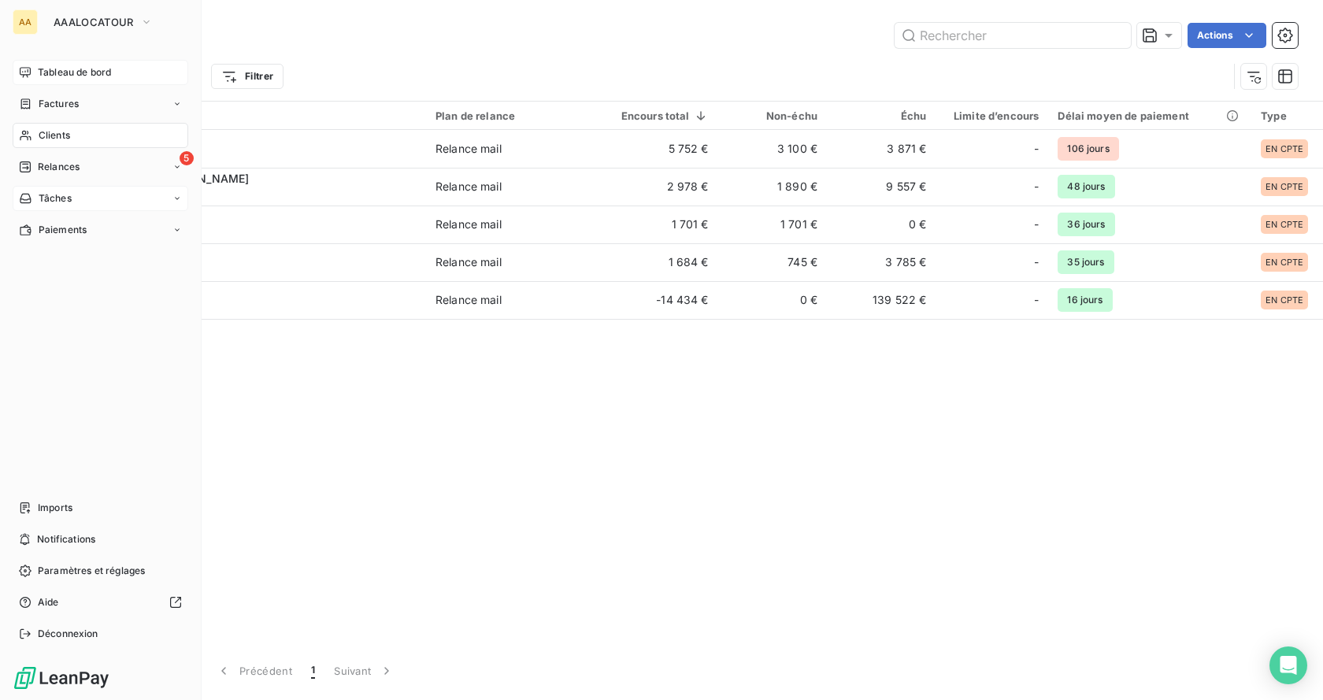
click at [87, 70] on span "Tableau de bord" at bounding box center [74, 72] width 73 height 14
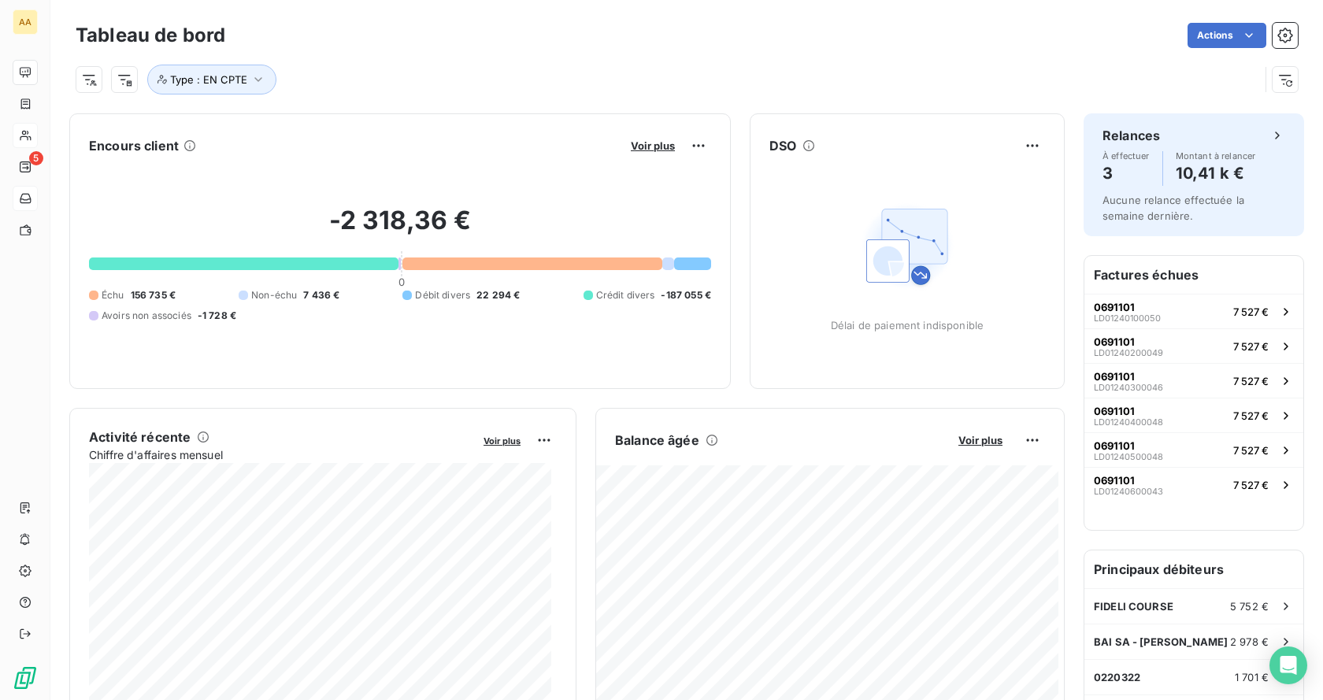
click at [495, 52] on div "Type : EN CPTE" at bounding box center [687, 73] width 1223 height 43
